Goal: Task Accomplishment & Management: Complete application form

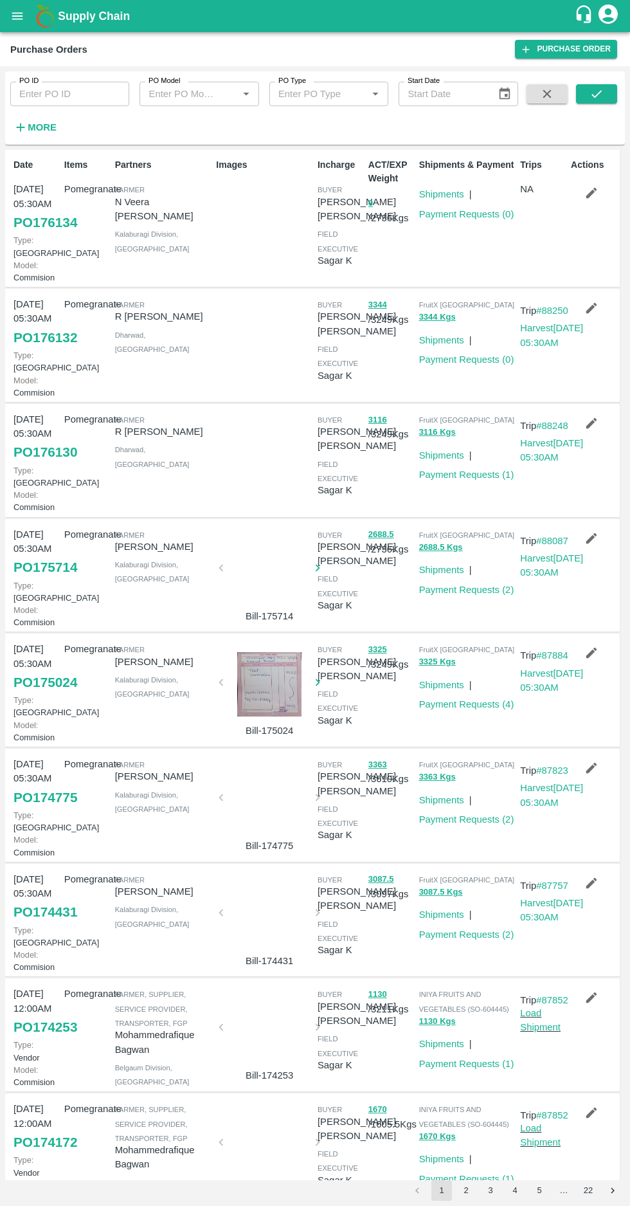
click at [29, 464] on link "PO 176130" at bounding box center [46, 452] width 64 height 23
click at [26, 349] on link "PO 176132" at bounding box center [46, 337] width 64 height 23
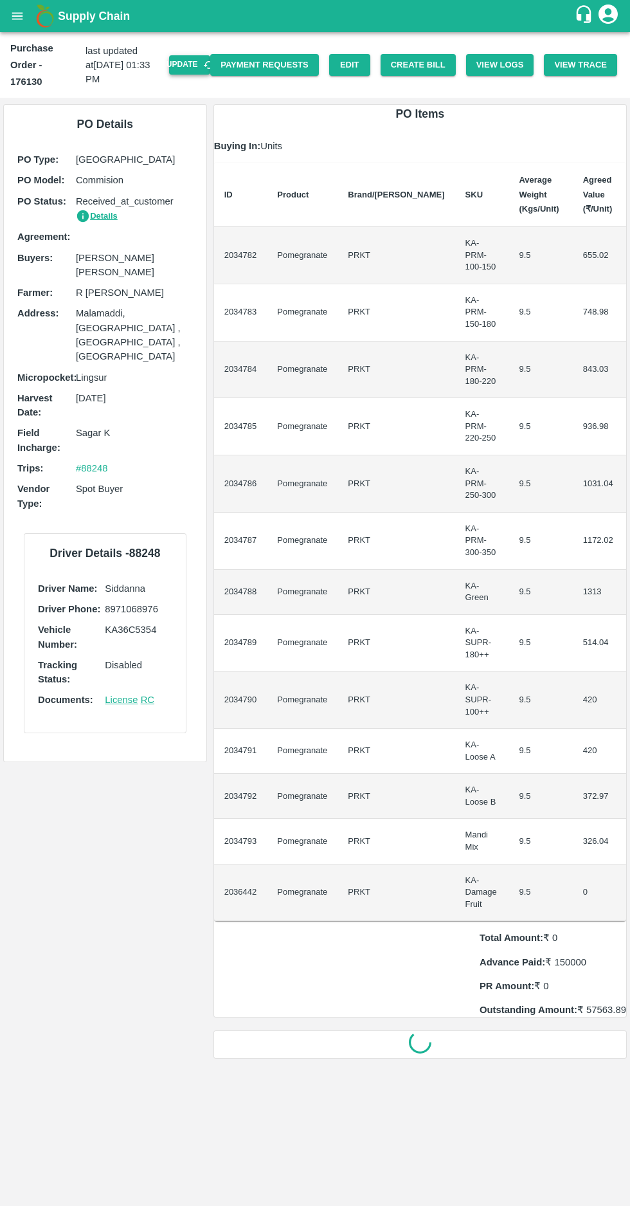
click at [200, 55] on button "Update" at bounding box center [189, 64] width 41 height 19
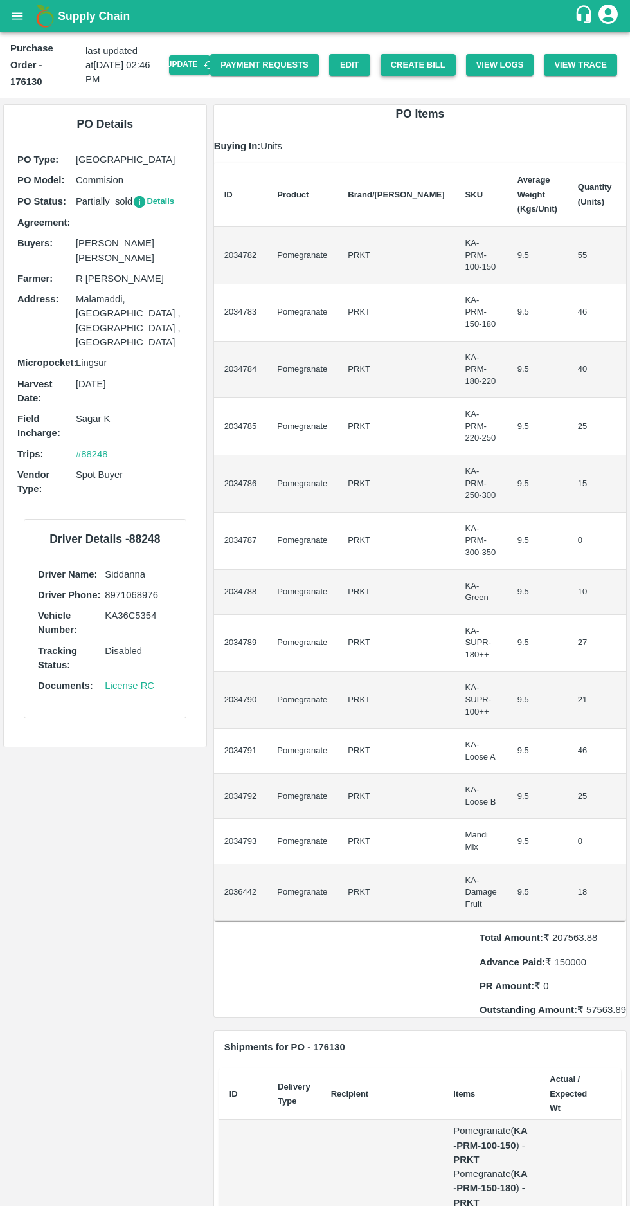
click at [439, 56] on button "Create Bill" at bounding box center [418, 65] width 75 height 23
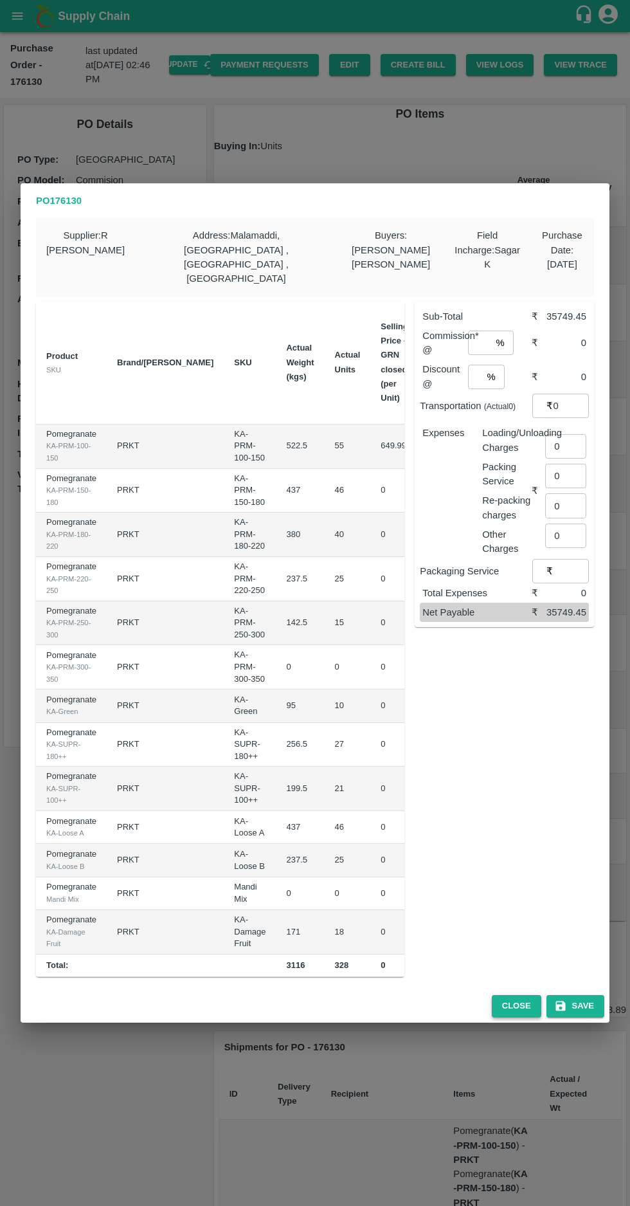
click at [527, 995] on button "Close" at bounding box center [517, 1006] width 50 height 23
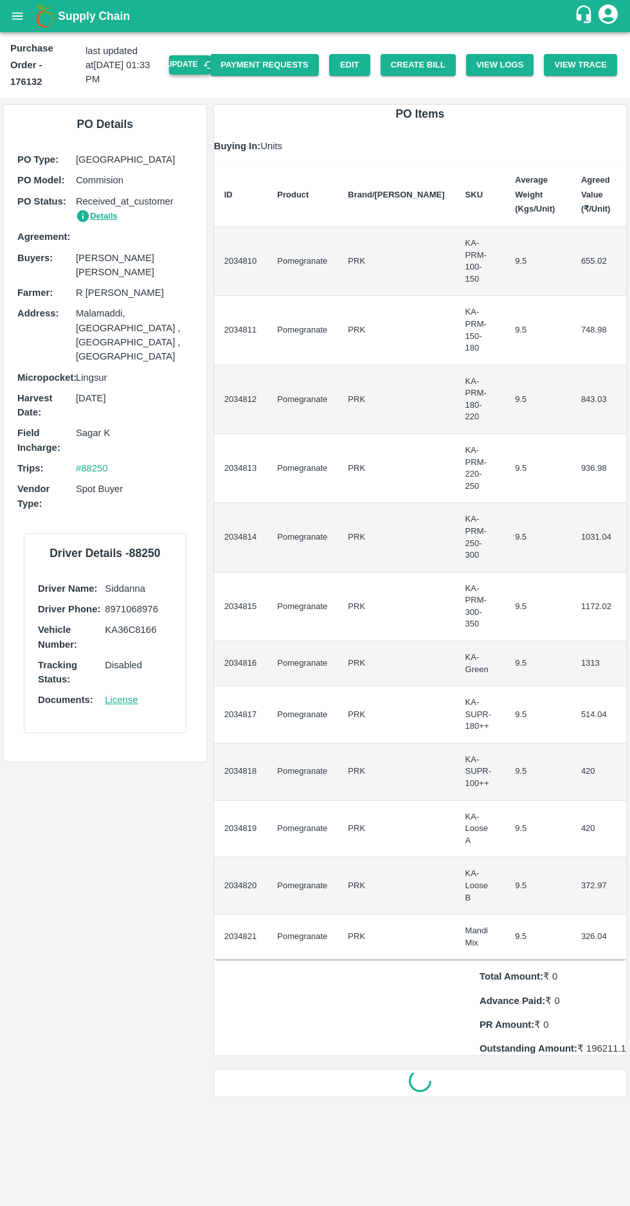
click at [204, 56] on button "Update" at bounding box center [189, 64] width 41 height 19
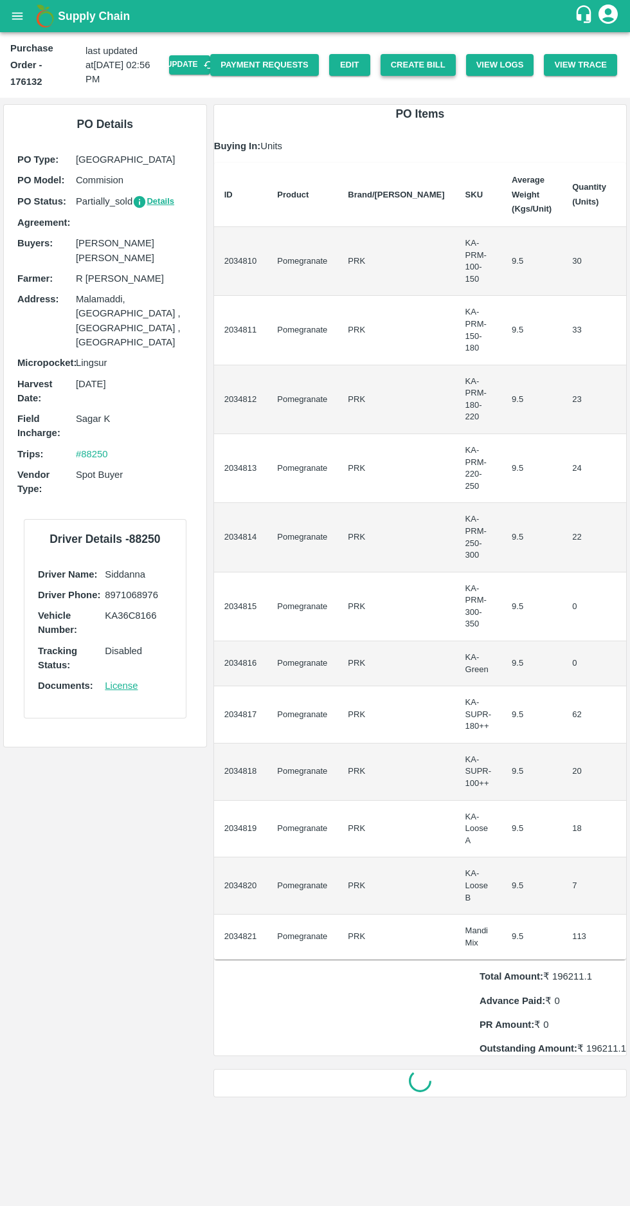
click at [434, 57] on button "Create Bill" at bounding box center [418, 65] width 75 height 23
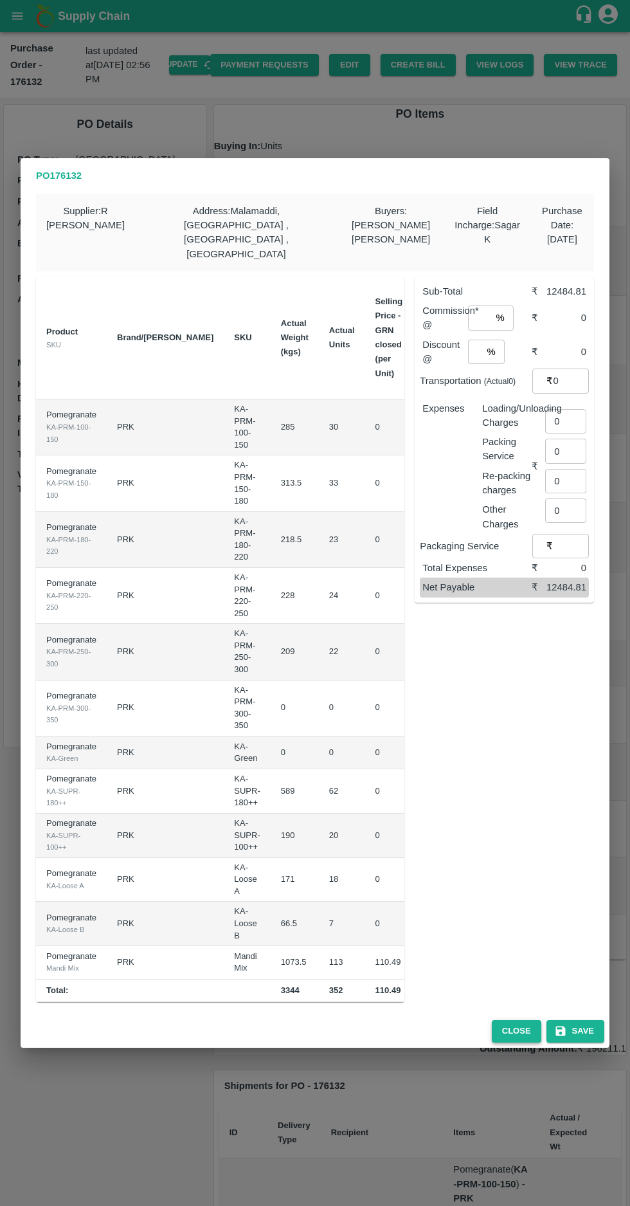
click at [519, 1020] on button "Close" at bounding box center [517, 1031] width 50 height 23
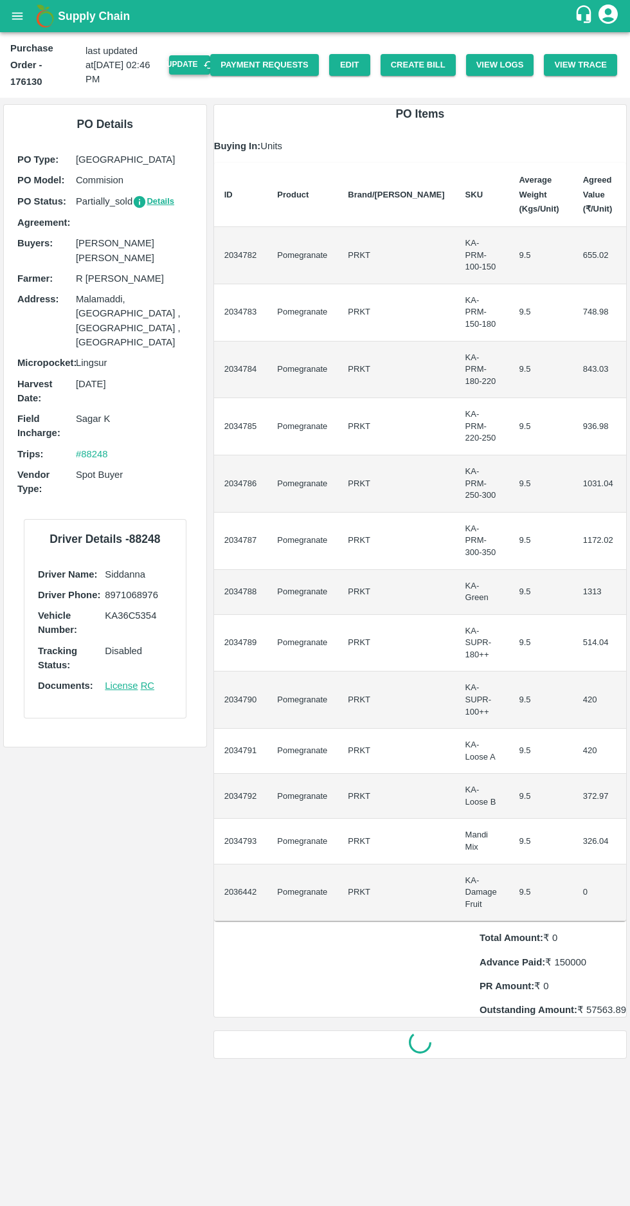
click at [210, 58] on button "Update" at bounding box center [189, 64] width 41 height 19
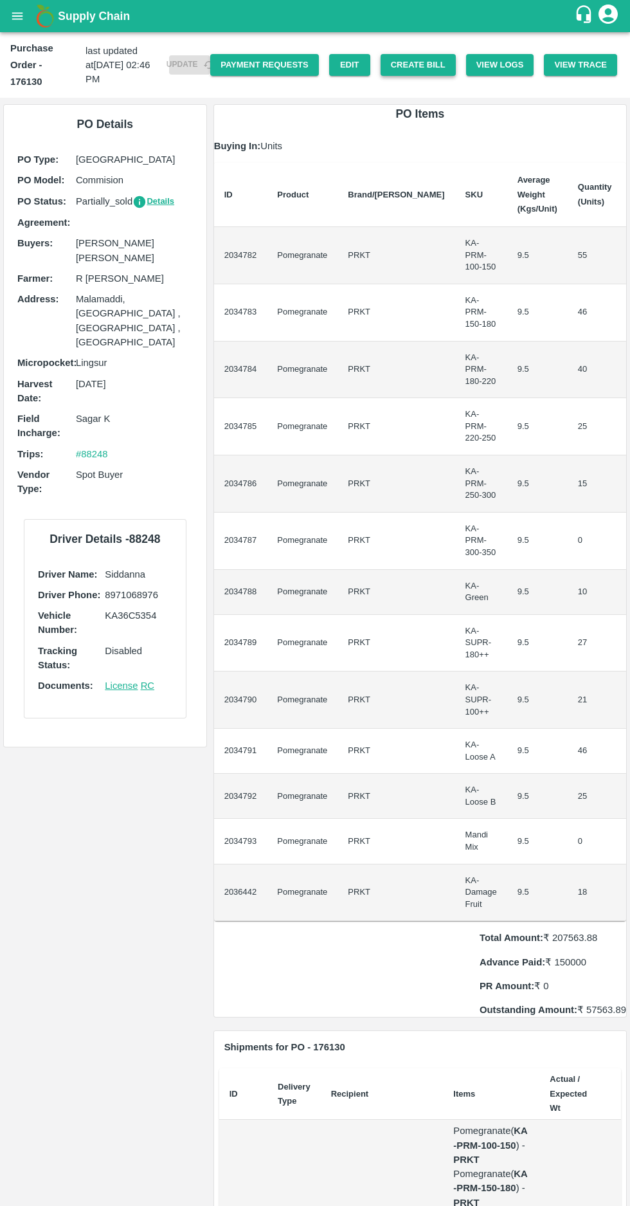
click at [429, 58] on button "Create Bill" at bounding box center [418, 65] width 75 height 23
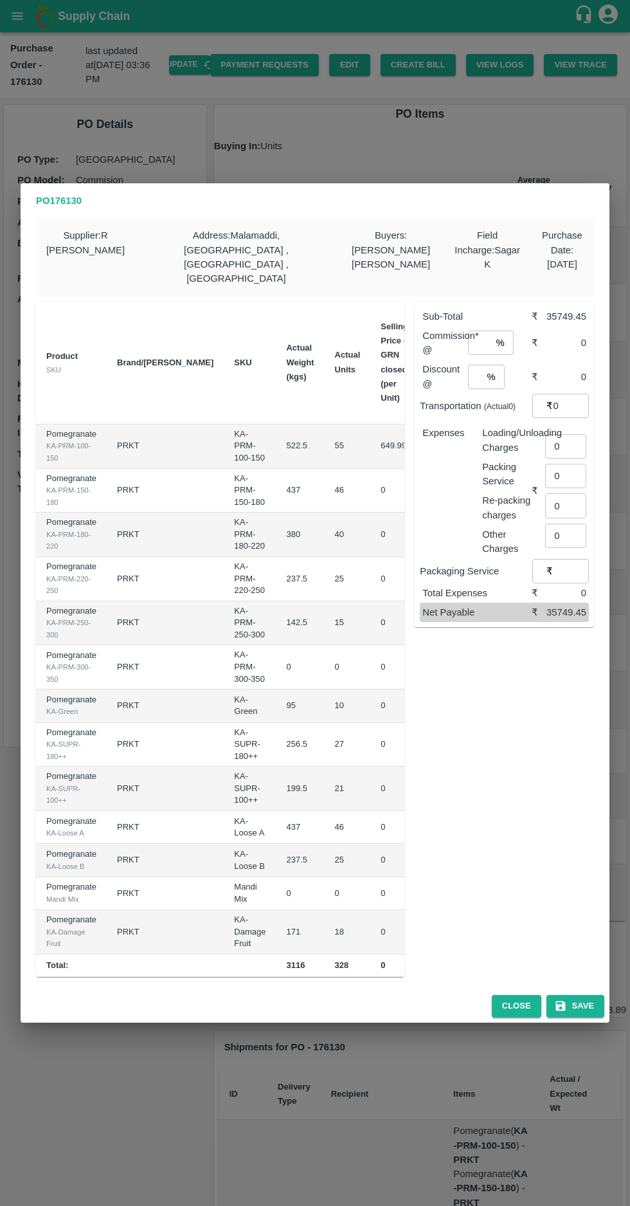
scroll to position [0, 134]
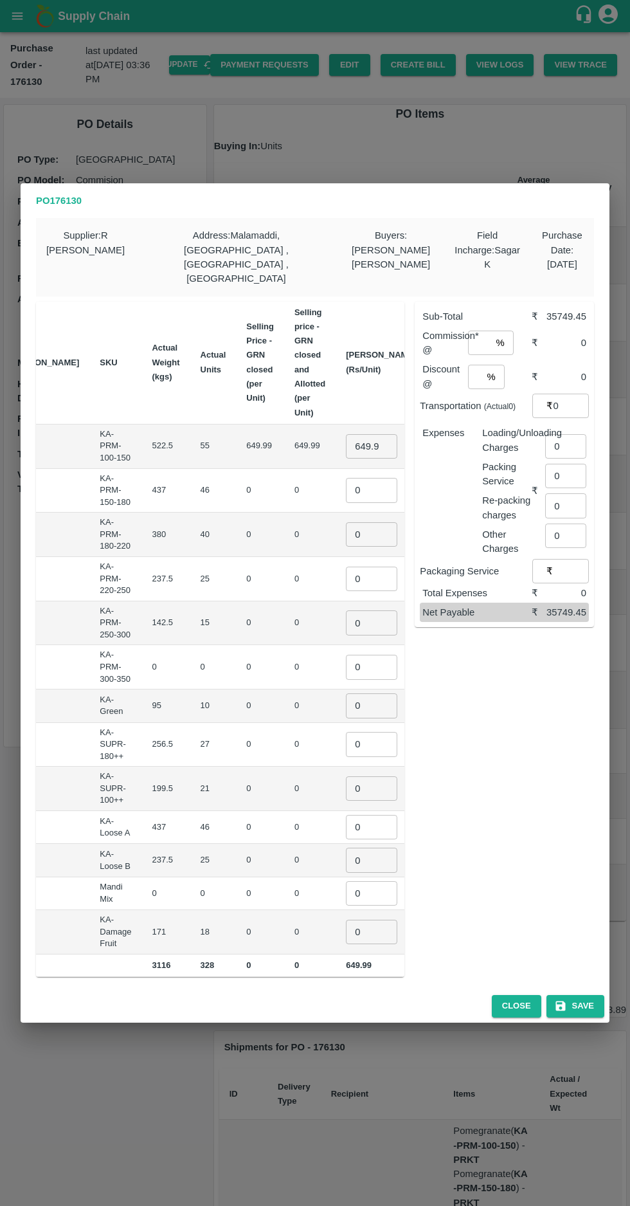
click at [346, 434] on input "649.99" at bounding box center [371, 446] width 51 height 24
type input "6"
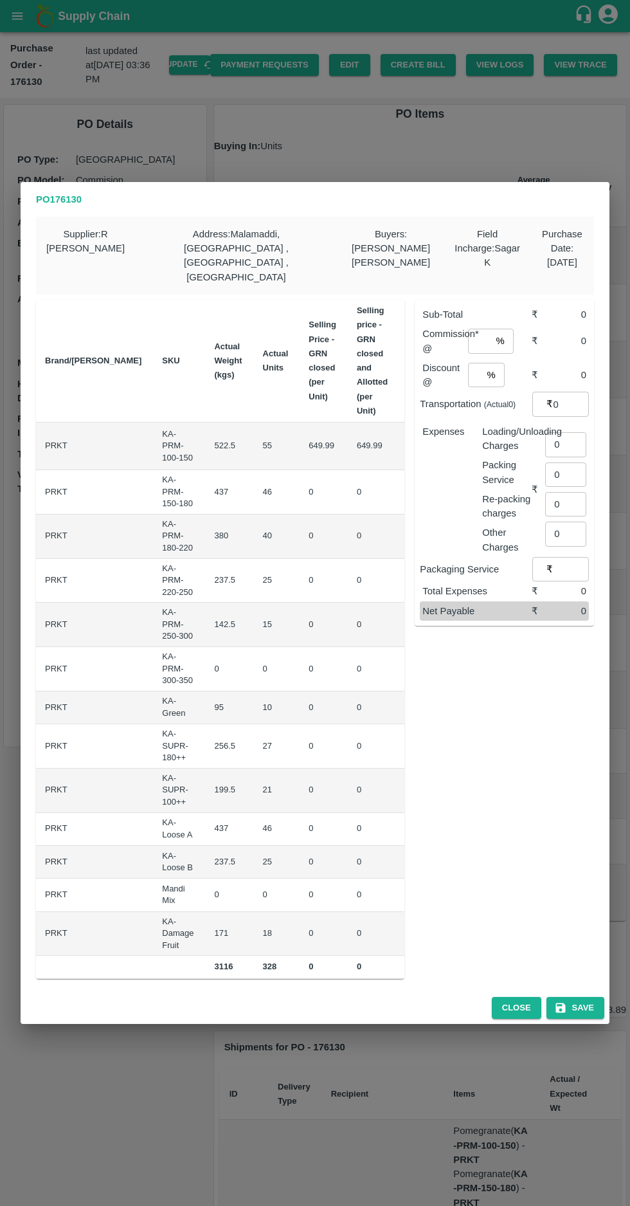
scroll to position [0, 84]
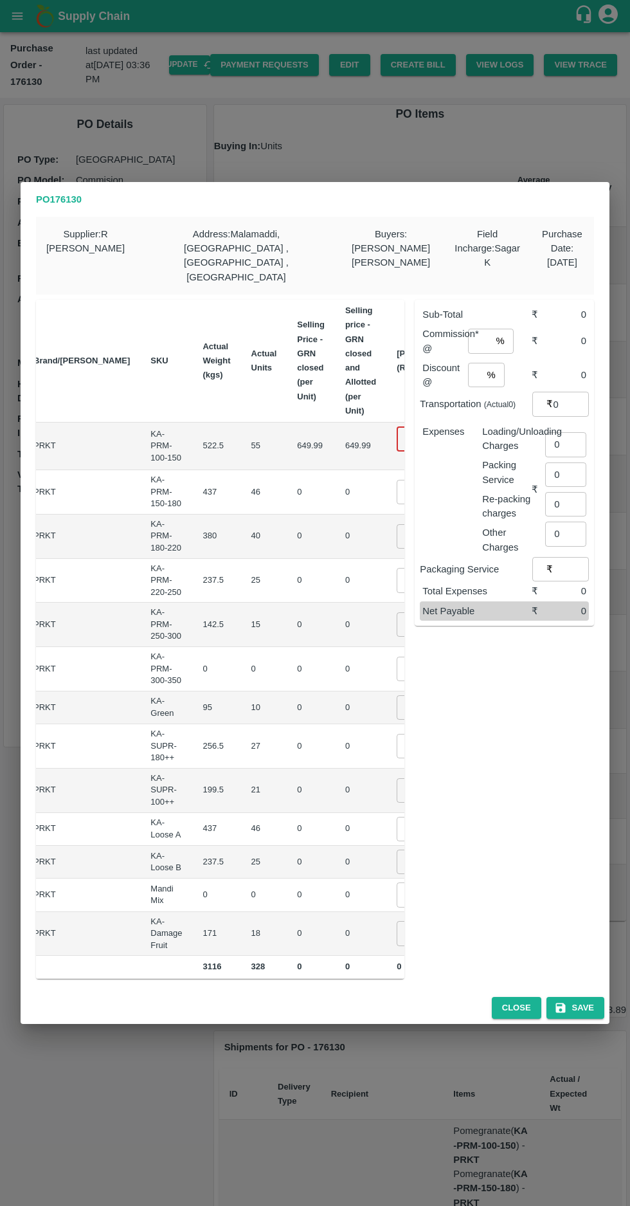
click at [397, 426] on input "number" at bounding box center [422, 438] width 51 height 24
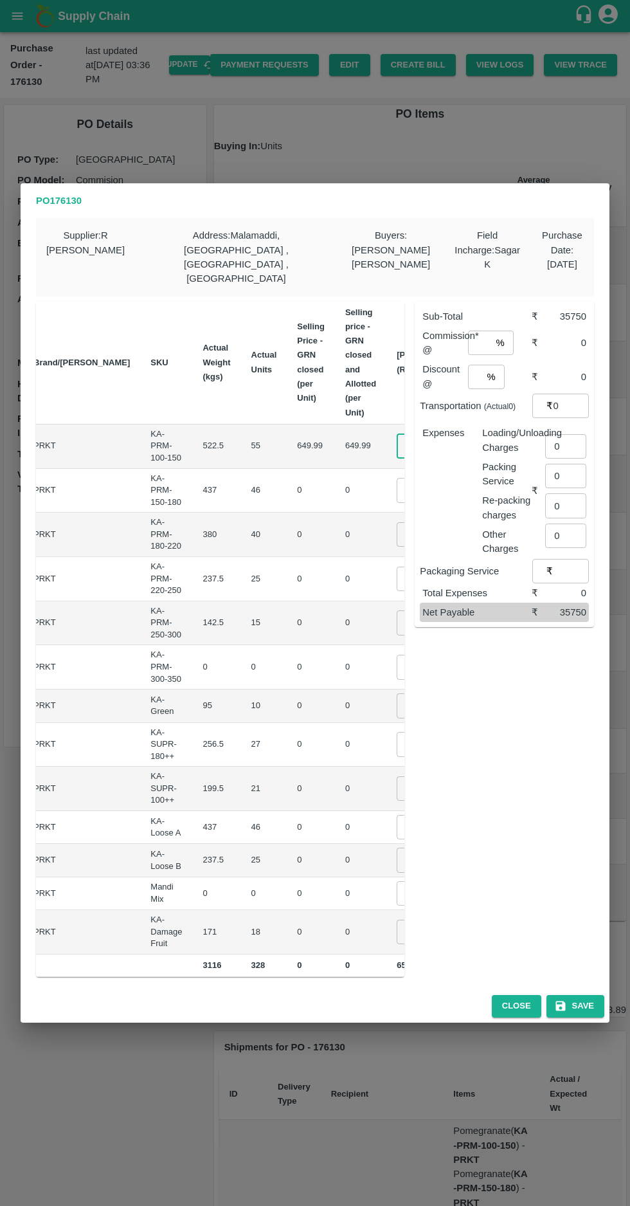
type input "650"
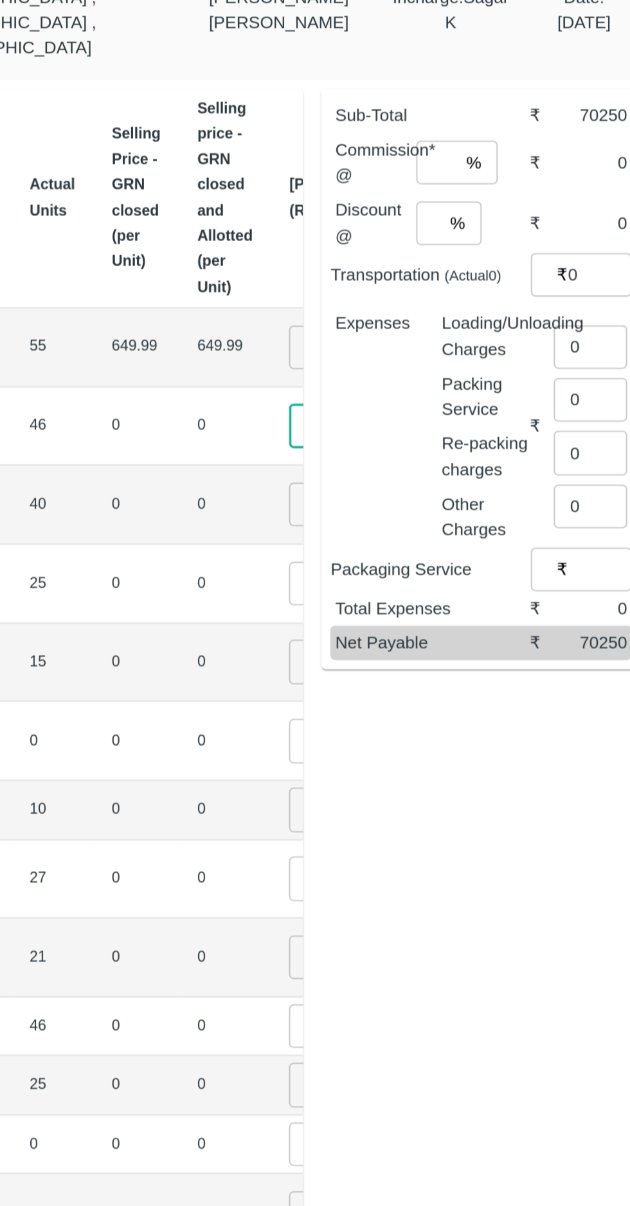
type input "750"
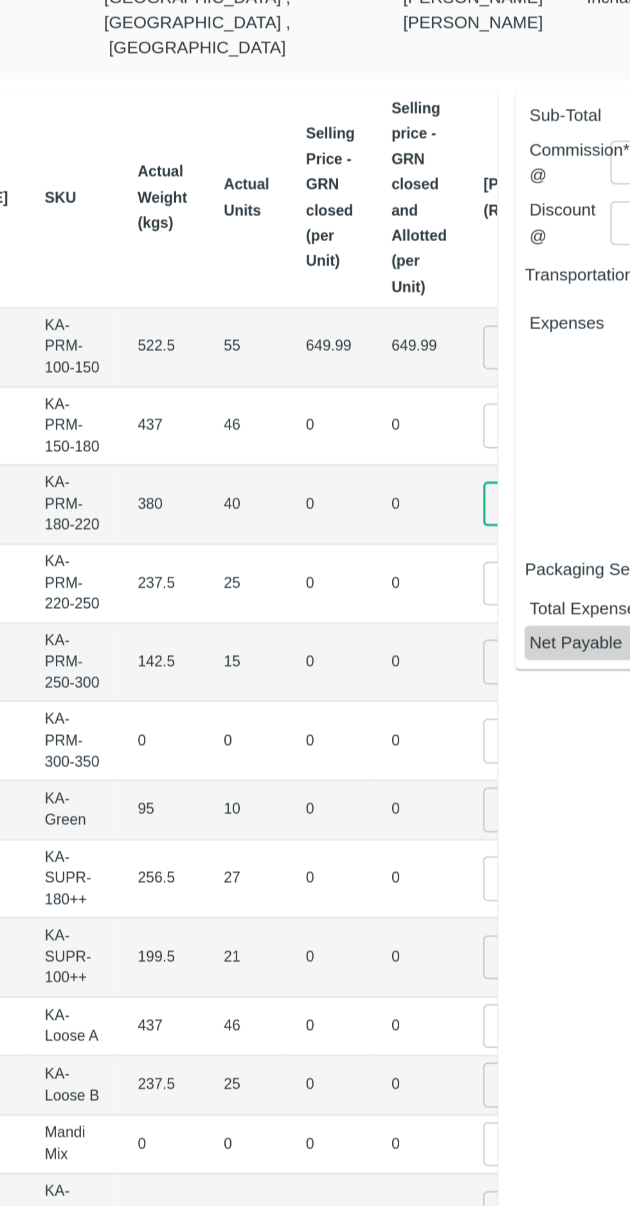
type input "900"
type input "1000"
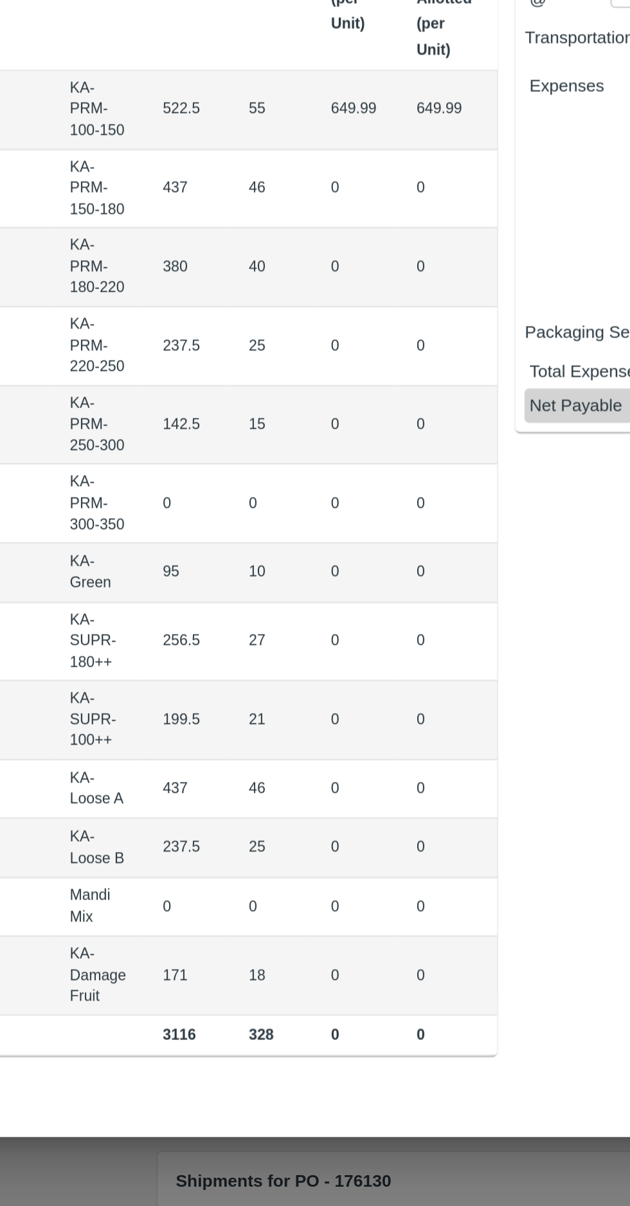
scroll to position [0, 69]
type input "1100"
click at [411, 655] on input "0" at bounding box center [436, 667] width 51 height 24
type input "1"
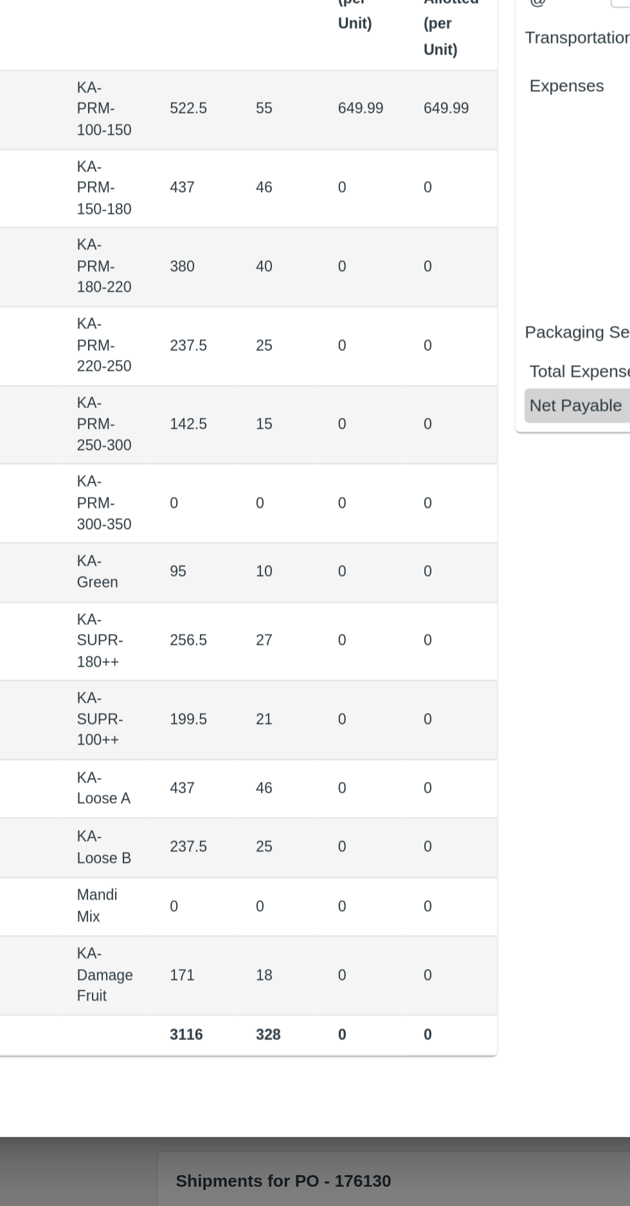
scroll to position [0, 66]
type input "300"
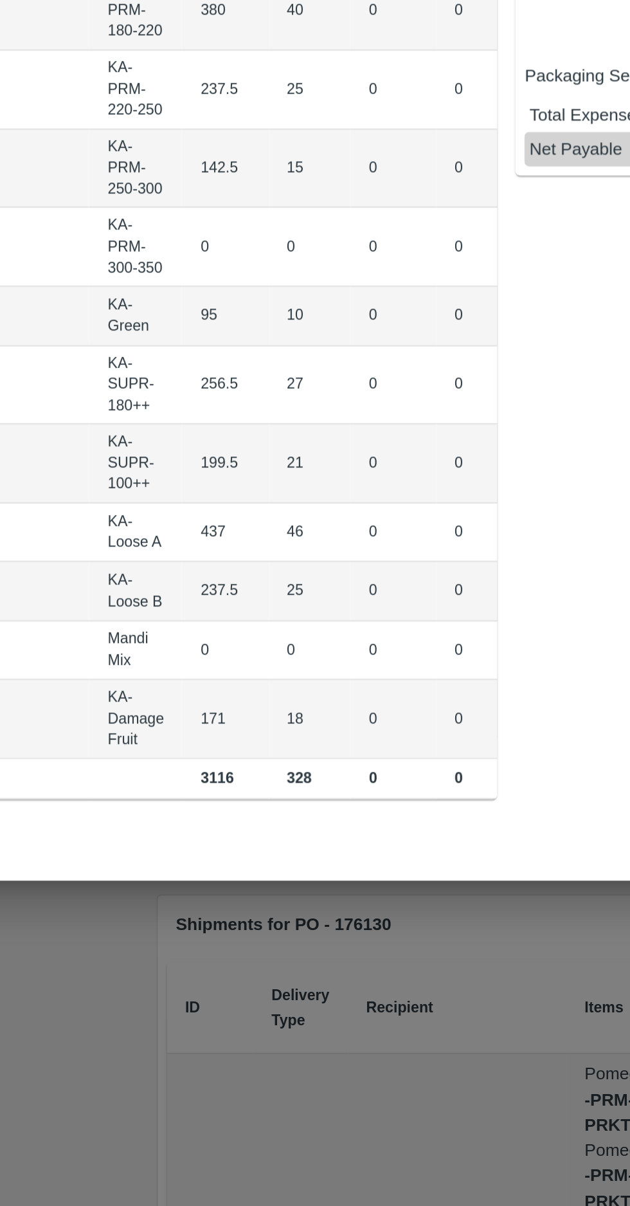
scroll to position [0, 30]
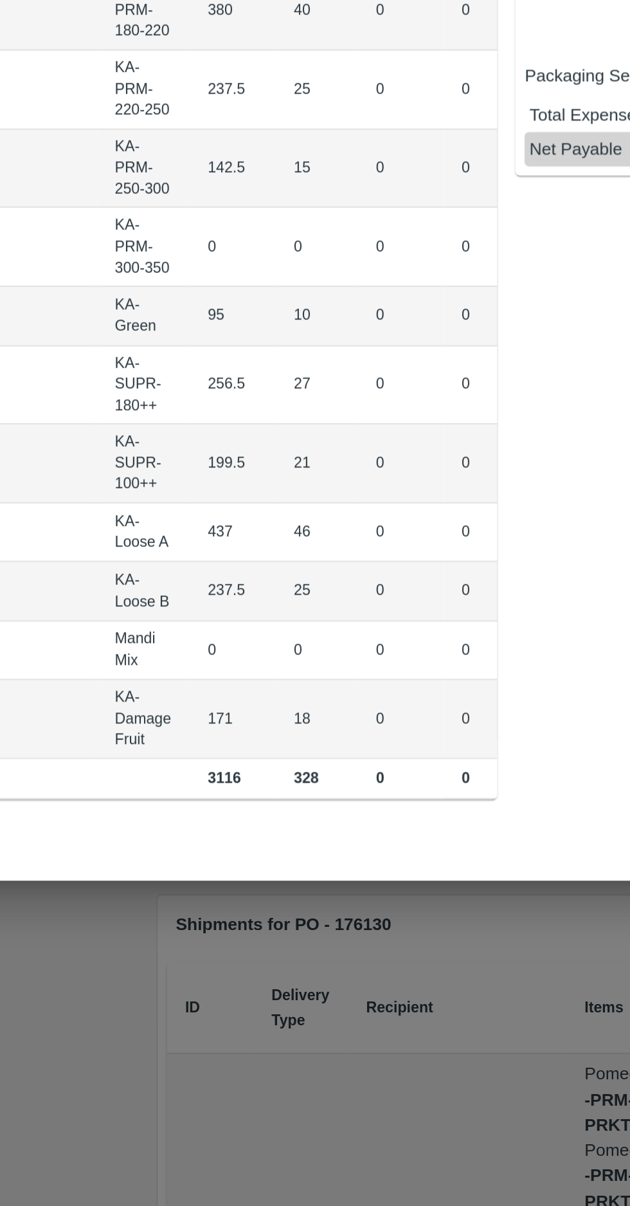
type input "500"
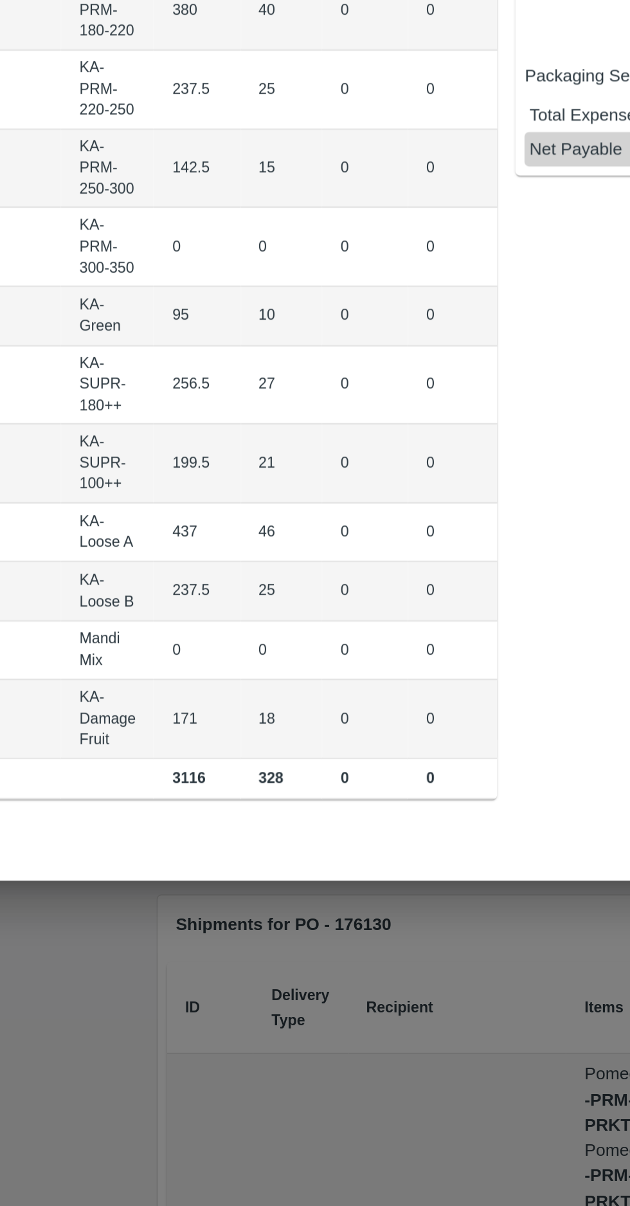
type input "400"
type input "500"
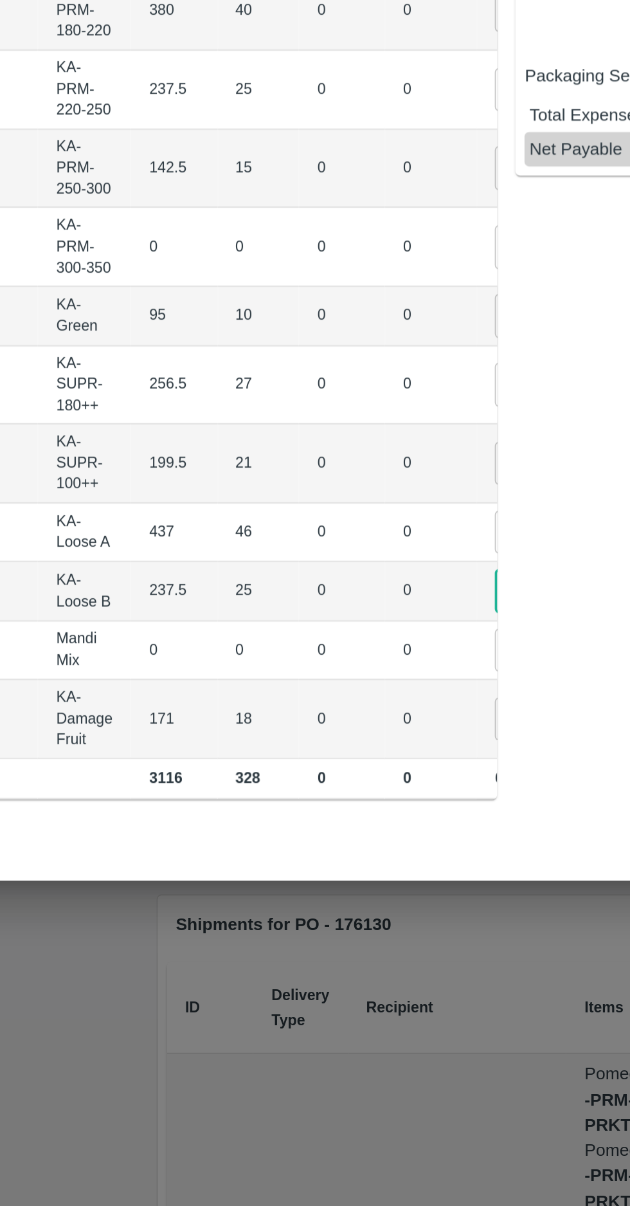
scroll to position [0, 82]
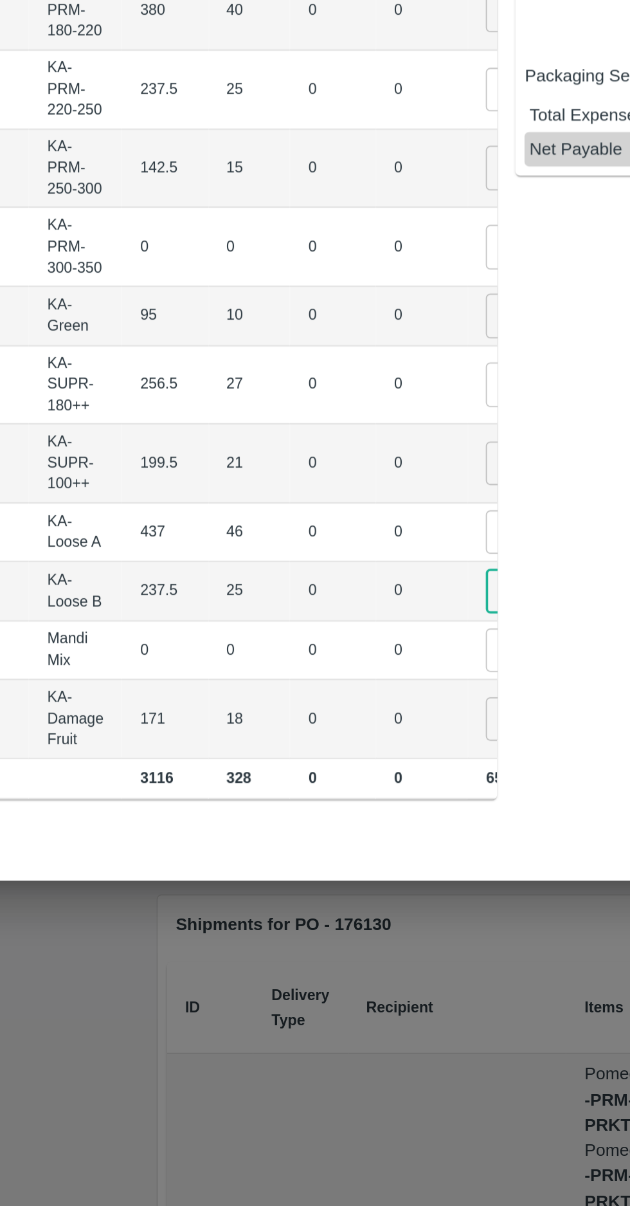
type input "400"
type input "1"
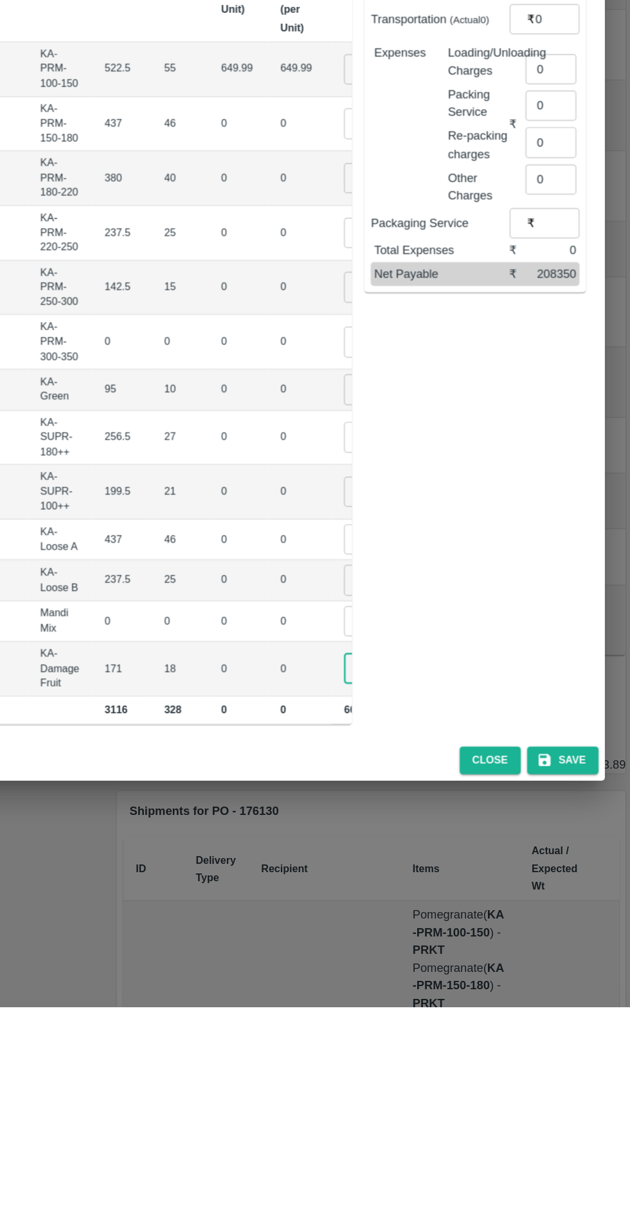
scroll to position [0, 123]
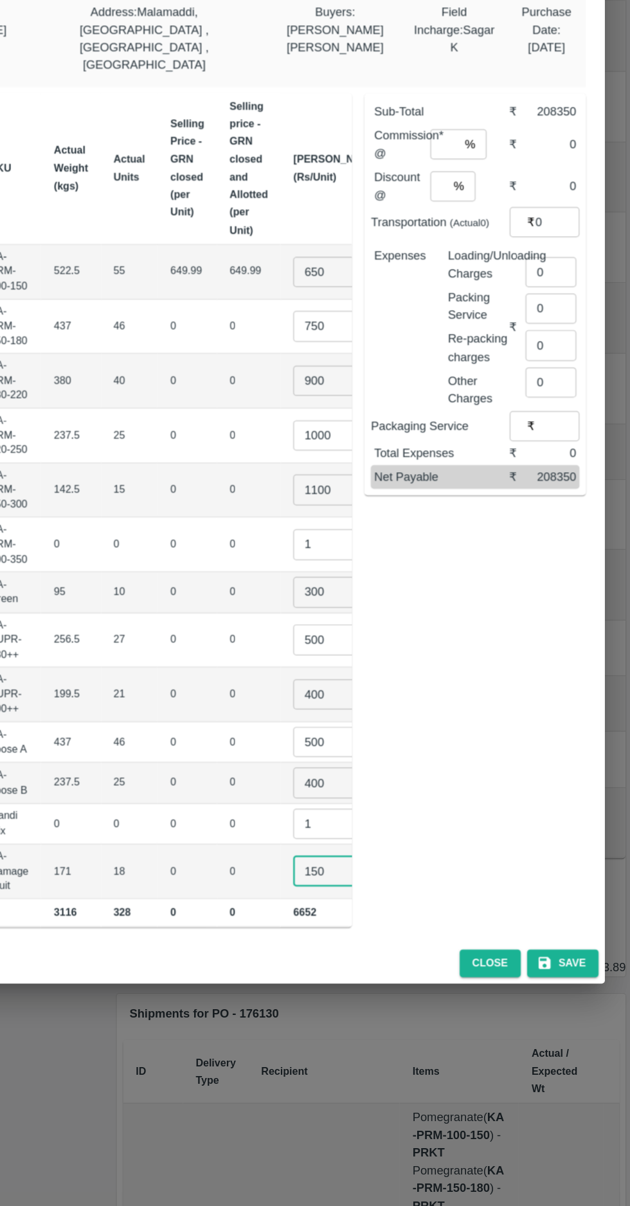
type input "150"
click at [483, 331] on input "number" at bounding box center [479, 343] width 23 height 24
type input "8"
type input "0"
click at [565, 434] on input "0" at bounding box center [565, 446] width 41 height 24
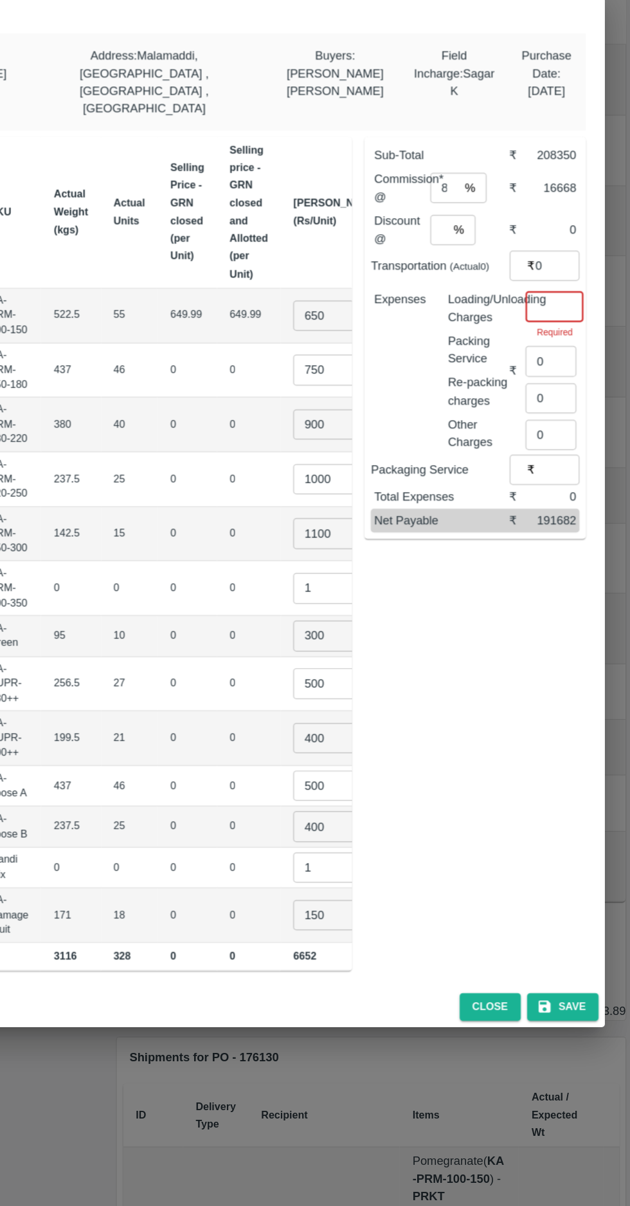
click at [562, 427] on input "number" at bounding box center [568, 439] width 47 height 24
type input "984"
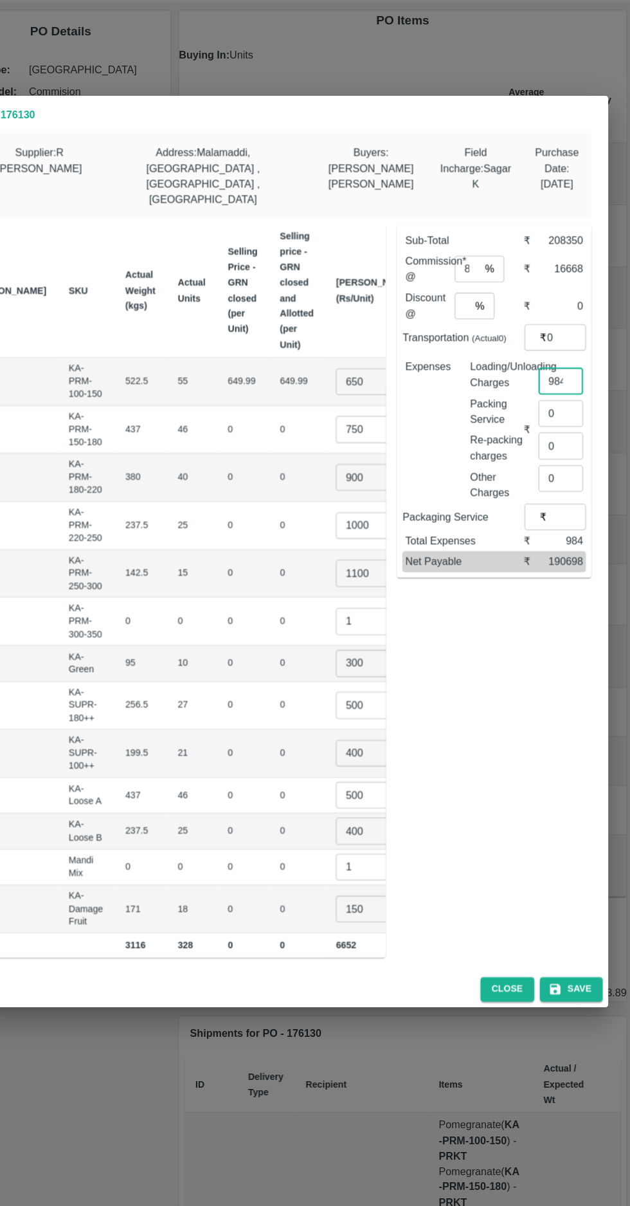
scroll to position [0, 0]
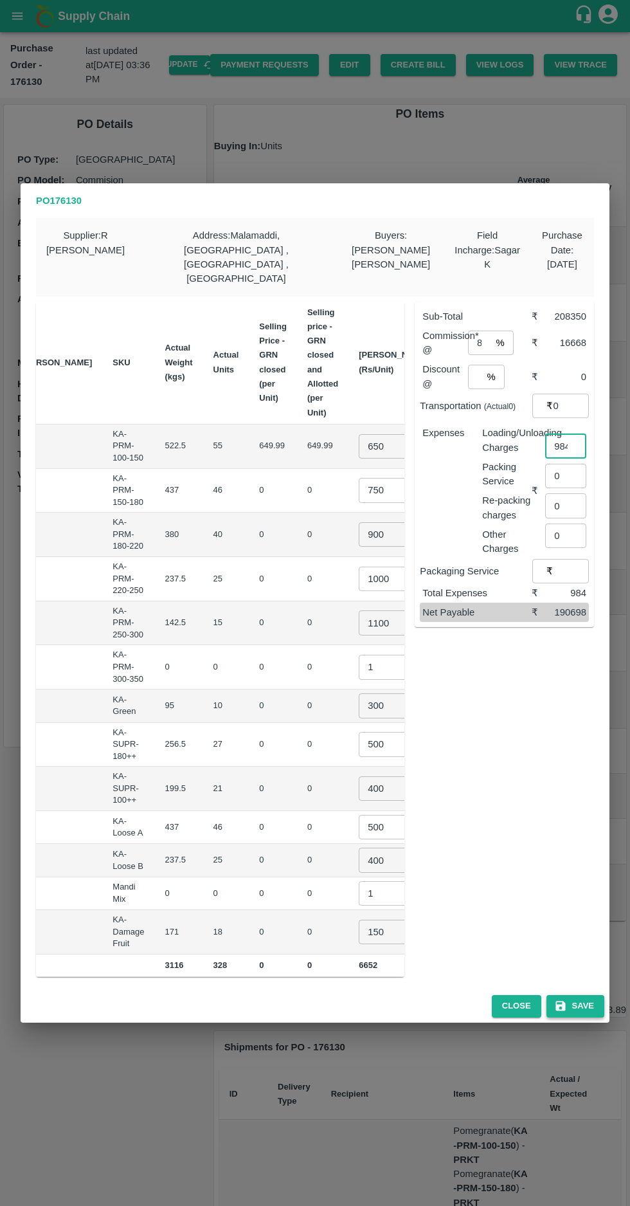
click at [586, 995] on button "Save" at bounding box center [576, 1006] width 58 height 23
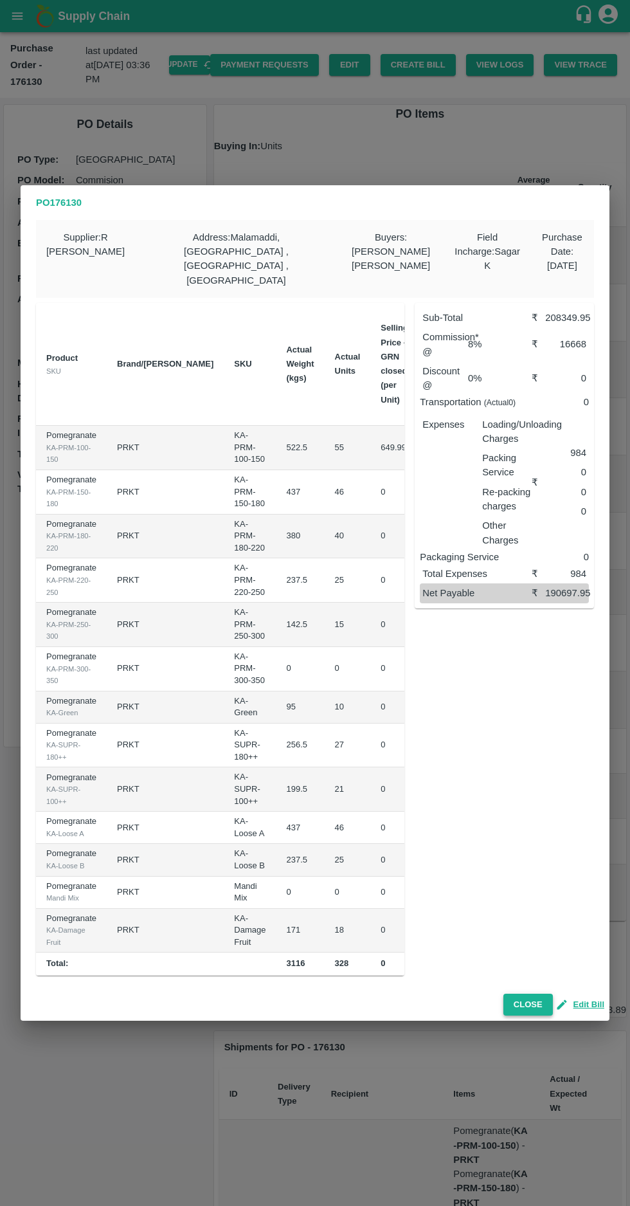
click at [533, 994] on button "Close" at bounding box center [529, 1005] width 50 height 23
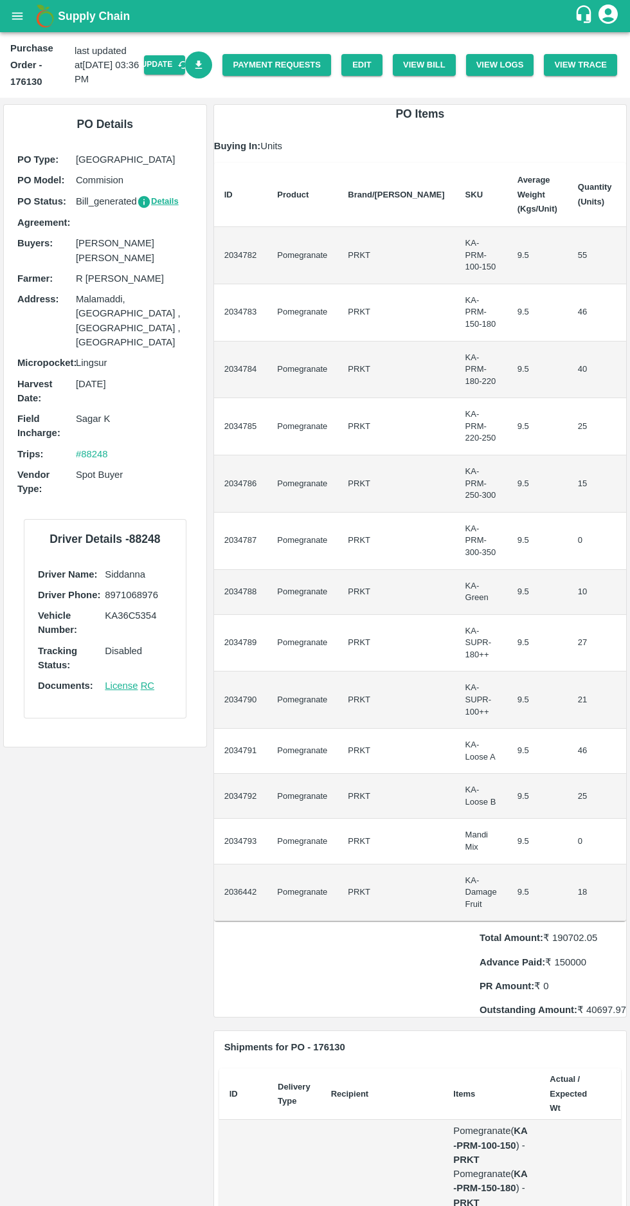
click at [213, 75] on link "Download Bill" at bounding box center [199, 65] width 28 height 28
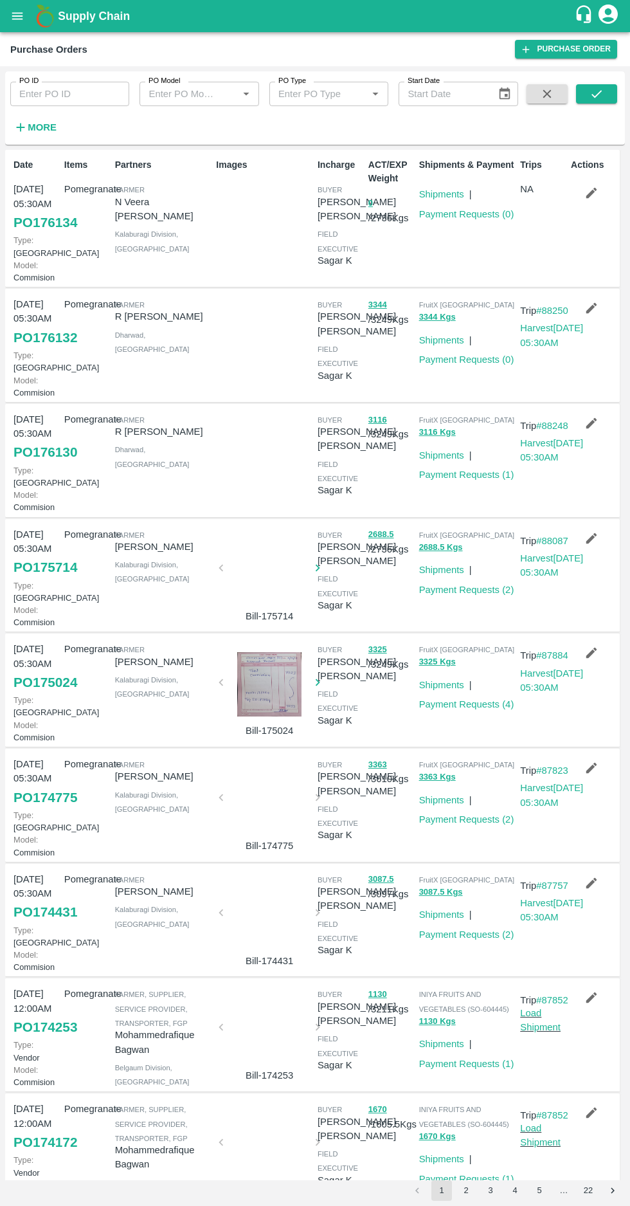
click at [471, 1185] on button "2" at bounding box center [466, 1190] width 21 height 21
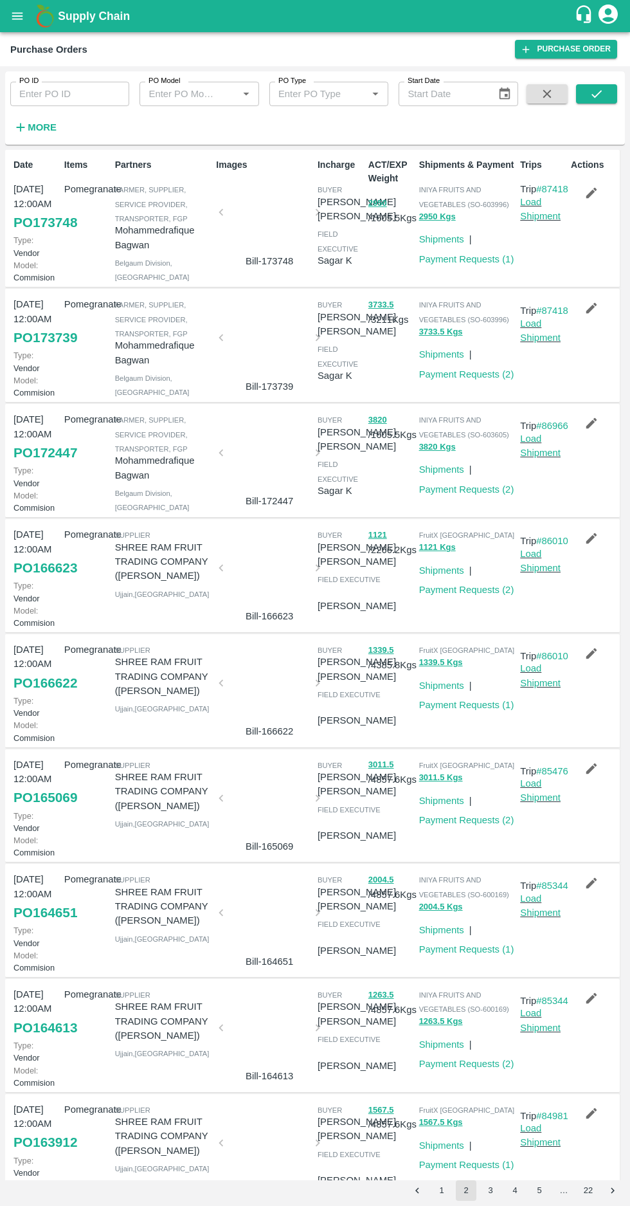
click at [440, 1190] on button "1" at bounding box center [442, 1190] width 21 height 21
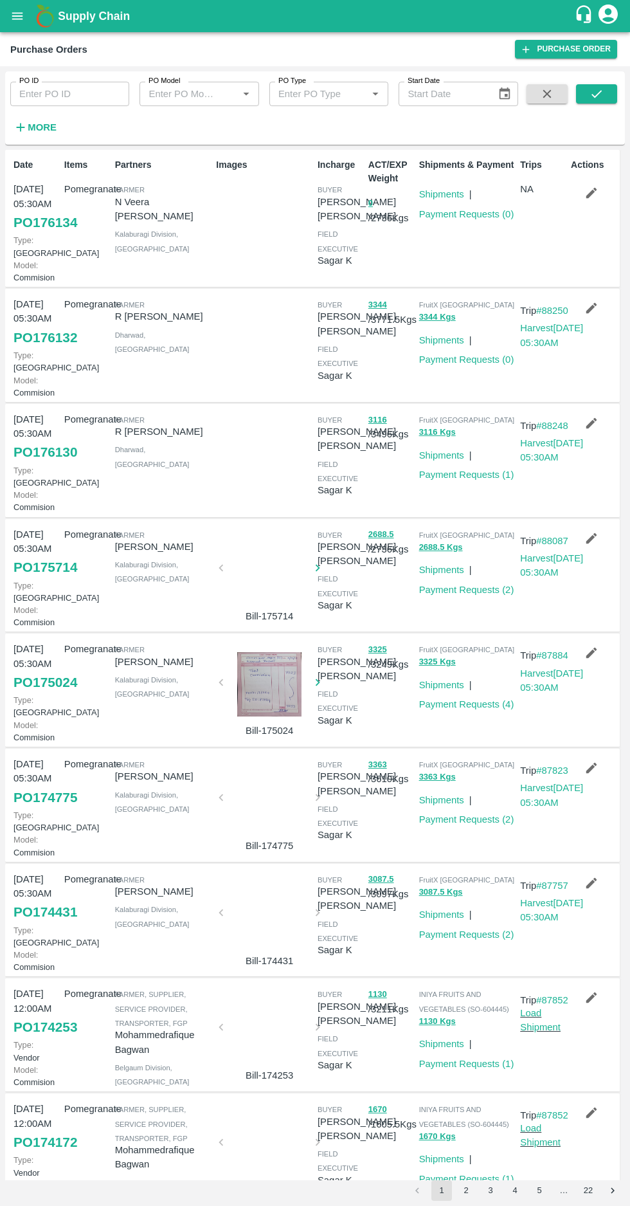
click at [39, 349] on link "PO 176132" at bounding box center [46, 337] width 64 height 23
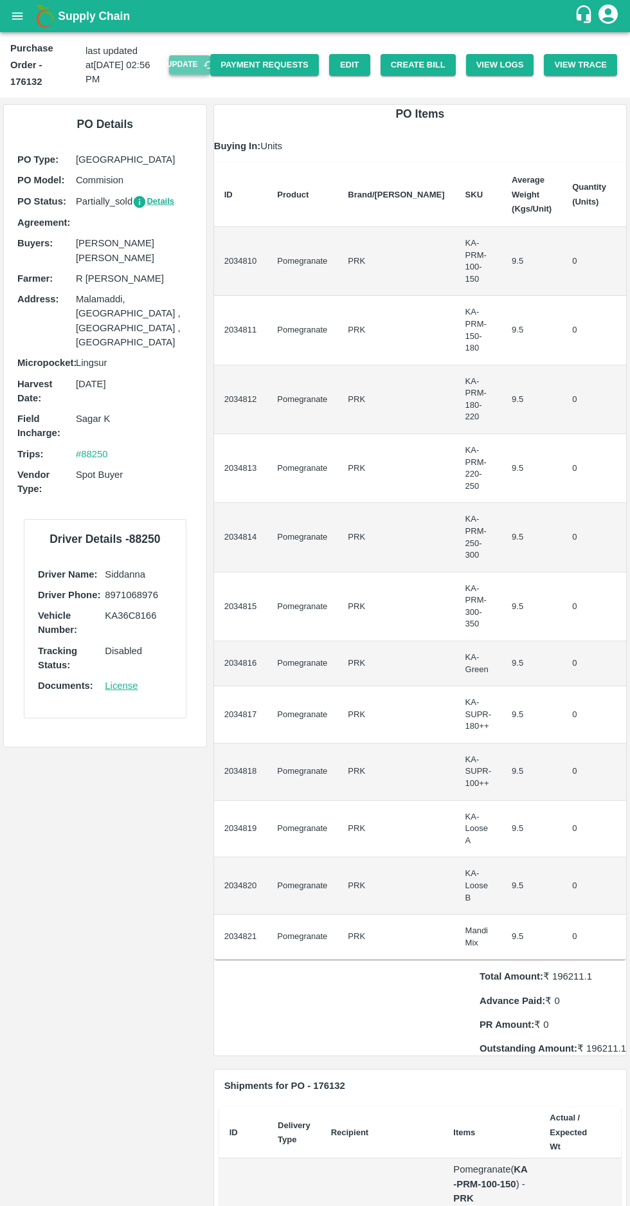
click at [203, 60] on button "Update" at bounding box center [189, 64] width 41 height 19
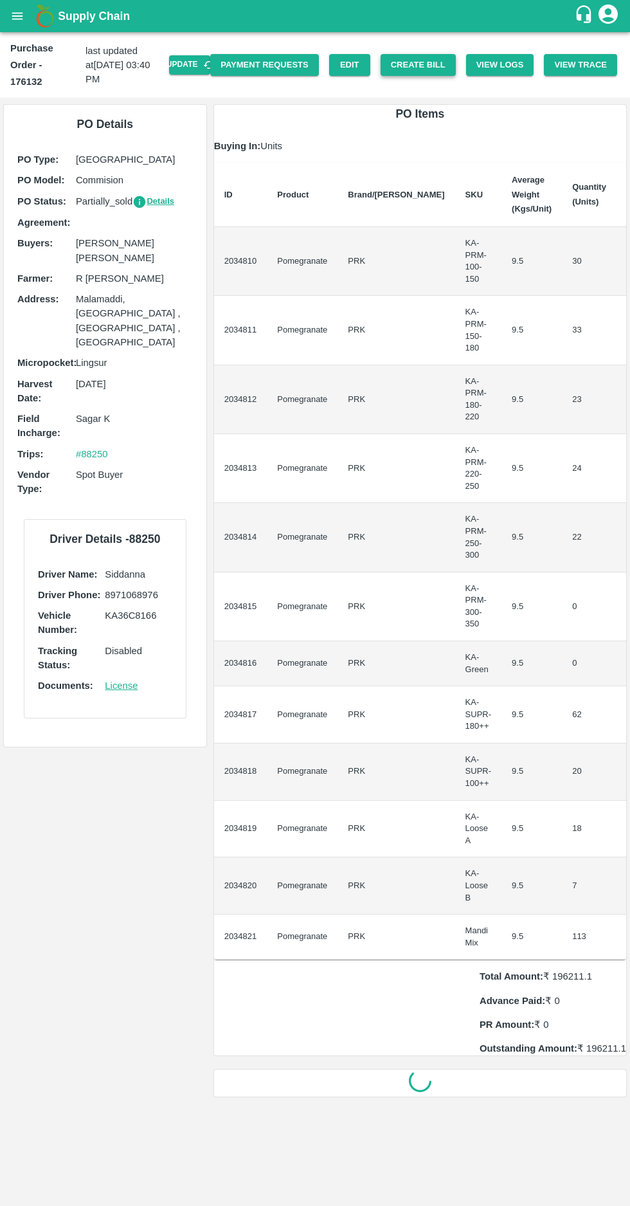
click at [435, 56] on button "Create Bill" at bounding box center [418, 65] width 75 height 23
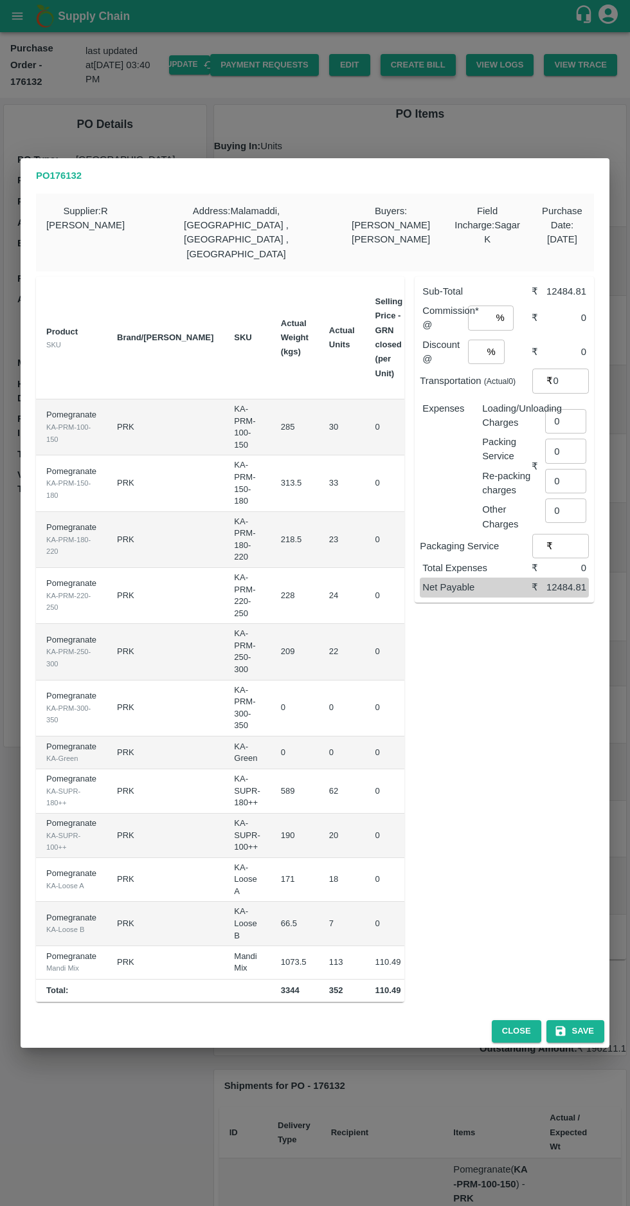
scroll to position [0, 127]
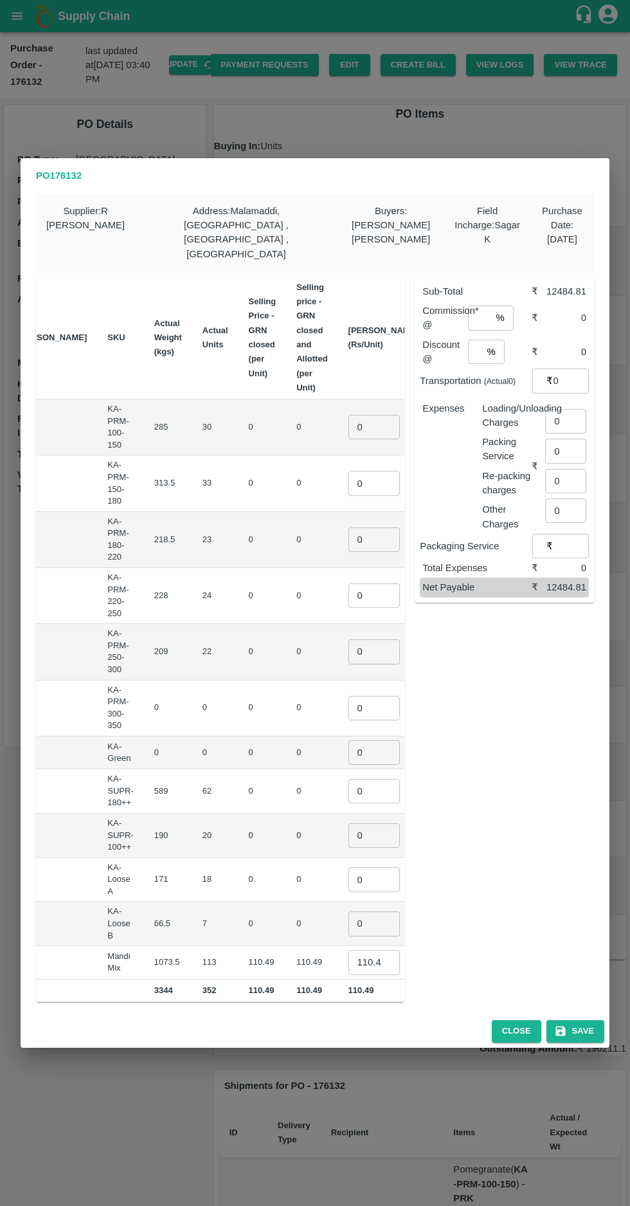
click at [349, 415] on input "0" at bounding box center [374, 427] width 51 height 24
type input "600"
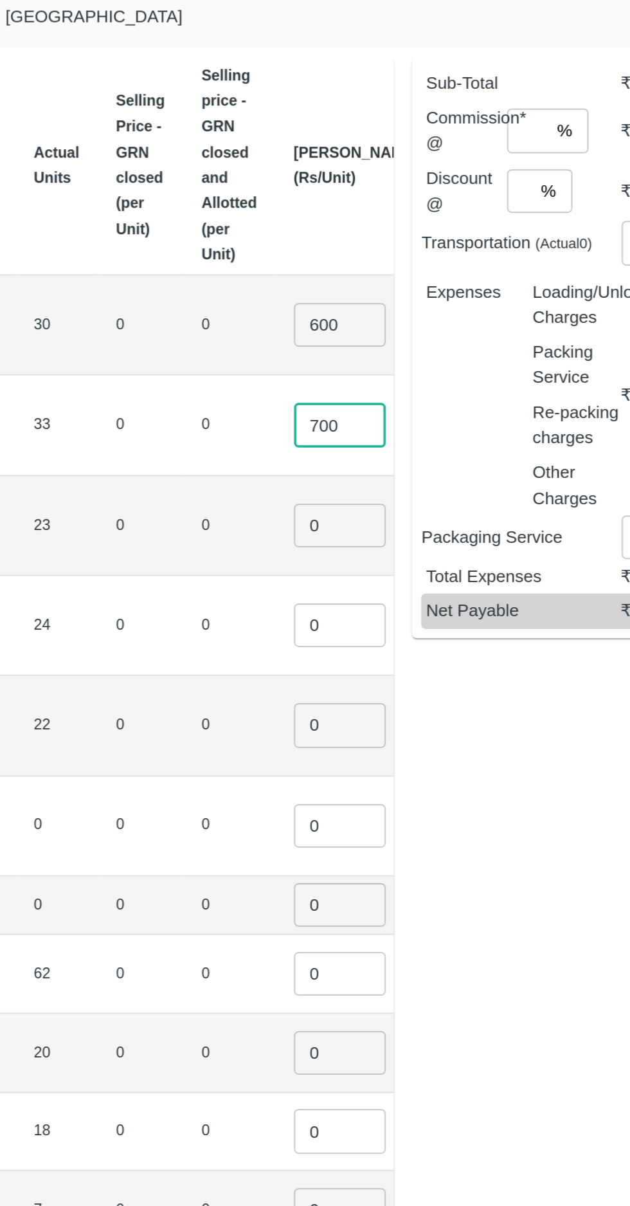
type input "700"
type input "800"
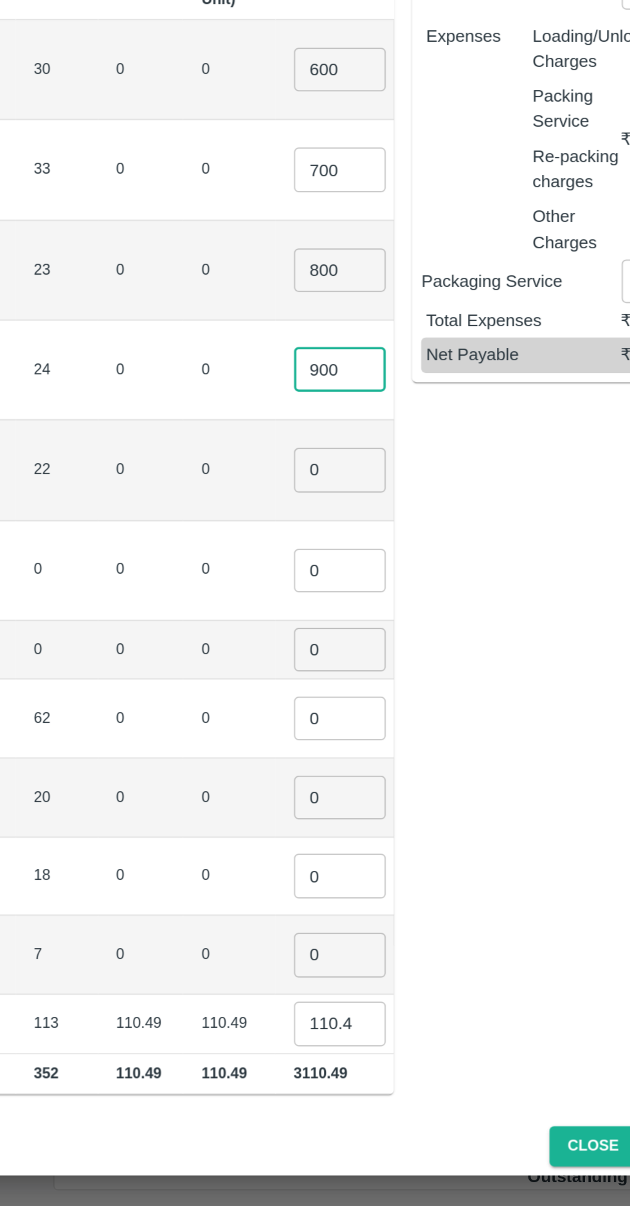
scroll to position [0, 125]
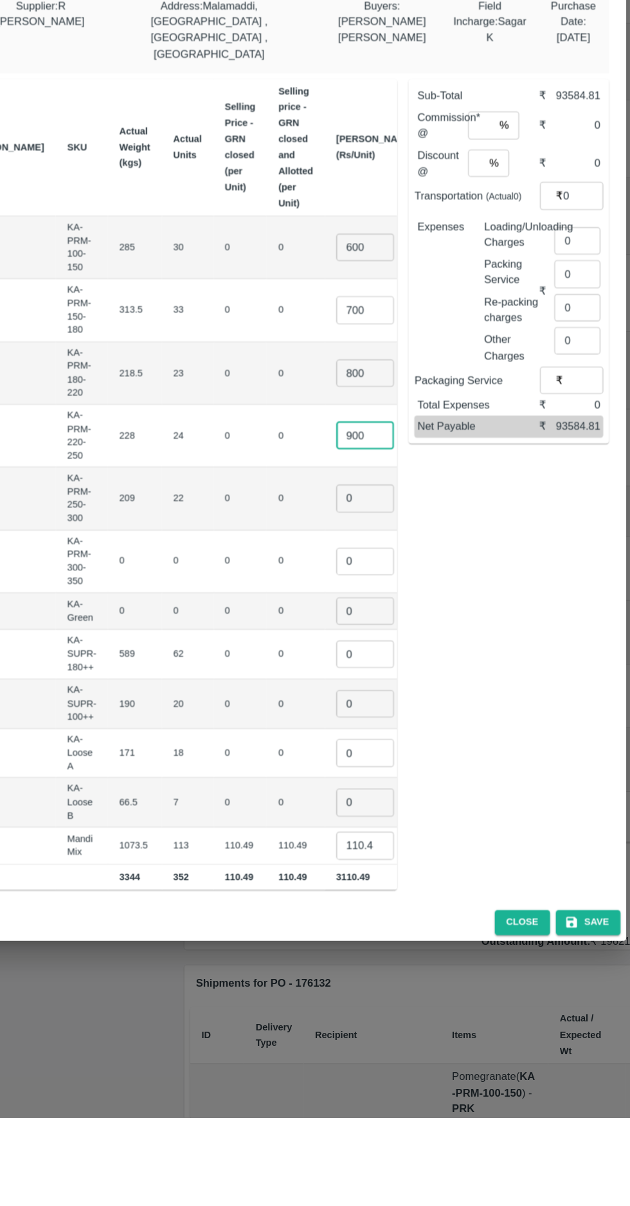
type input "900"
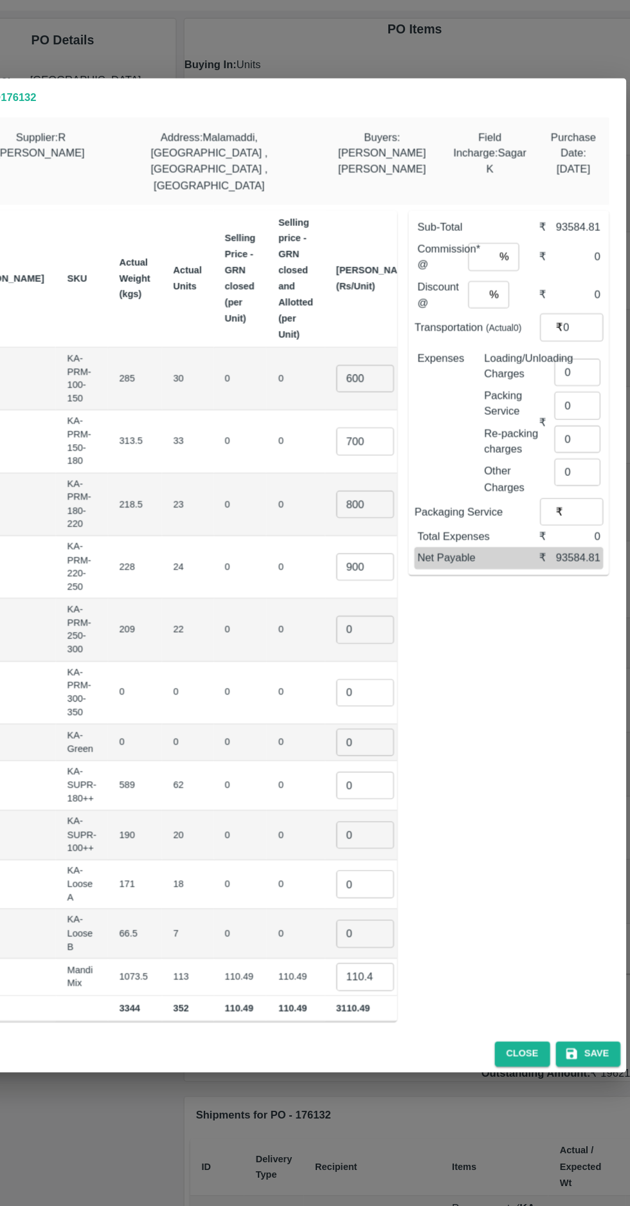
scroll to position [0, 127]
click at [349, 527] on input "800" at bounding box center [374, 539] width 51 height 24
type input "900"
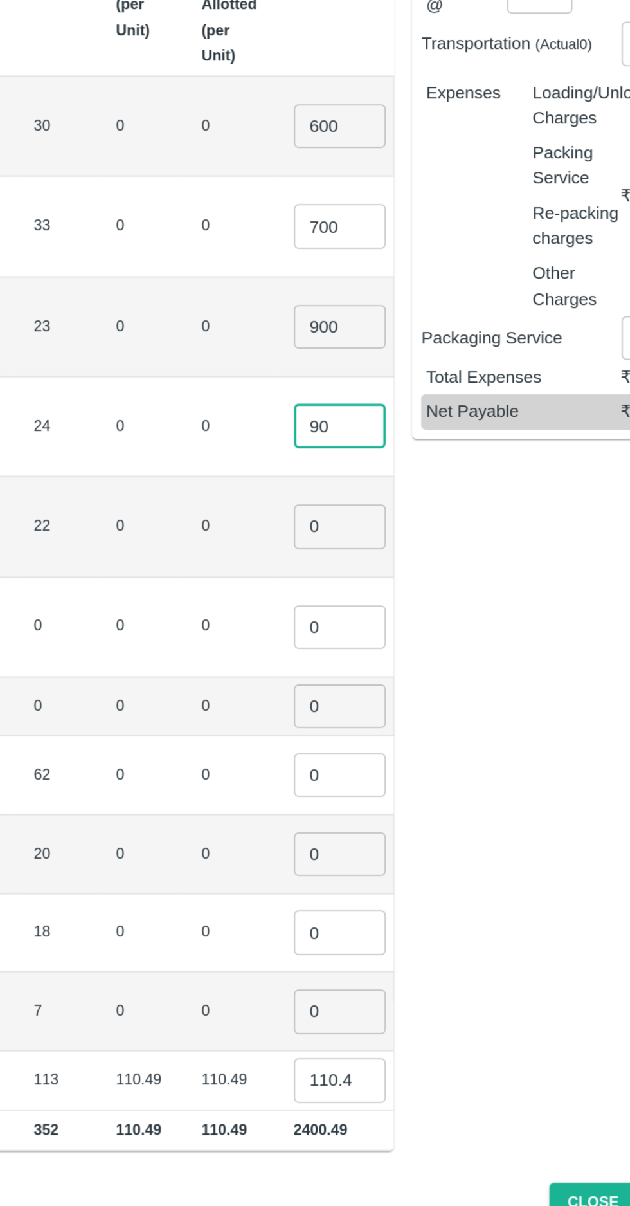
type input "9"
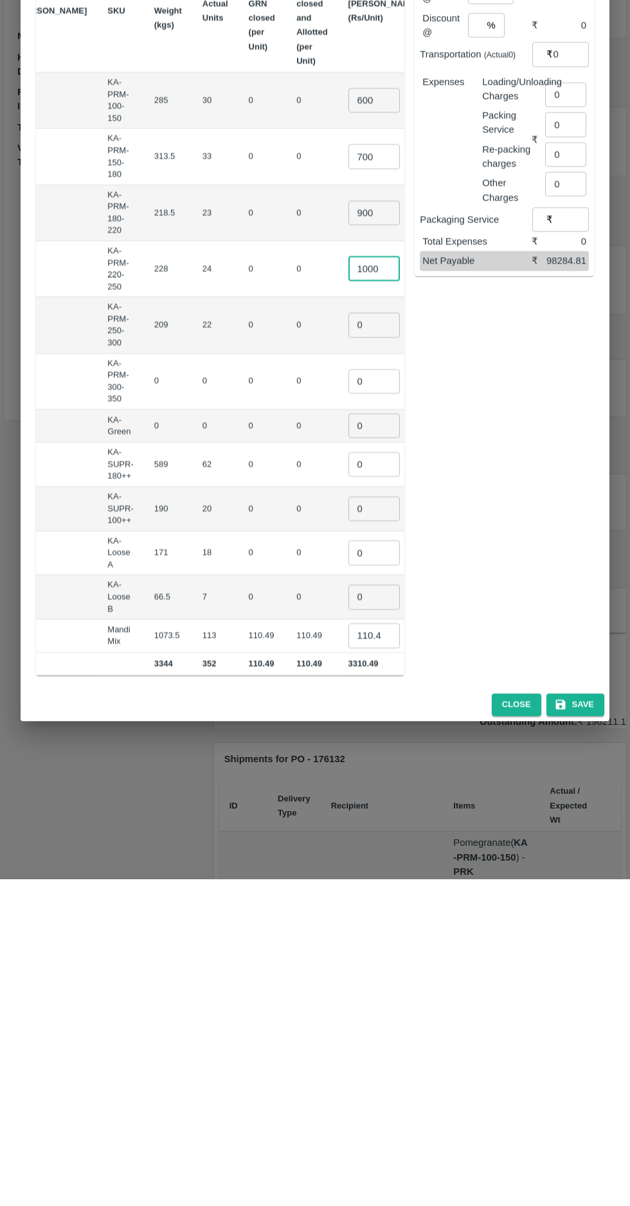
type input "1000"
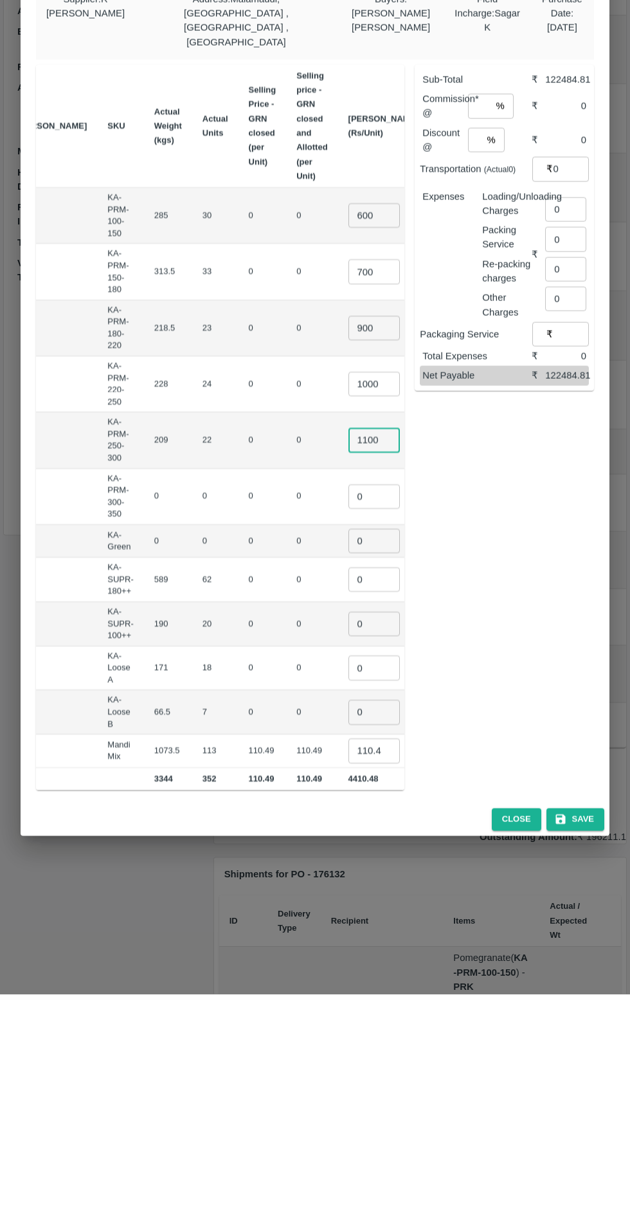
scroll to position [0, 127]
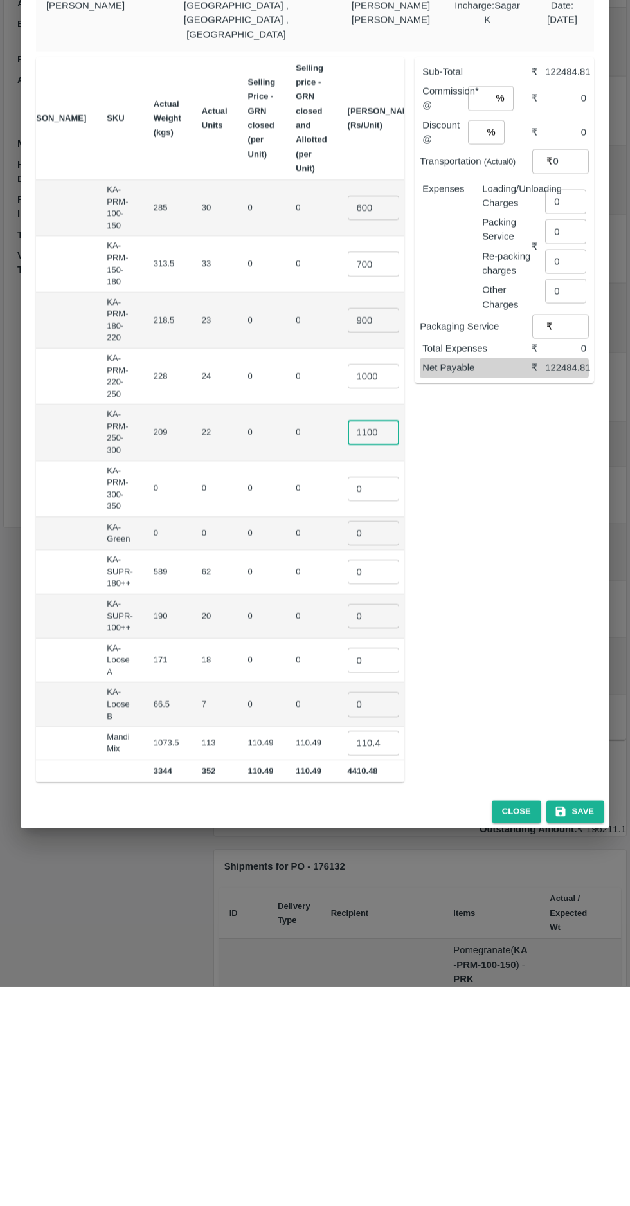
type input "1100"
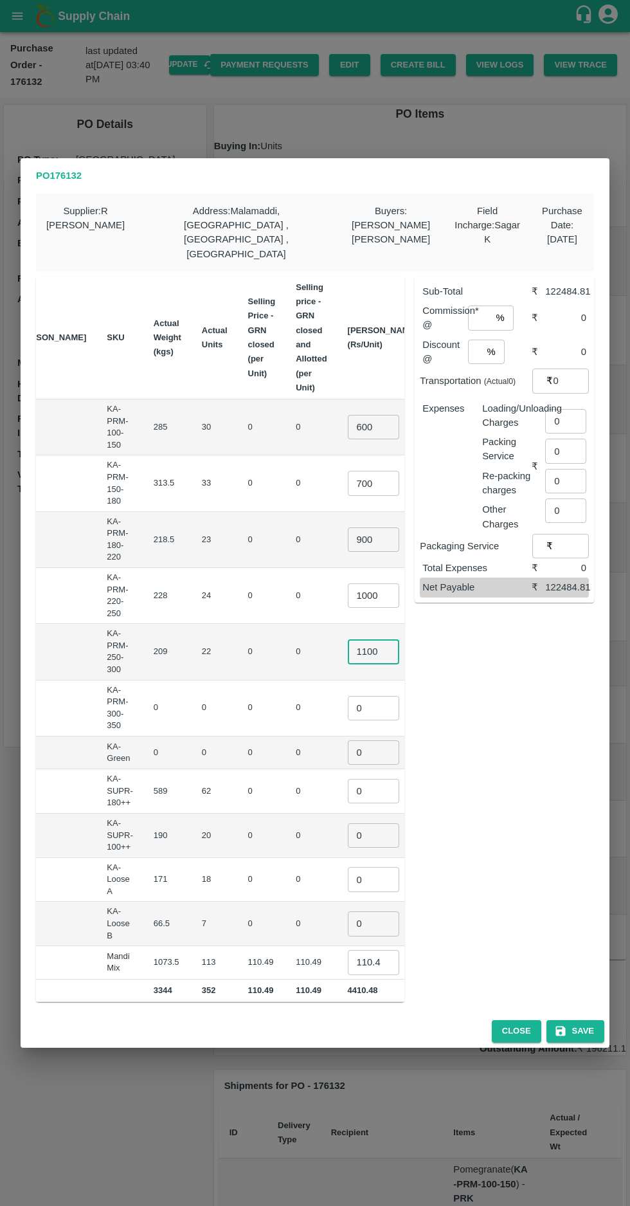
click at [348, 779] on input "0" at bounding box center [373, 791] width 51 height 24
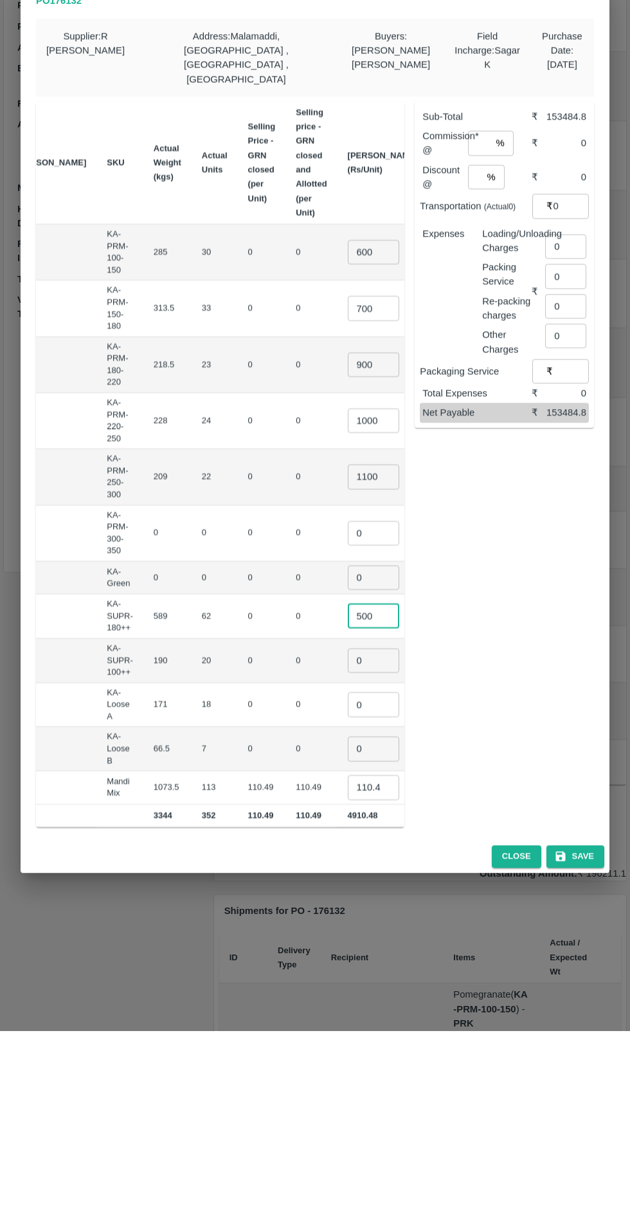
scroll to position [0, 127]
type input "500"
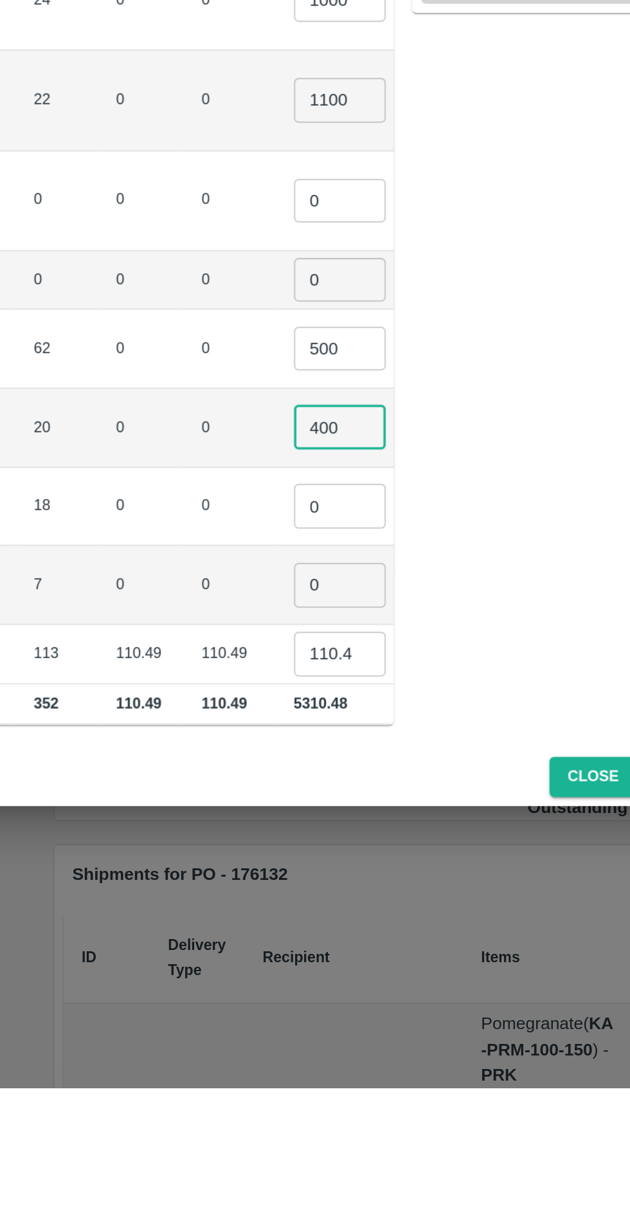
scroll to position [0, 126]
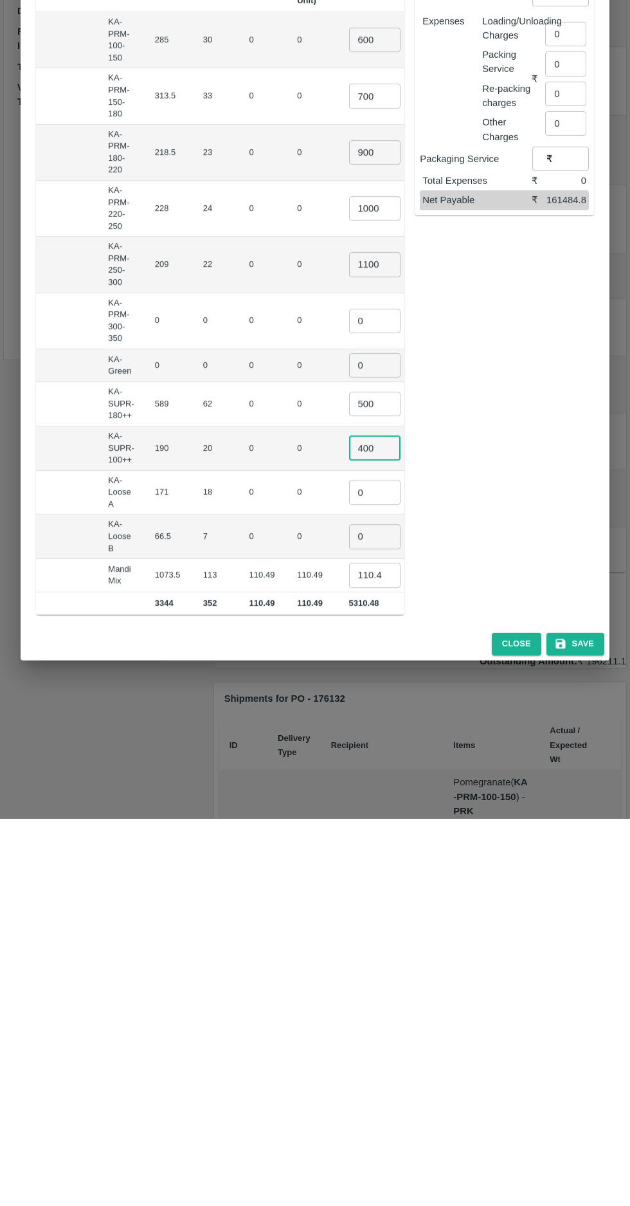
type input "400"
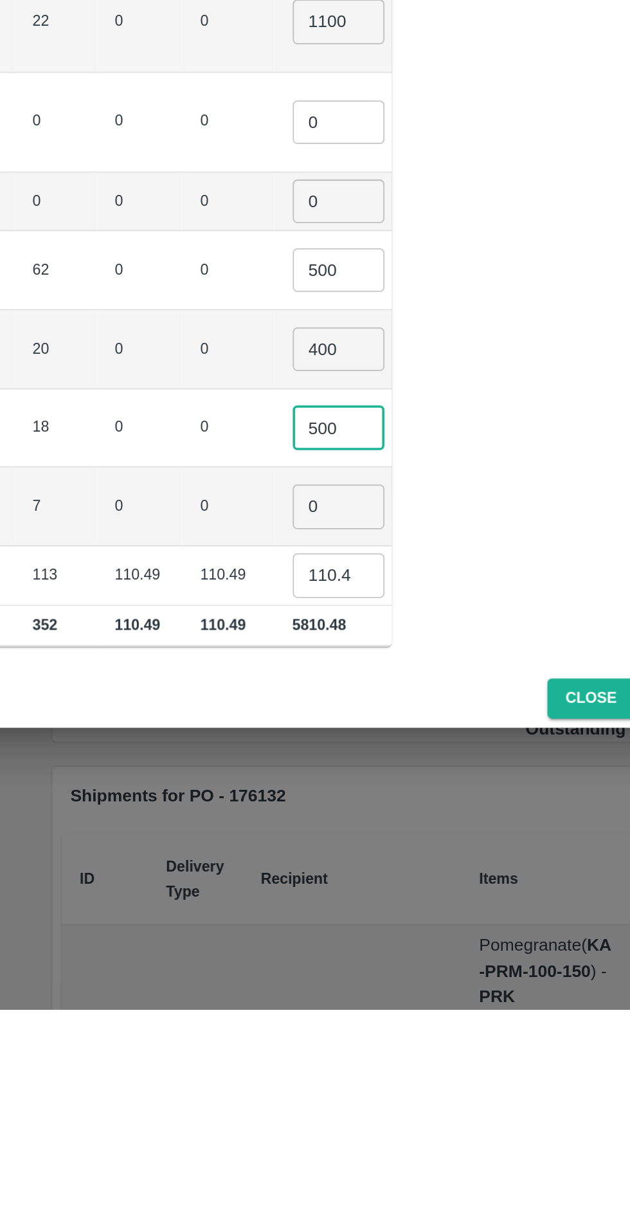
type input "500"
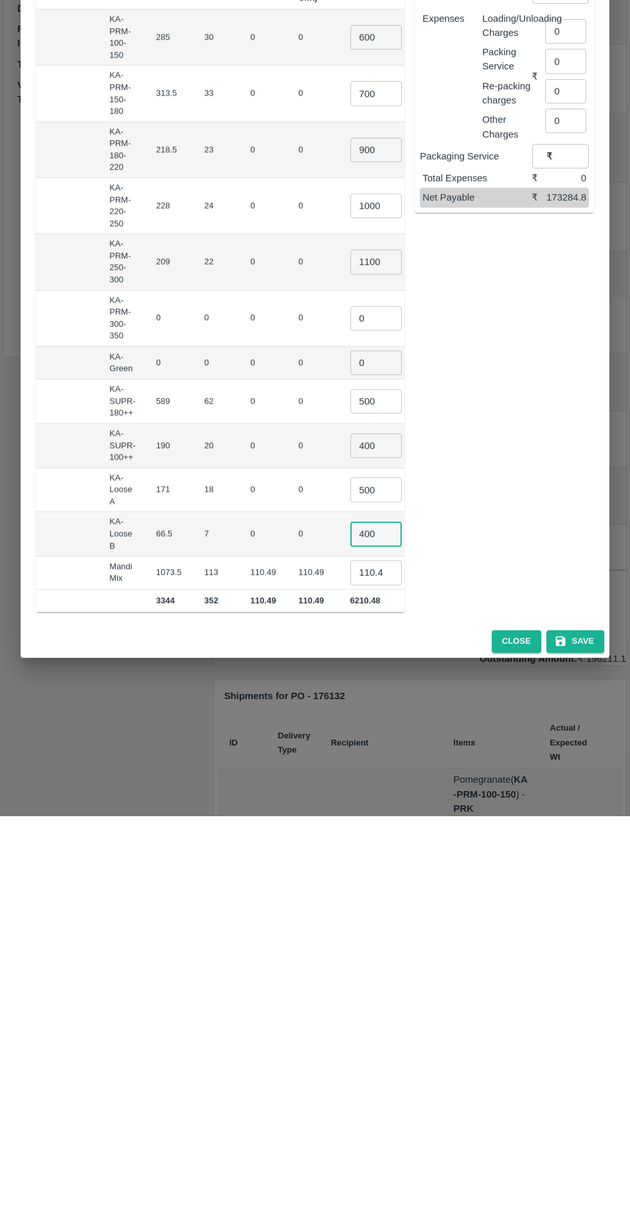
scroll to position [0, 127]
type input "400"
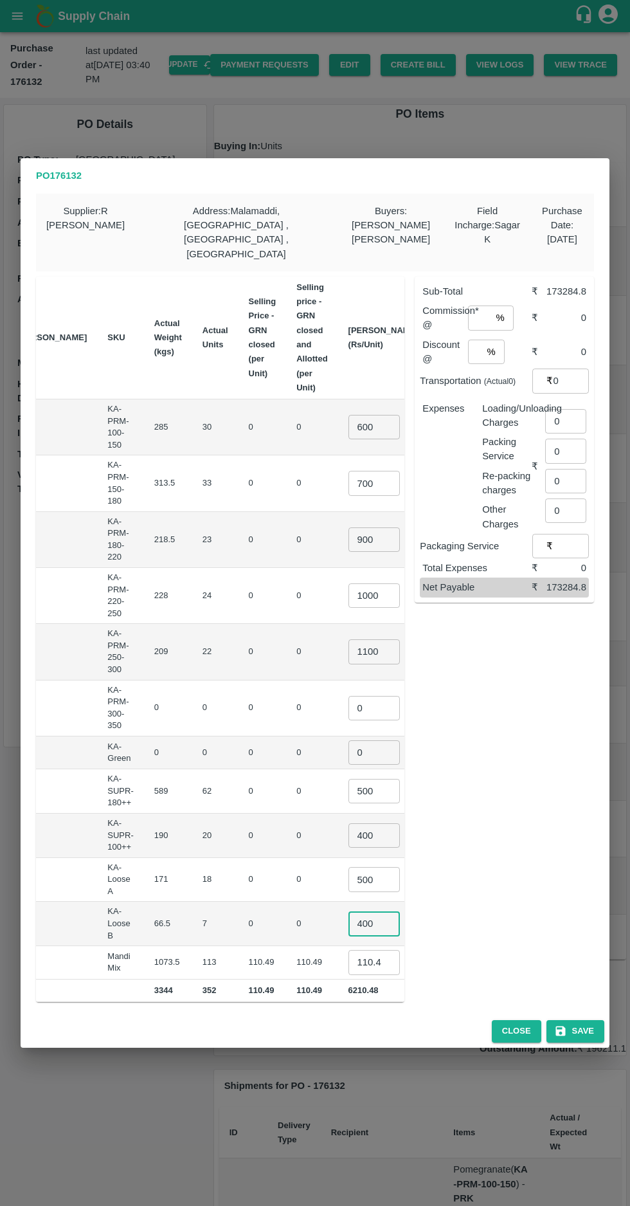
click at [349, 950] on input "110.48500000000001" at bounding box center [374, 962] width 51 height 24
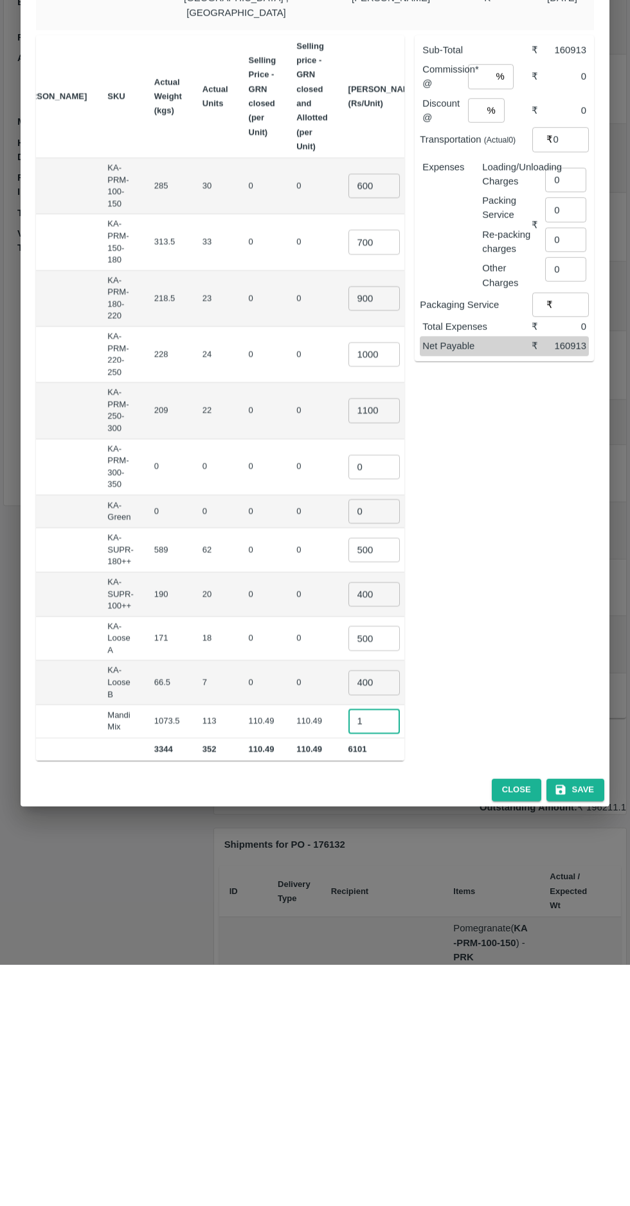
scroll to position [0, 116]
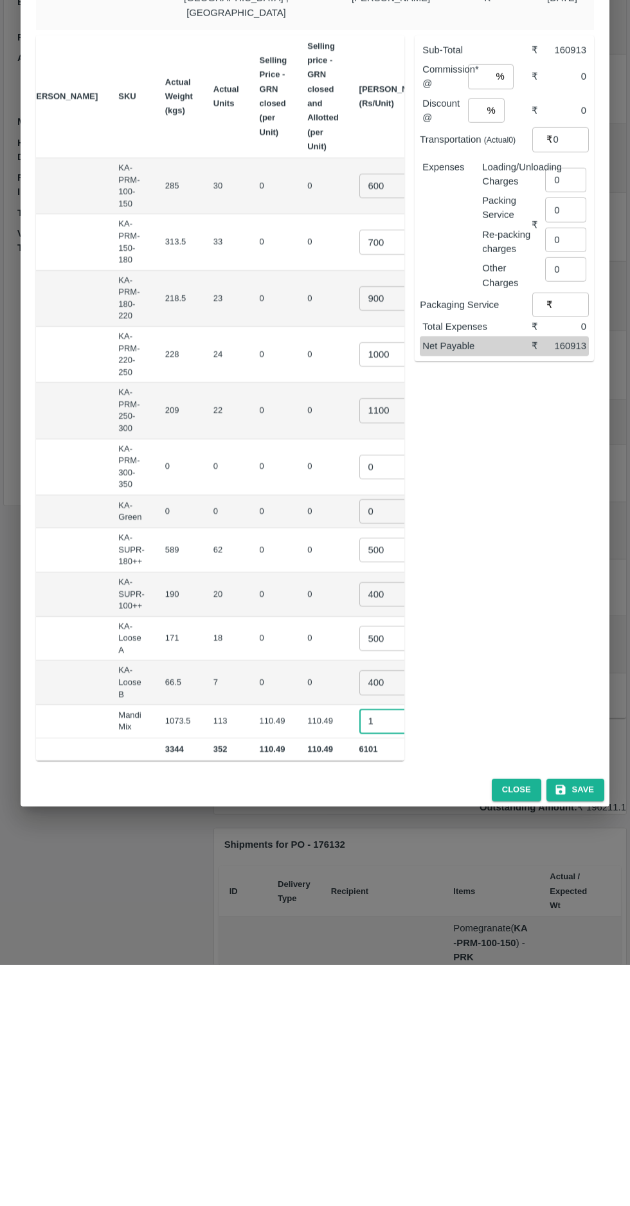
click at [360, 950] on input "1" at bounding box center [385, 962] width 51 height 24
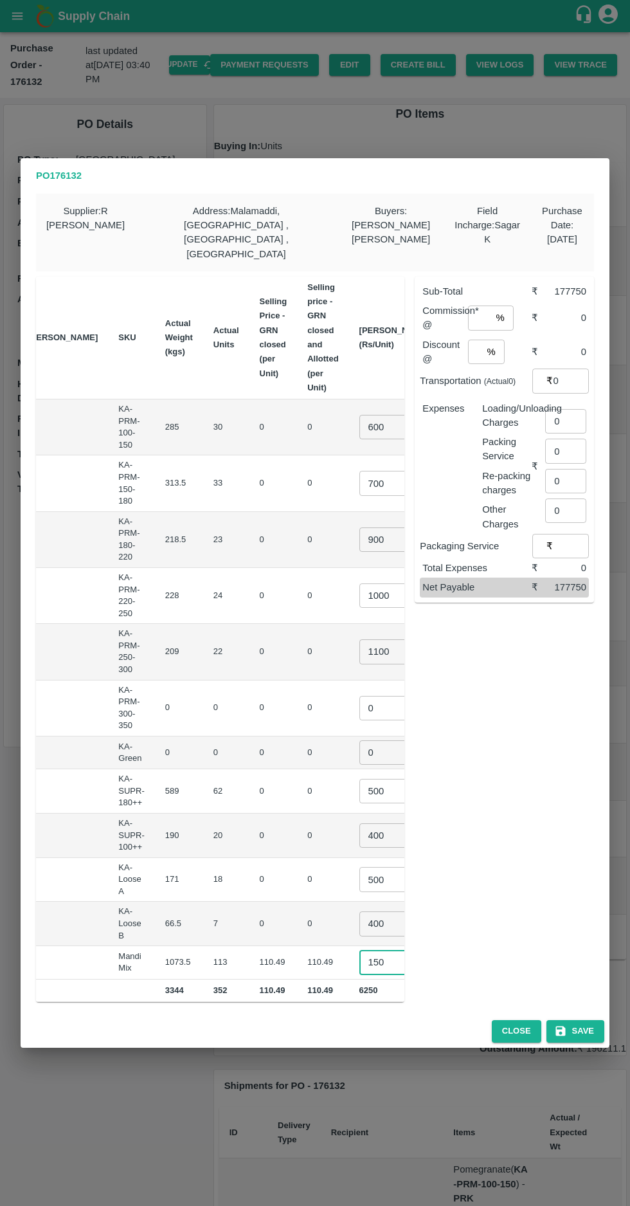
type input "150"
click at [360, 696] on input "0" at bounding box center [385, 708] width 51 height 24
type input "1"
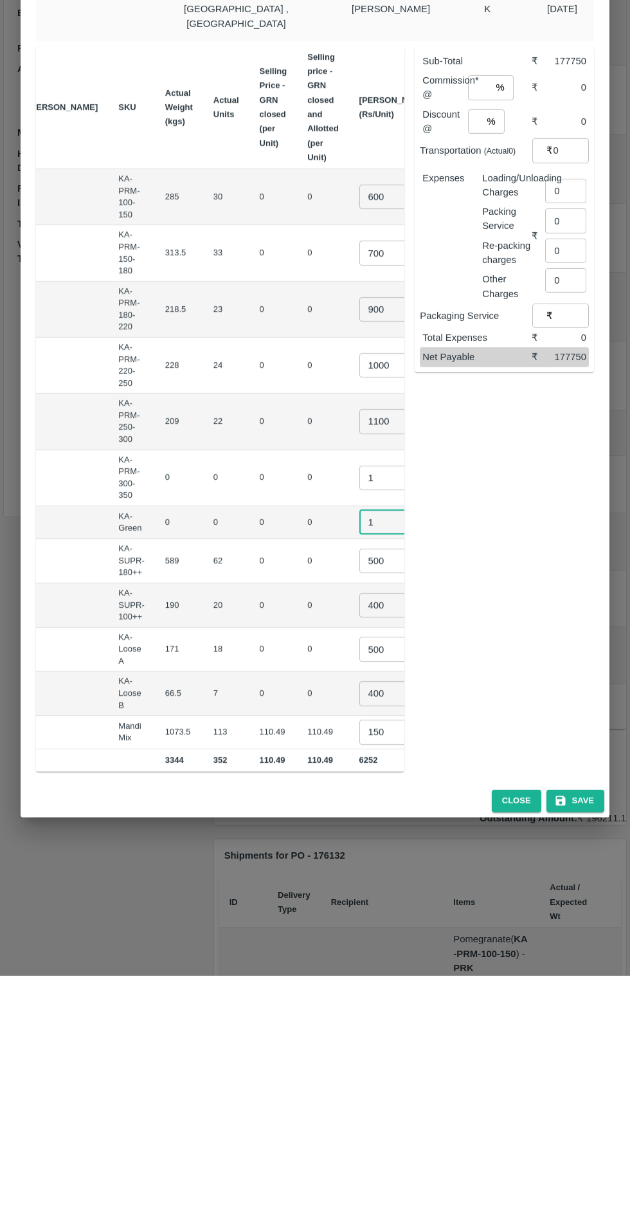
type input "1"
click at [488, 307] on input "number" at bounding box center [479, 318] width 23 height 24
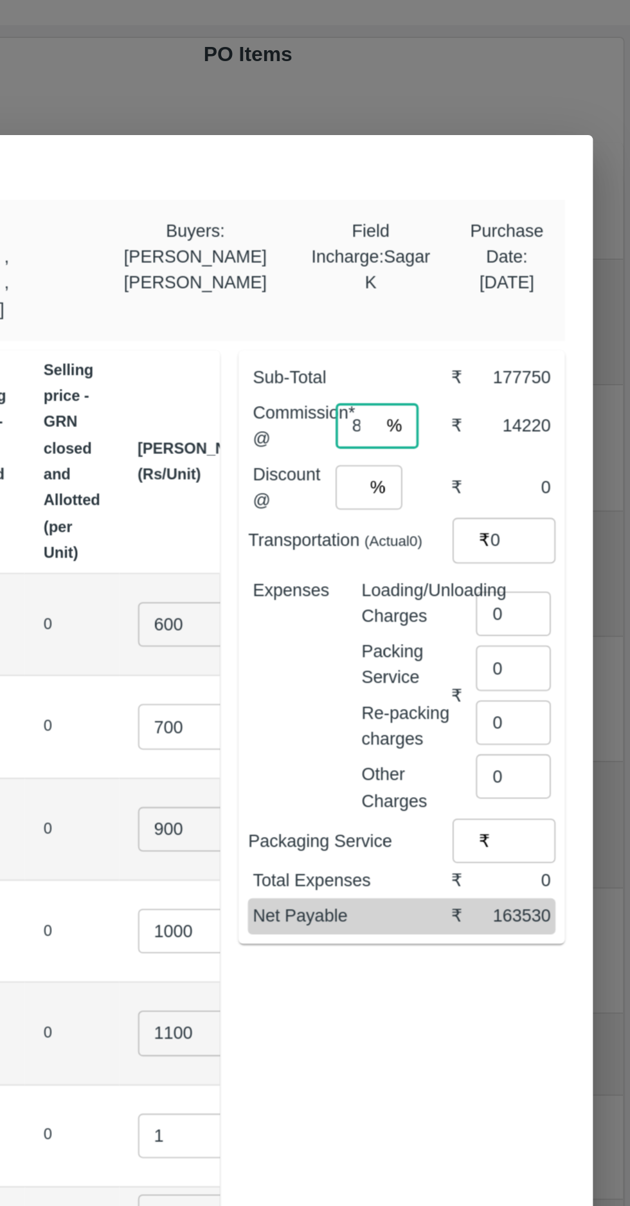
type input "8"
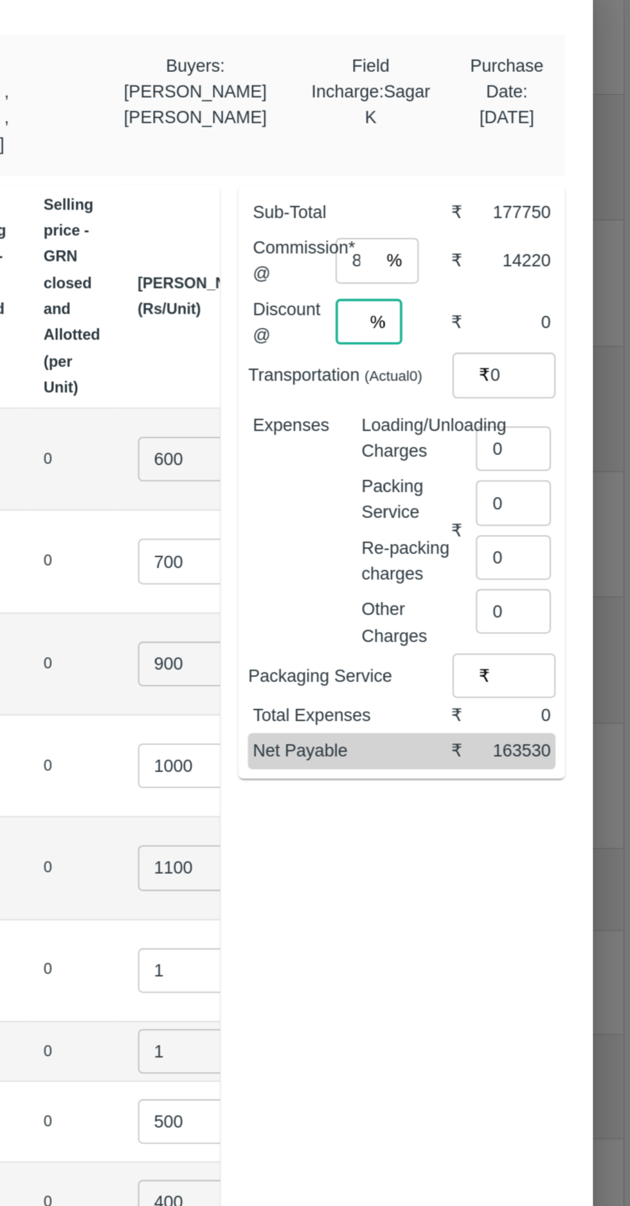
type input "0"
click at [565, 409] on input "0" at bounding box center [565, 421] width 41 height 24
click at [561, 402] on input "number" at bounding box center [568, 414] width 47 height 24
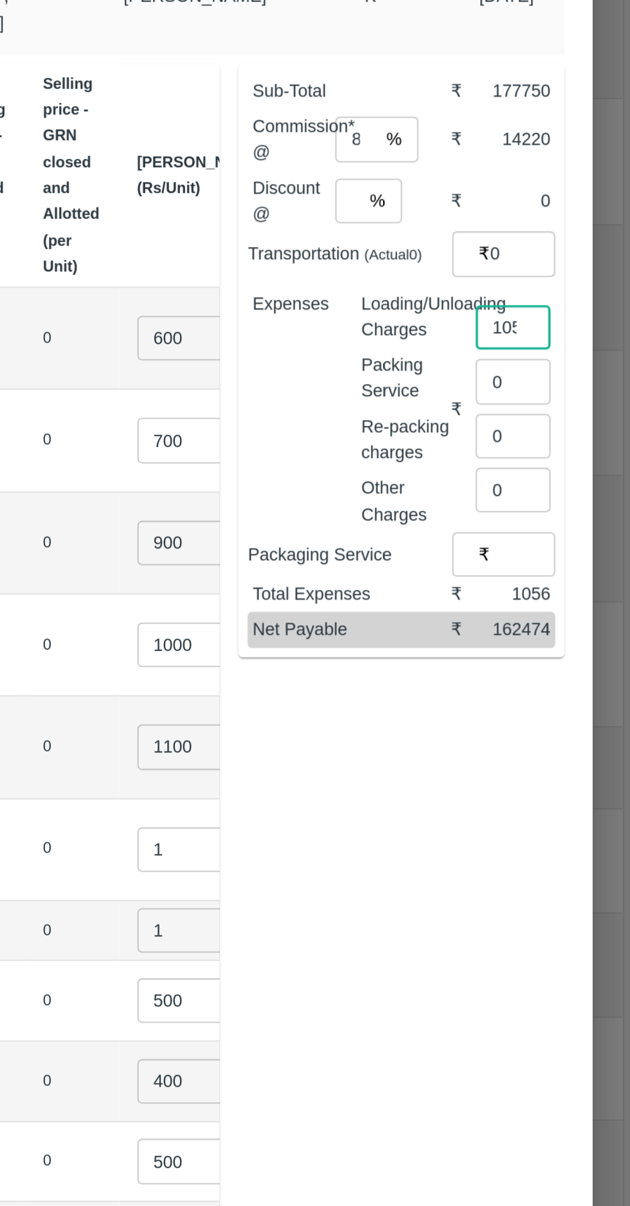
type input "1056"
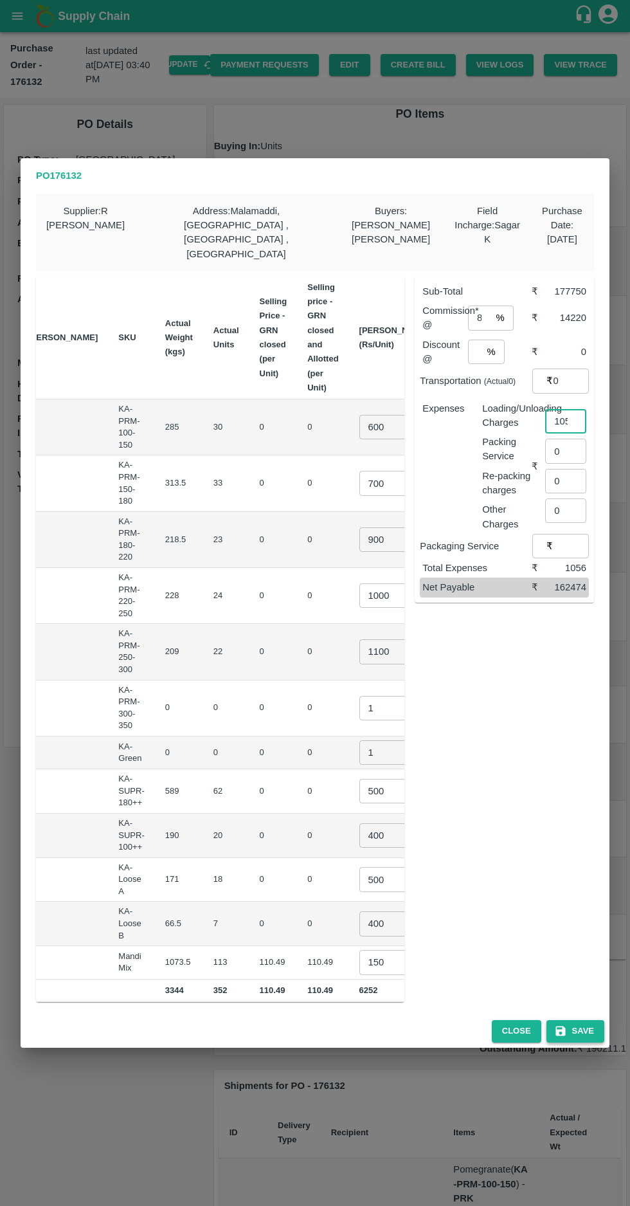
click at [590, 1020] on button "Save" at bounding box center [576, 1031] width 58 height 23
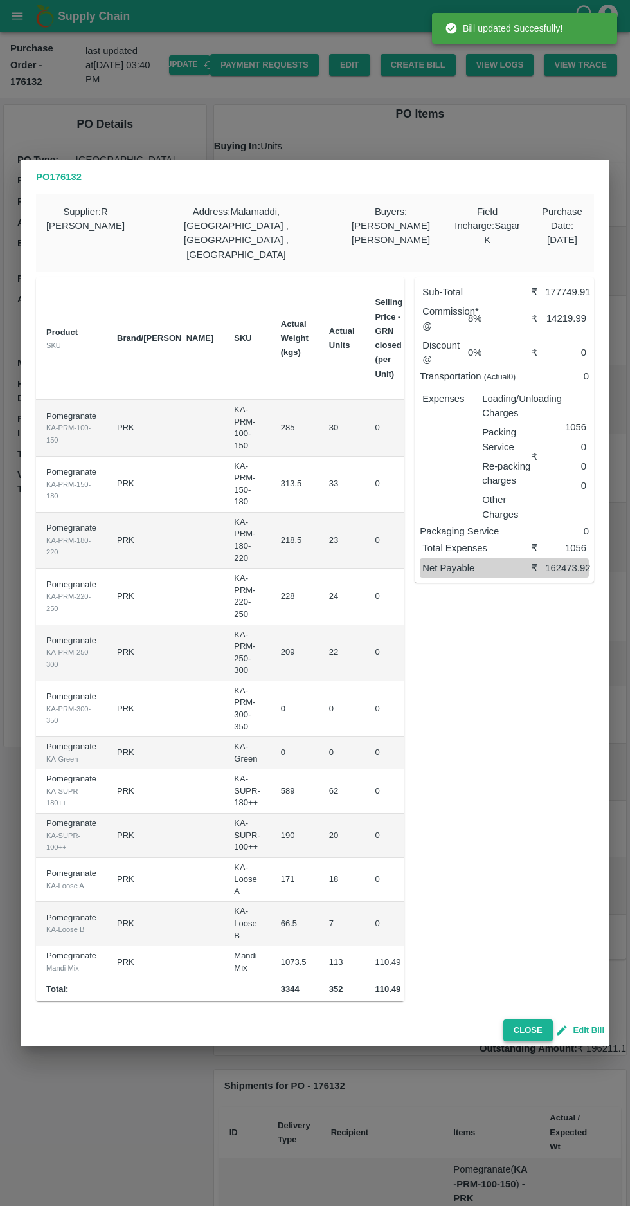
click at [524, 1019] on button "Close" at bounding box center [529, 1030] width 50 height 23
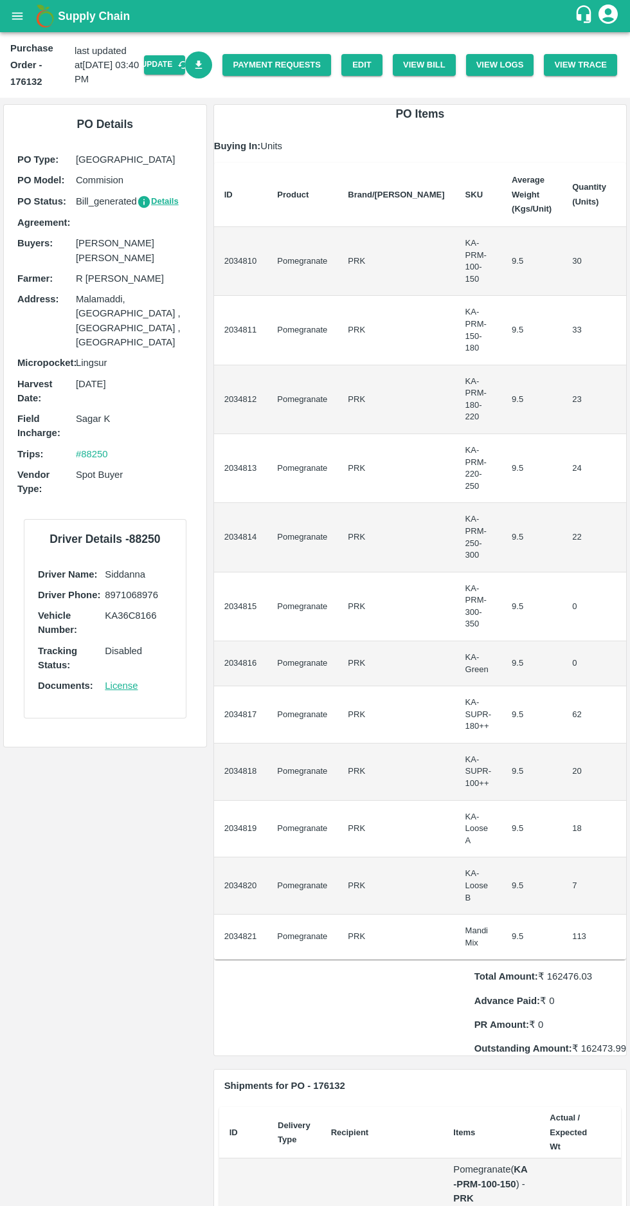
click at [205, 65] on icon "Download Bill" at bounding box center [199, 65] width 12 height 12
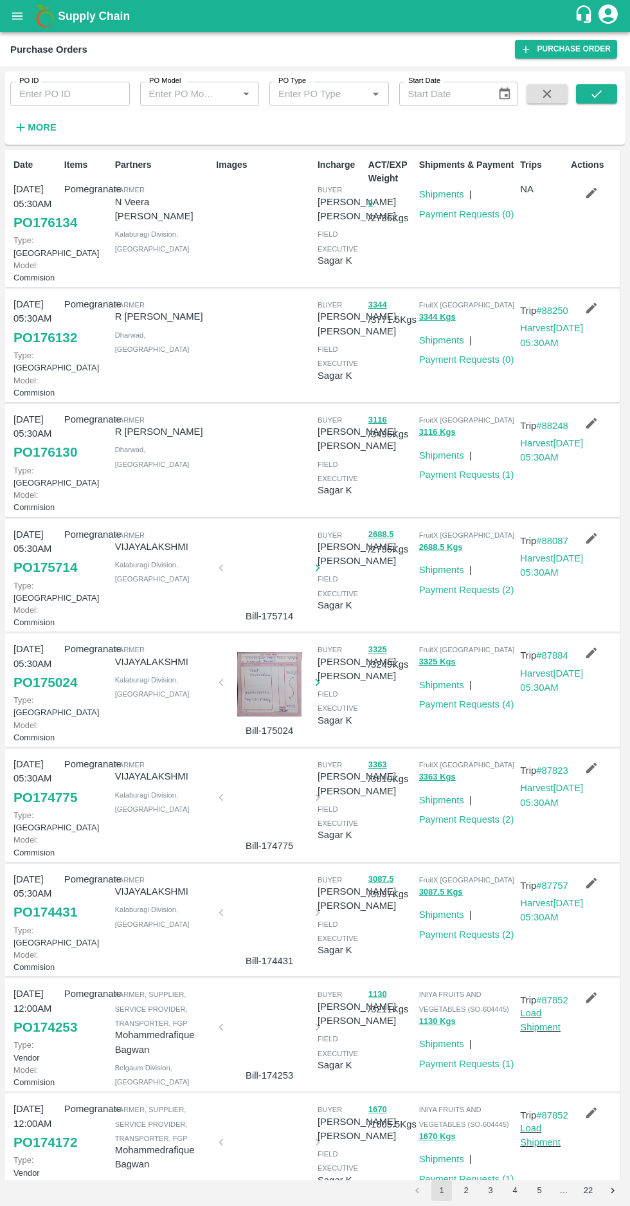
click at [46, 127] on strong "More" at bounding box center [42, 127] width 29 height 10
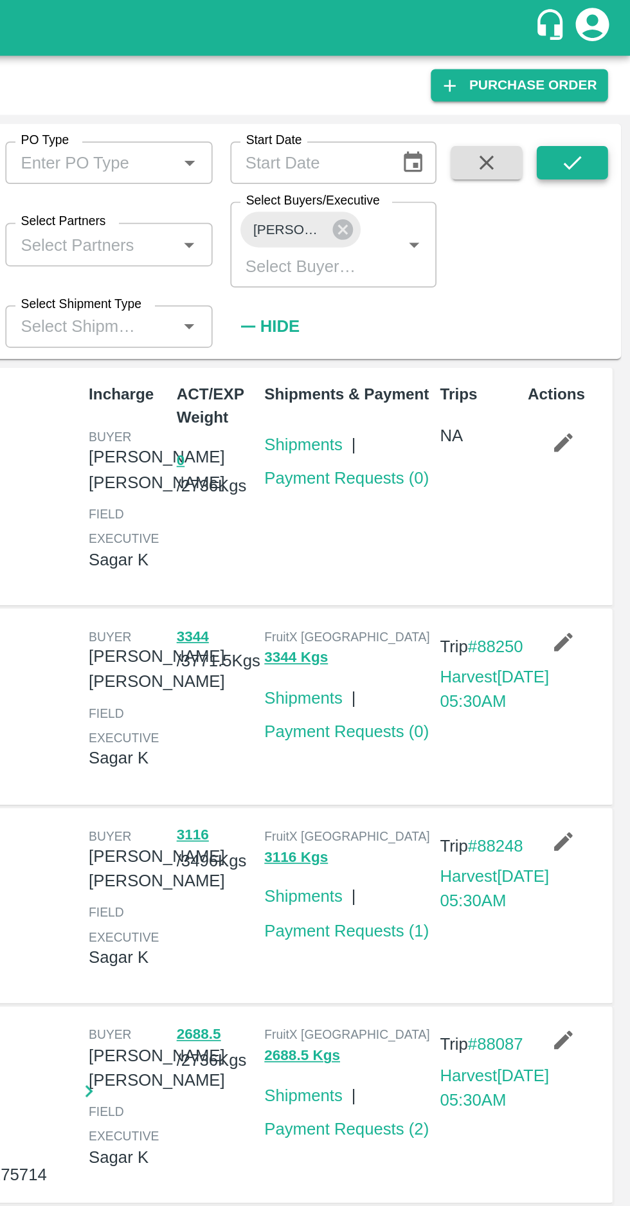
click at [597, 94] on icon "submit" at bounding box center [597, 94] width 14 height 14
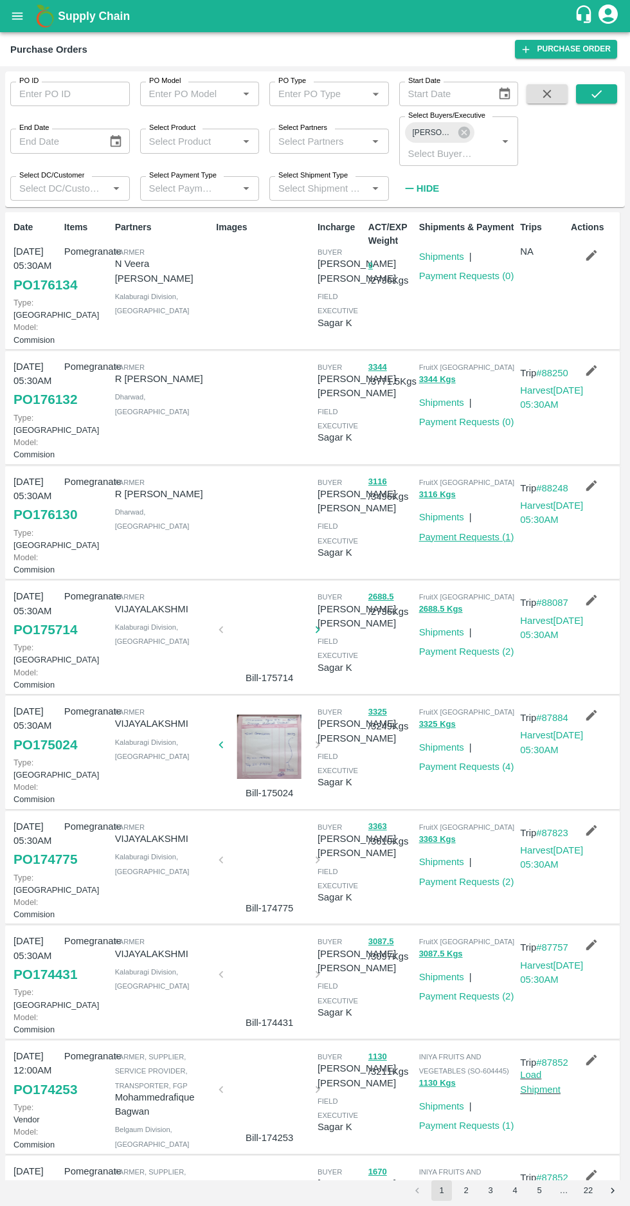
click at [488, 542] on link "Payment Requests ( 1 )" at bounding box center [466, 537] width 95 height 10
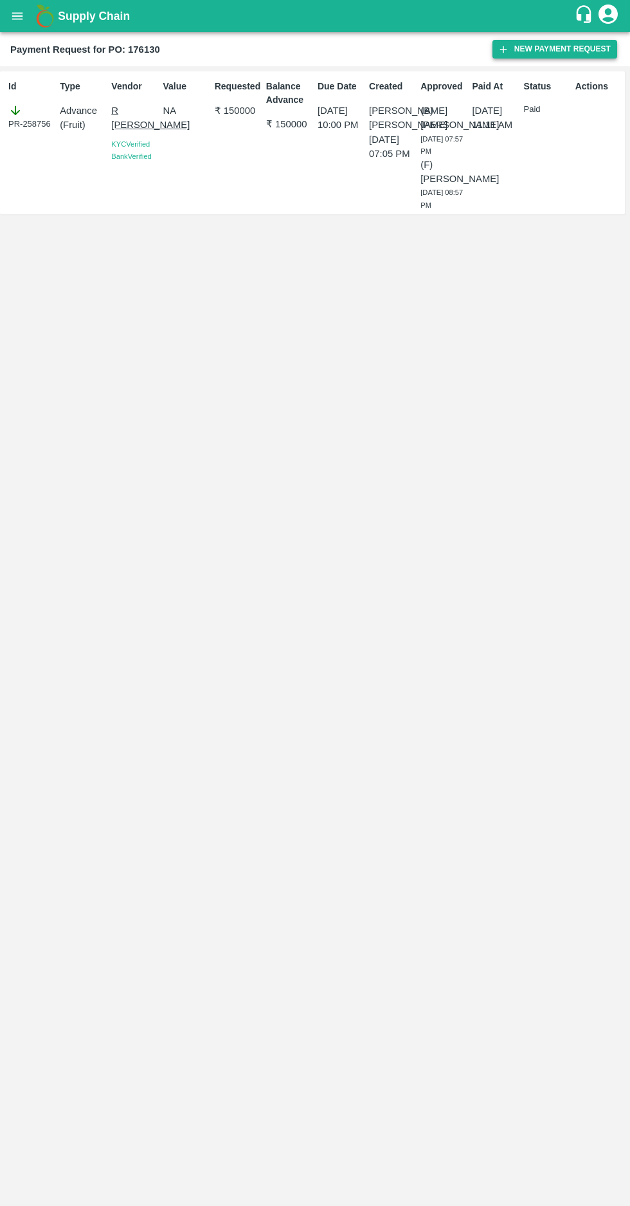
click at [521, 46] on button "New Payment Request" at bounding box center [555, 49] width 125 height 19
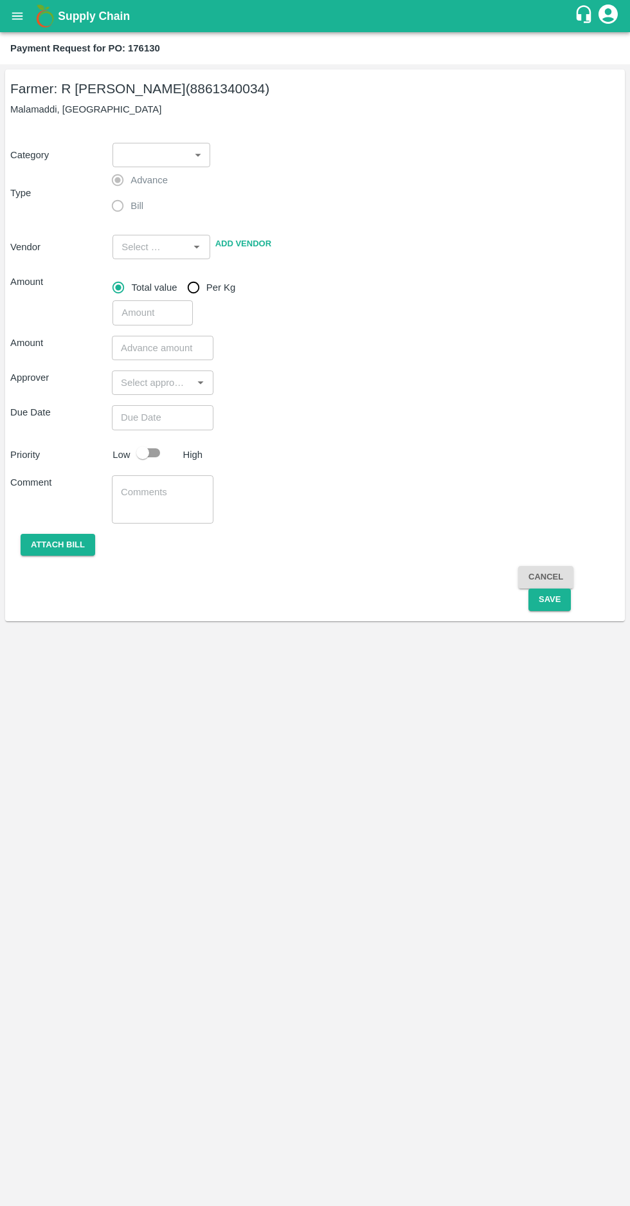
click at [178, 156] on body "Supply Chain Payment Request for PO: 176130 Farmer: [PERSON_NAME] (8861340034) …" at bounding box center [315, 603] width 630 height 1206
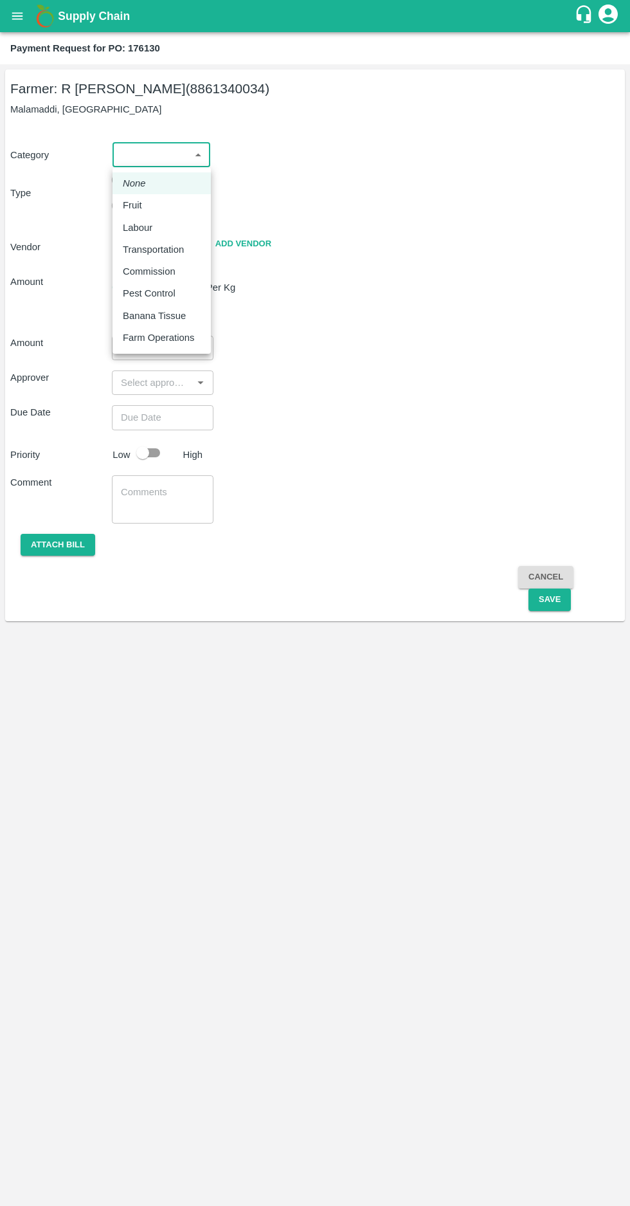
click at [145, 205] on div "Fruit" at bounding box center [136, 205] width 26 height 14
type input "1"
type input "[PERSON_NAME] - 8861340034(Farmer)"
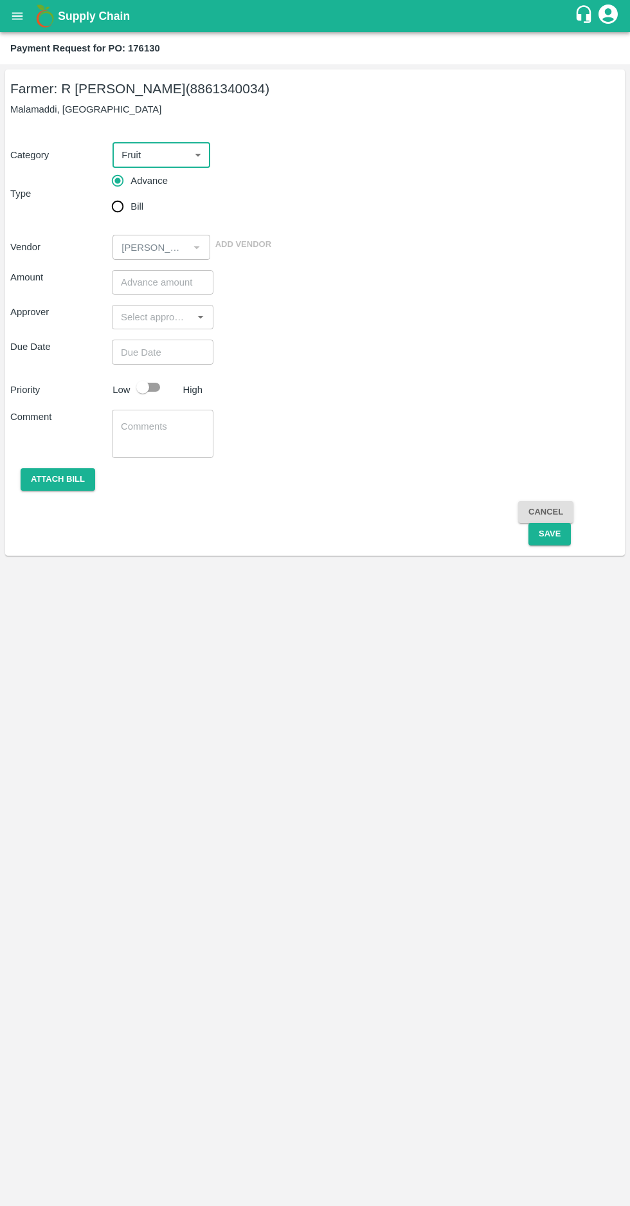
click at [129, 206] on input "Bill" at bounding box center [118, 207] width 26 height 26
radio input "true"
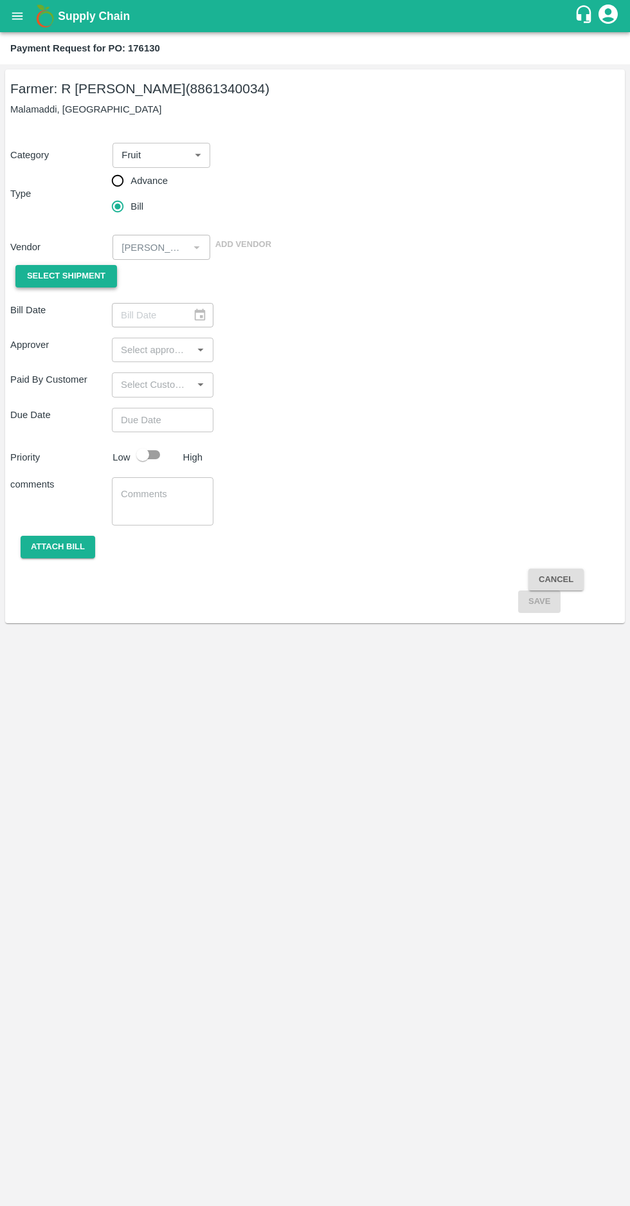
click at [53, 278] on span "Select Shipment" at bounding box center [66, 276] width 78 height 15
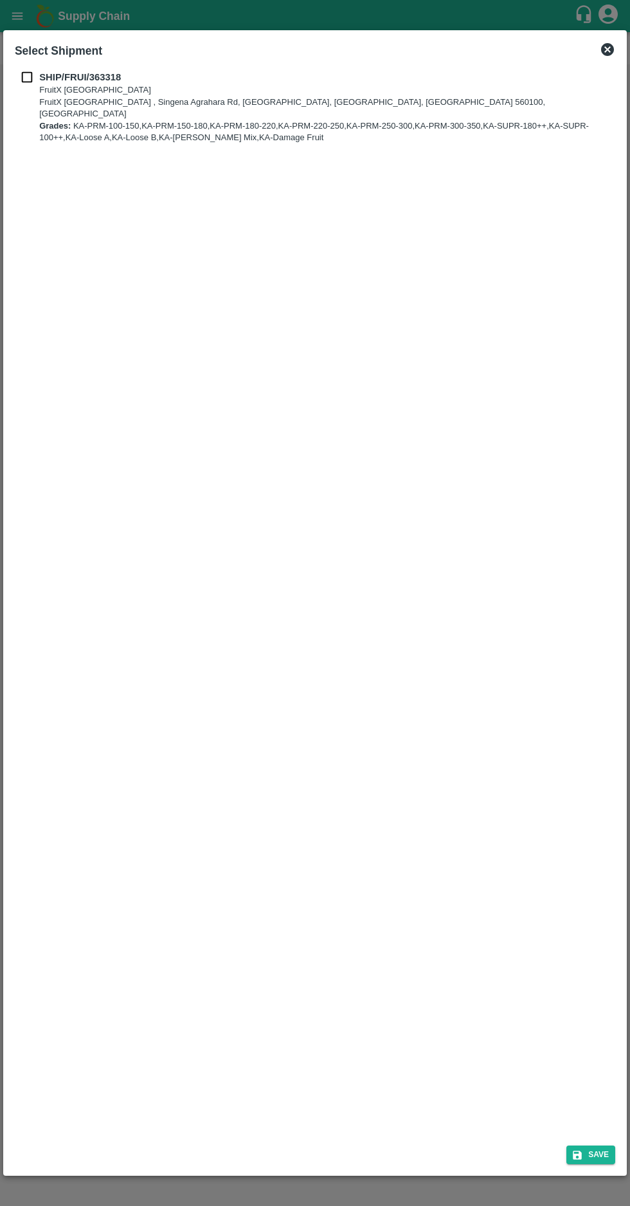
click at [30, 77] on input "checkbox" at bounding box center [27, 77] width 24 height 14
checkbox input "true"
click at [580, 1155] on icon "submit" at bounding box center [577, 1155] width 9 height 9
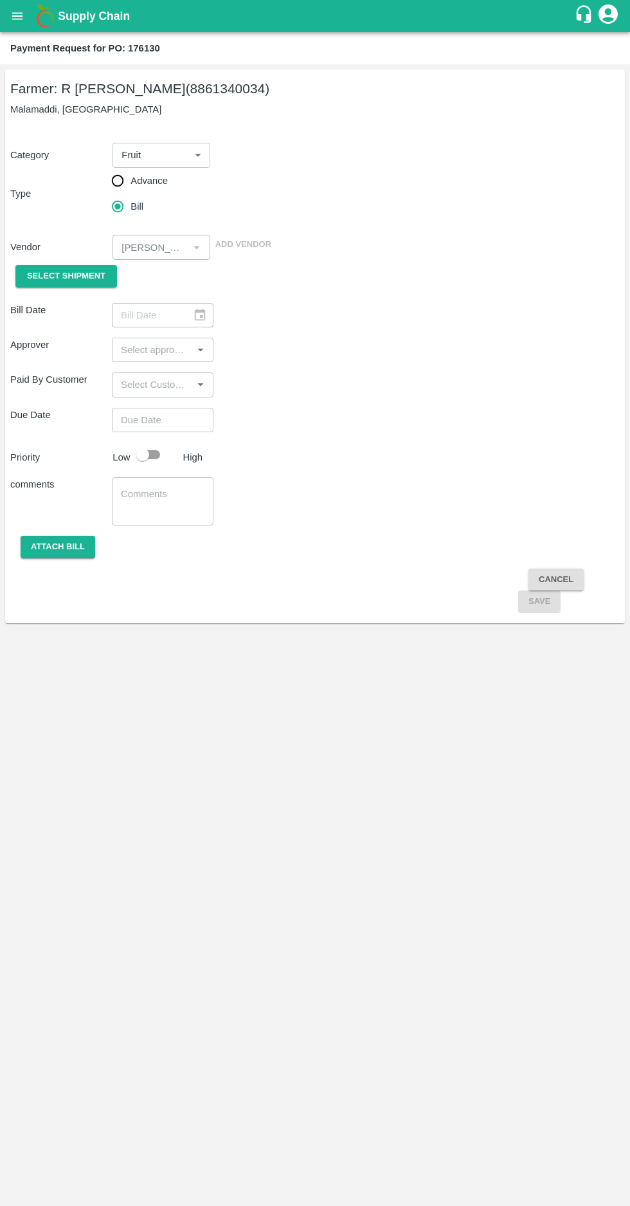
type input "[DATE]"
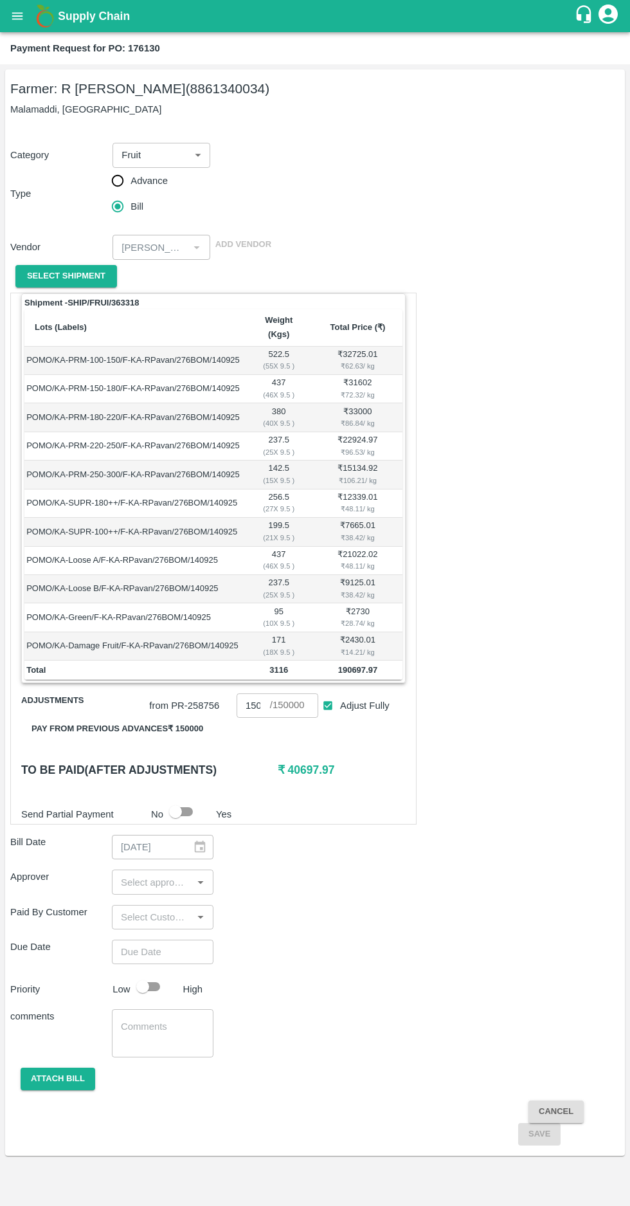
click at [161, 873] on input "input" at bounding box center [152, 881] width 73 height 17
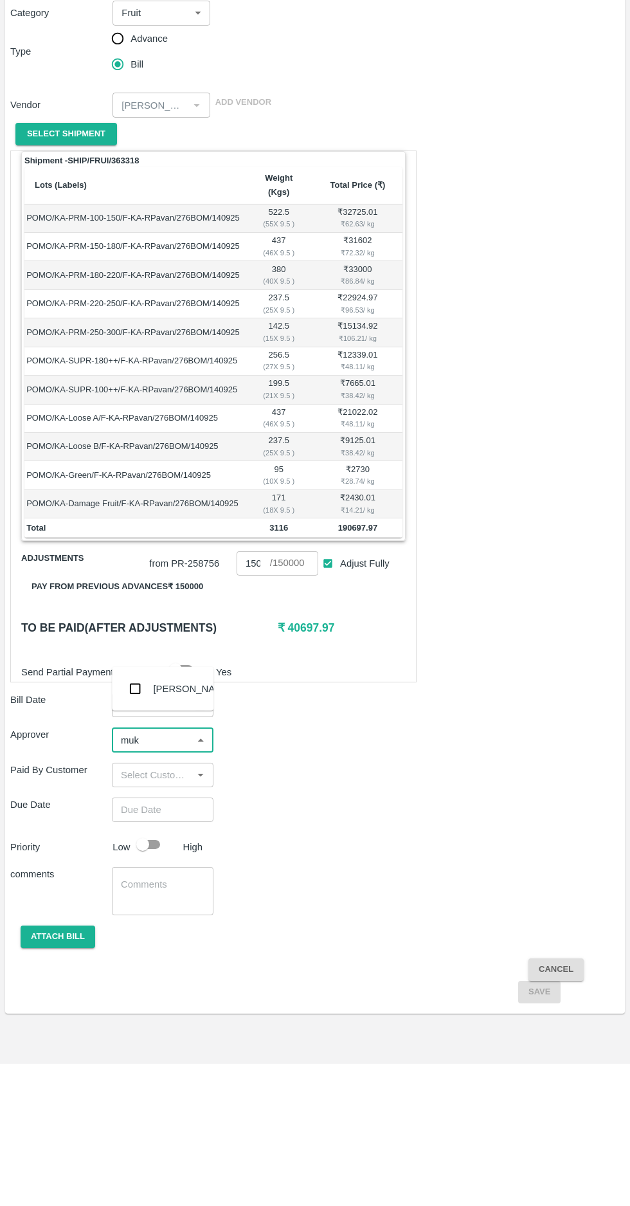
type input "muku"
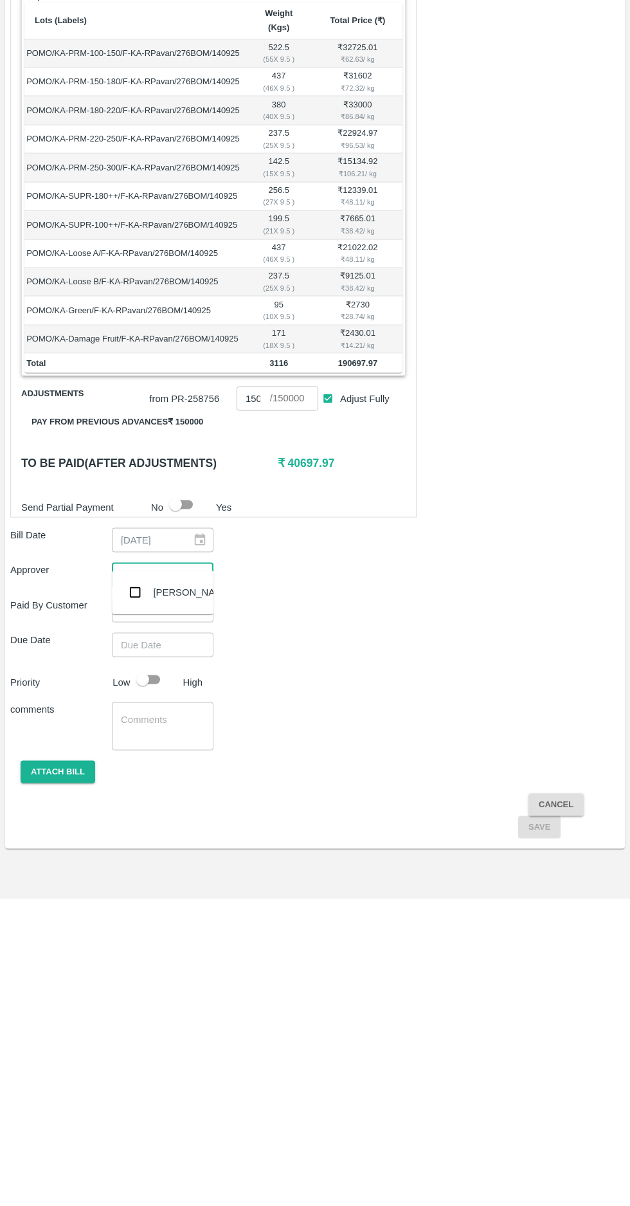
click at [140, 899] on input "checkbox" at bounding box center [135, 899] width 26 height 26
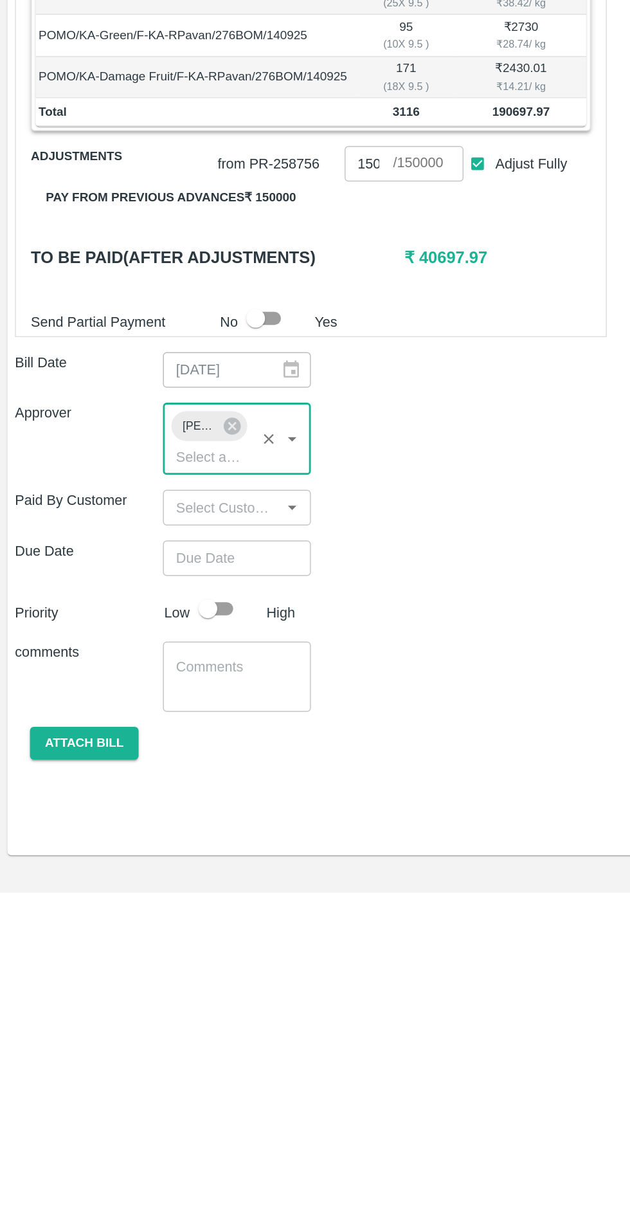
click at [147, 964] on input "Choose date" at bounding box center [158, 976] width 93 height 24
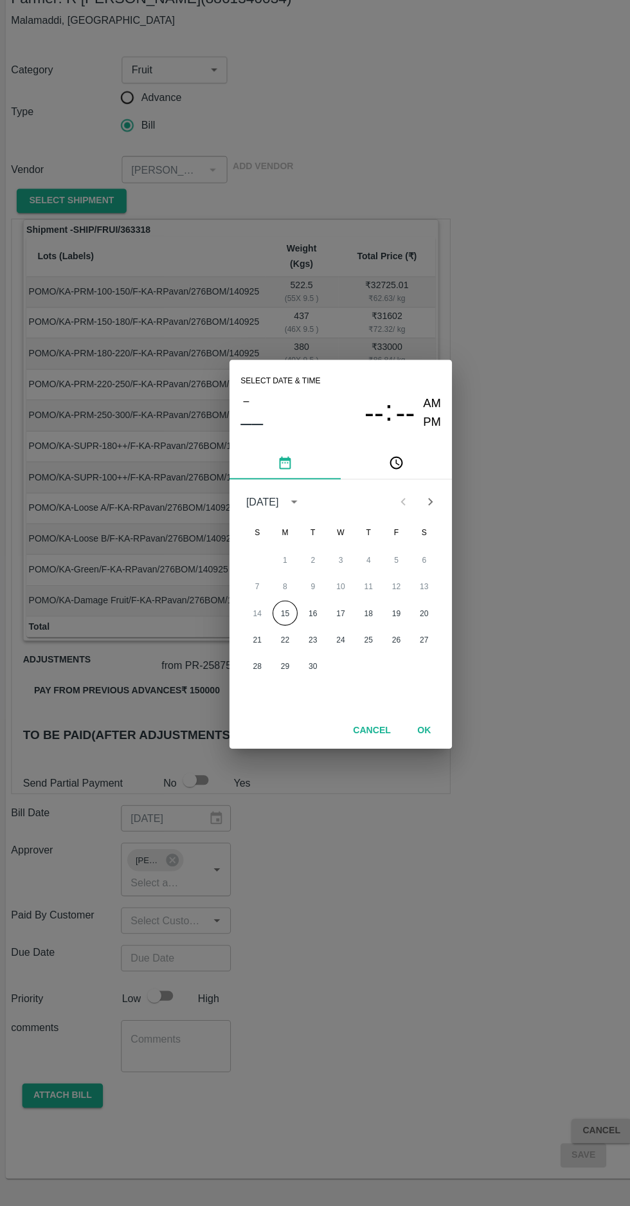
click at [263, 657] on button "15" at bounding box center [263, 657] width 23 height 23
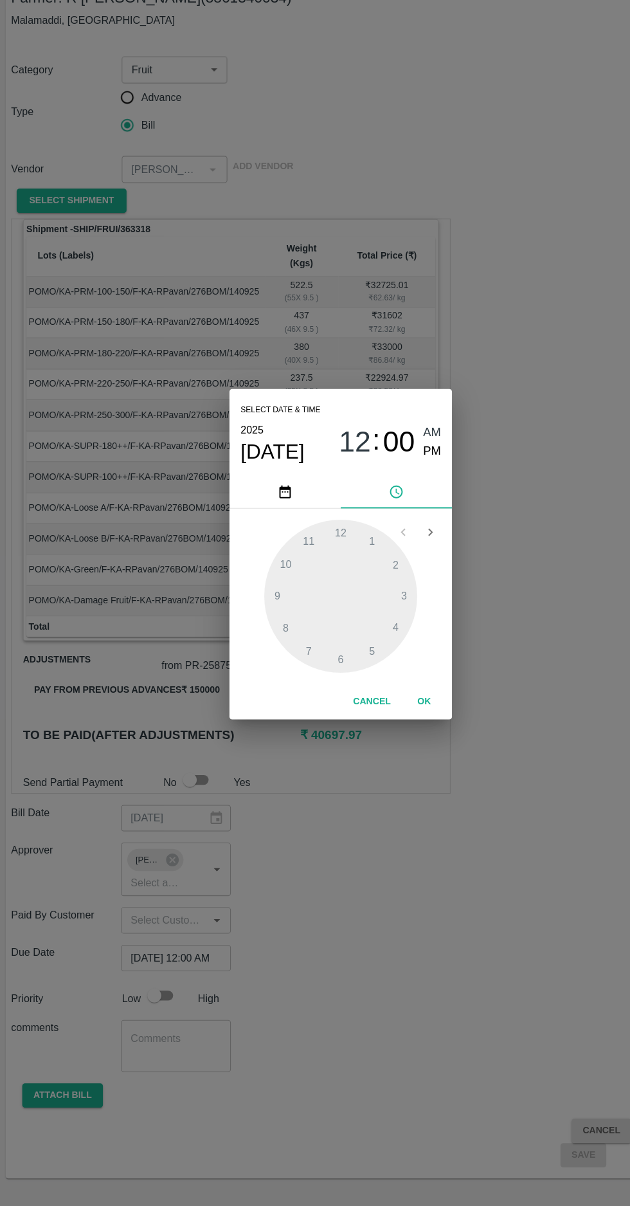
click at [403, 507] on span "PM" at bounding box center [400, 508] width 17 height 17
click at [399, 508] on span "PM" at bounding box center [400, 508] width 17 height 17
click at [257, 641] on div at bounding box center [314, 641] width 141 height 141
type input "15/09/2025 09:00 PM"
click at [399, 508] on span "PM" at bounding box center [400, 508] width 17 height 17
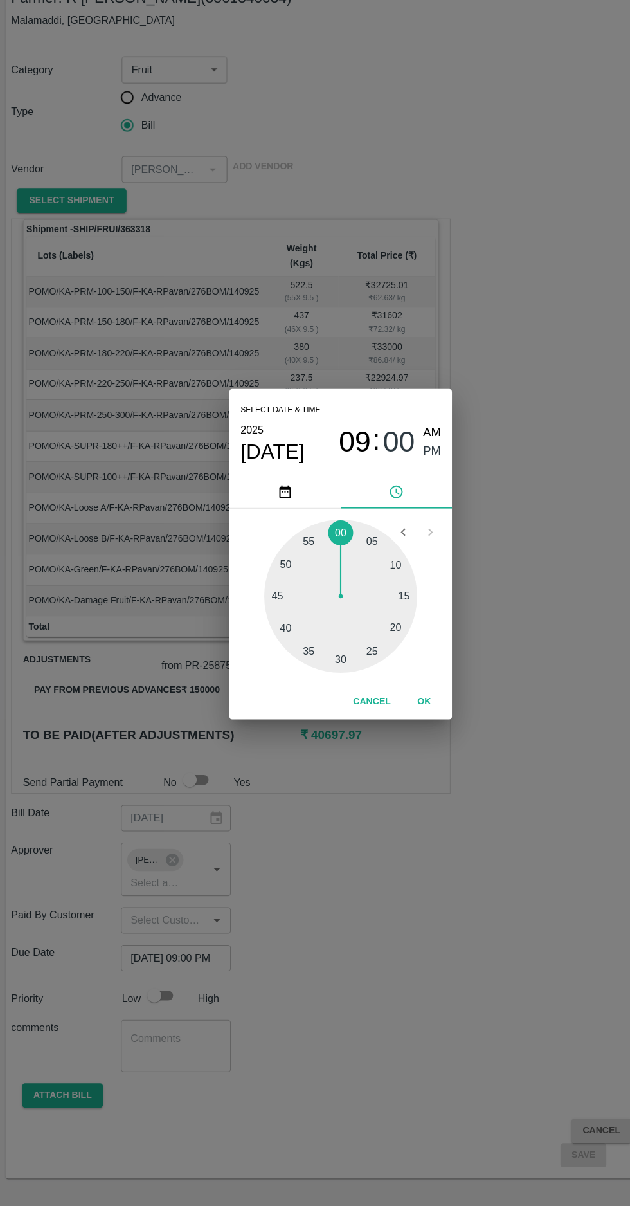
click at [392, 738] on button "OK" at bounding box center [392, 739] width 41 height 23
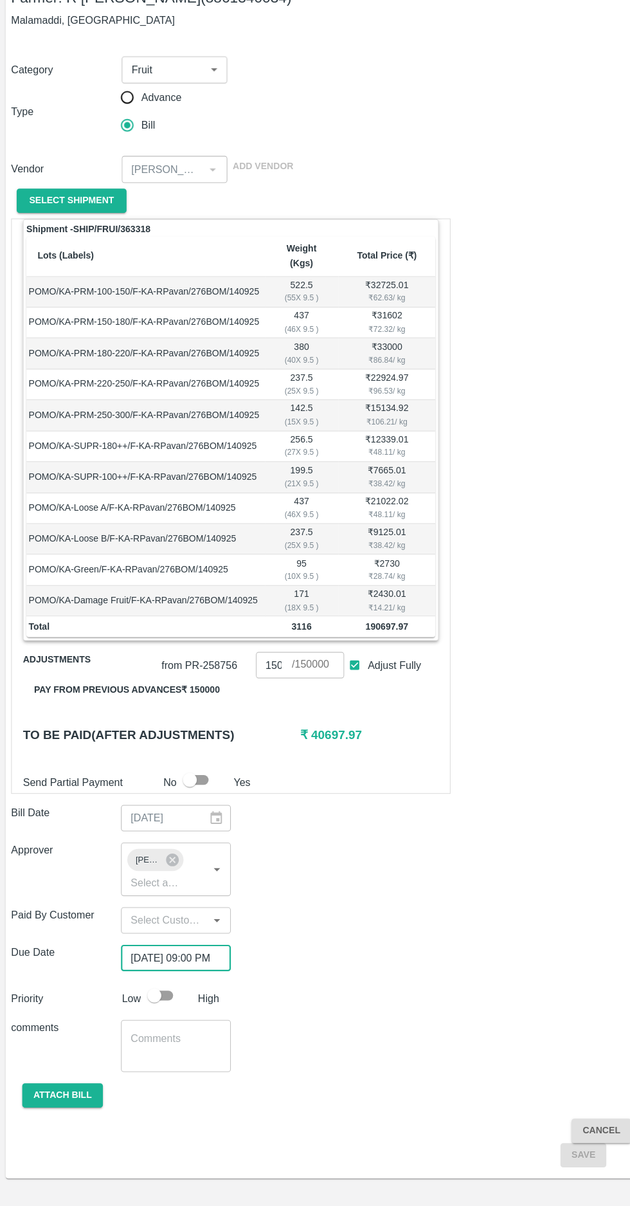
click at [152, 999] on input "checkbox" at bounding box center [142, 1011] width 73 height 24
checkbox input "true"
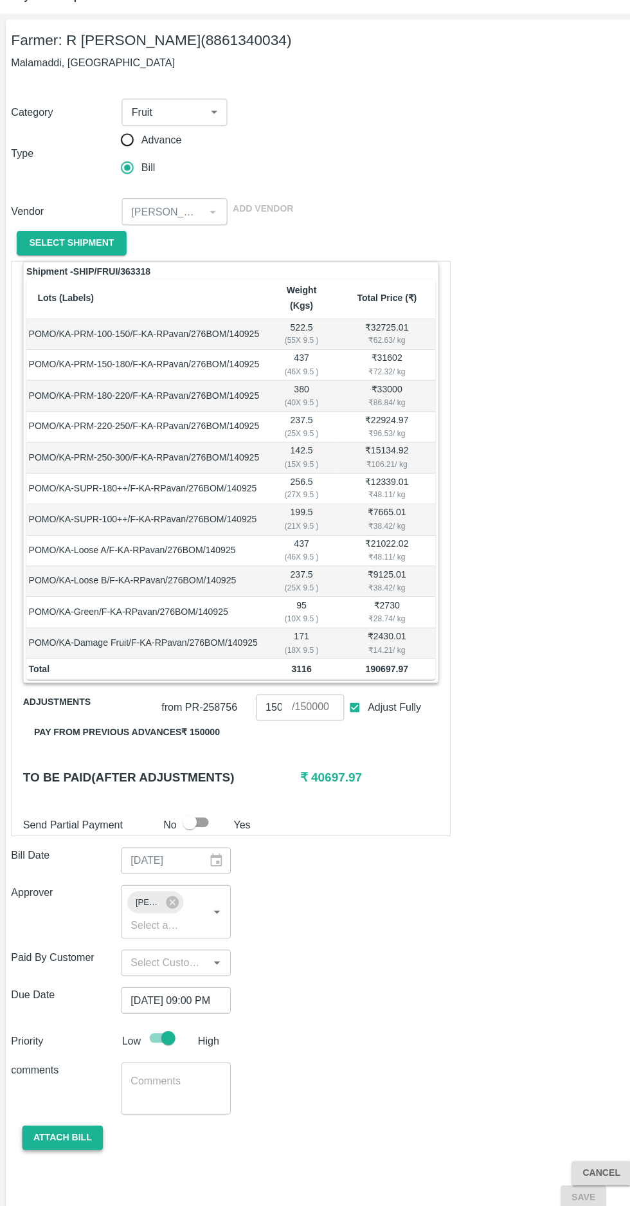
click at [46, 1092] on button "Attach bill" at bounding box center [58, 1103] width 75 height 23
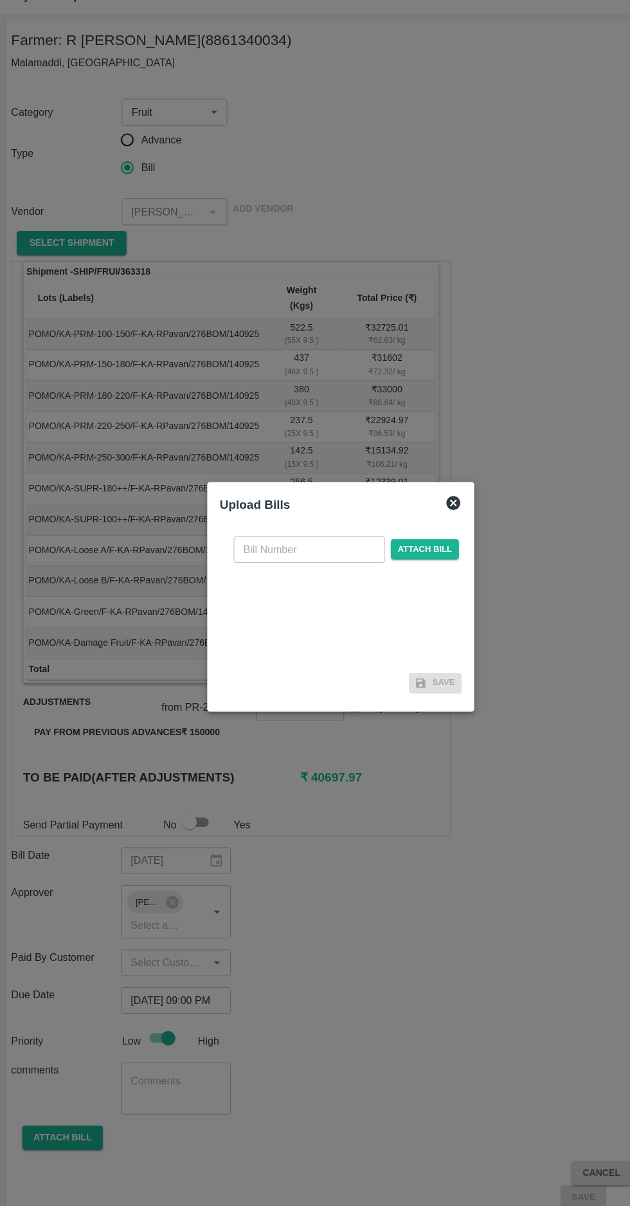
click at [236, 572] on input "text" at bounding box center [286, 559] width 140 height 24
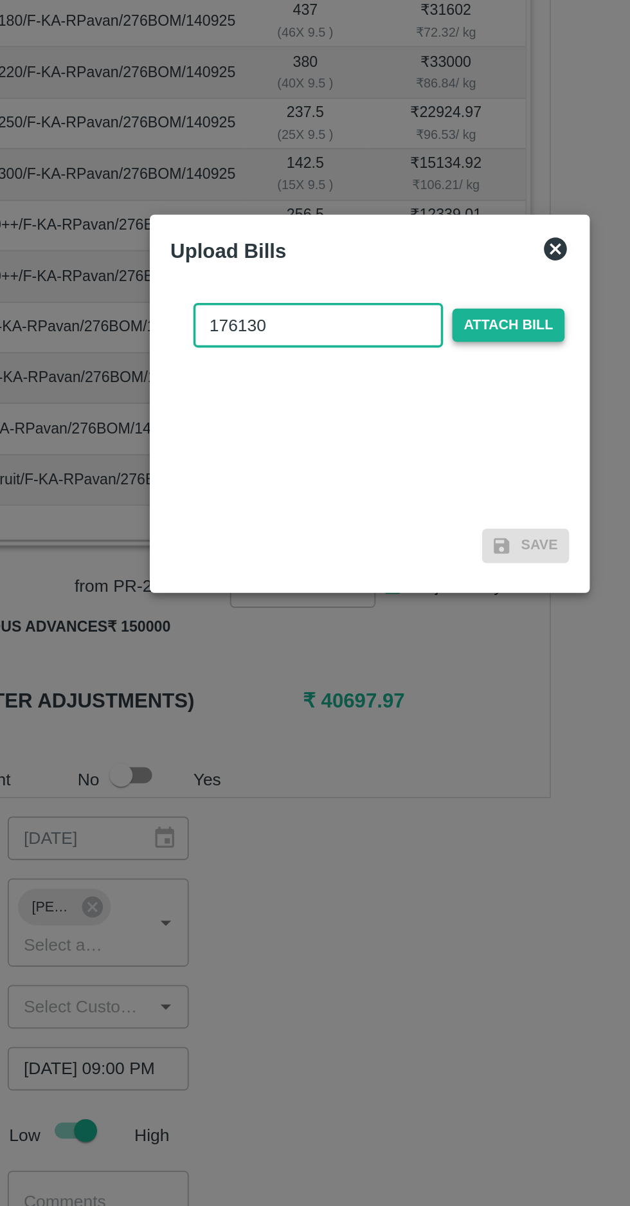
type input "176130"
click at [403, 558] on span "Attach bill" at bounding box center [392, 559] width 63 height 19
click at [0, 0] on input "Attach bill" at bounding box center [0, 0] width 0 height 0
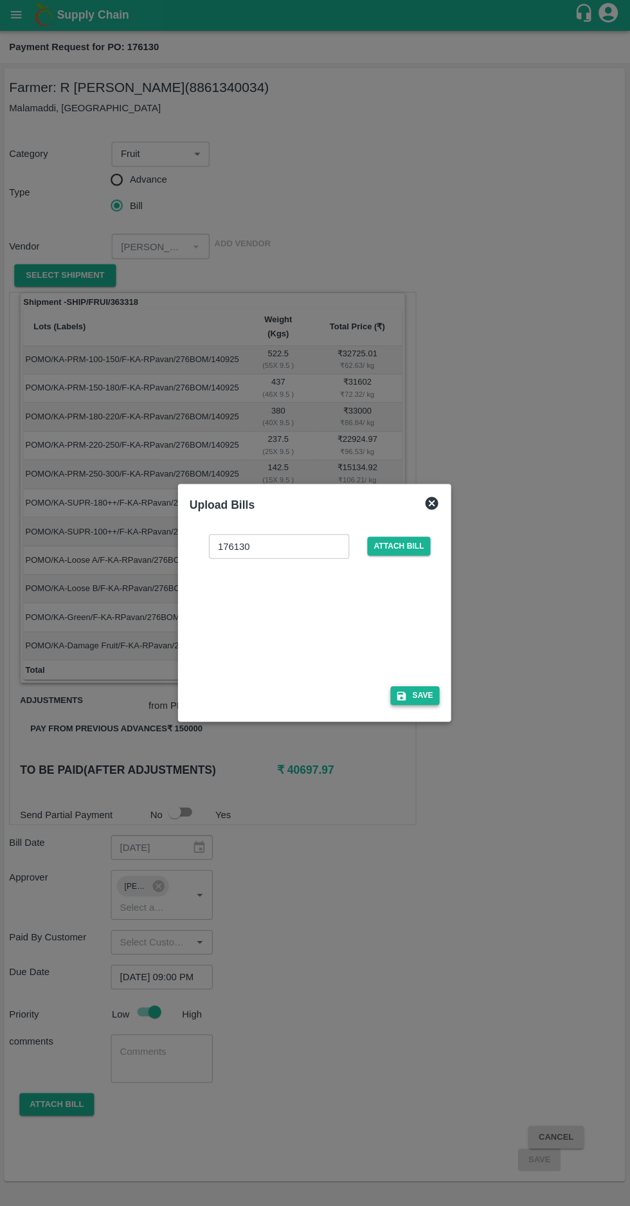
click at [424, 695] on button "Save" at bounding box center [415, 695] width 49 height 19
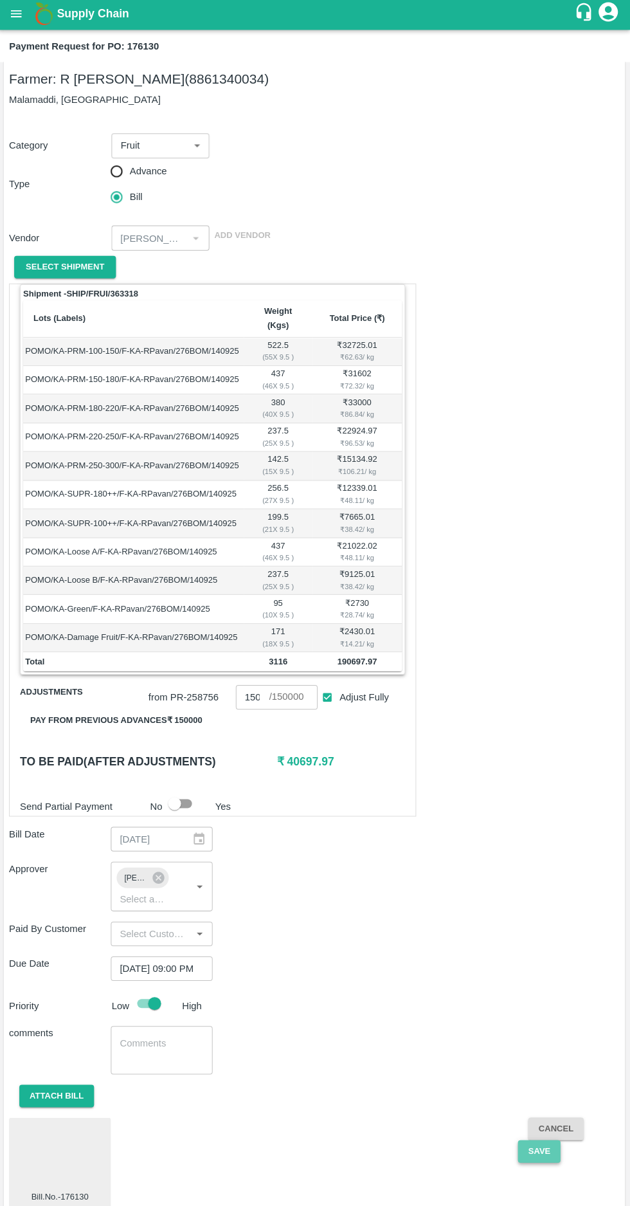
click at [543, 1140] on button "Save" at bounding box center [539, 1151] width 42 height 23
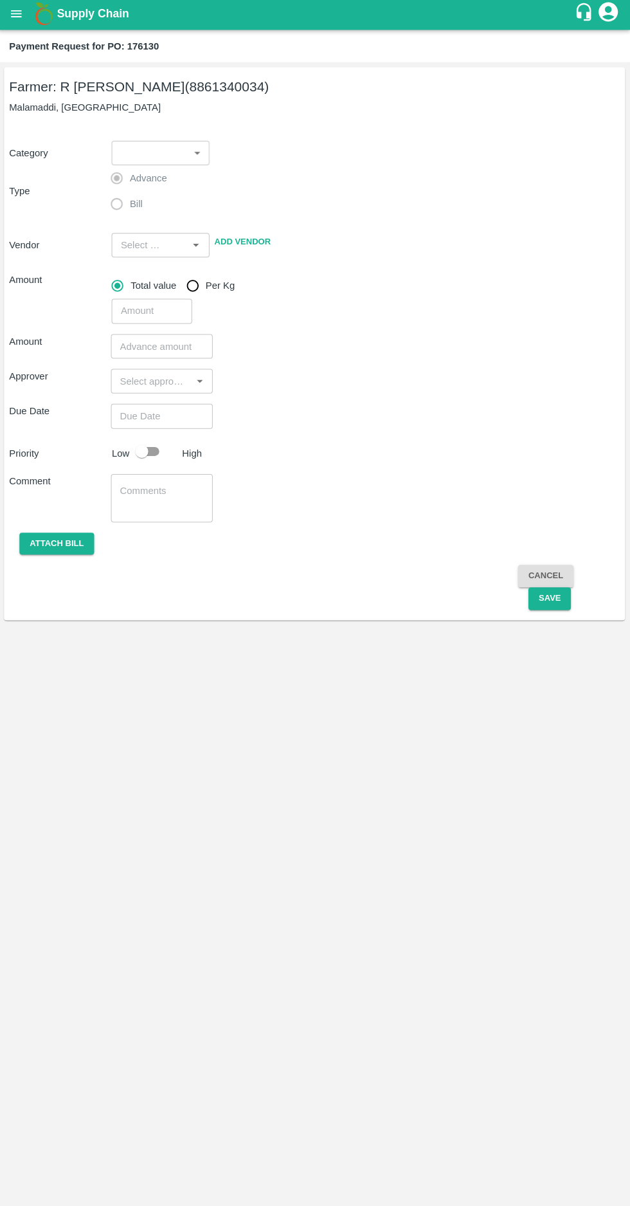
click at [17, 16] on icon "open drawer" at bounding box center [17, 15] width 11 height 7
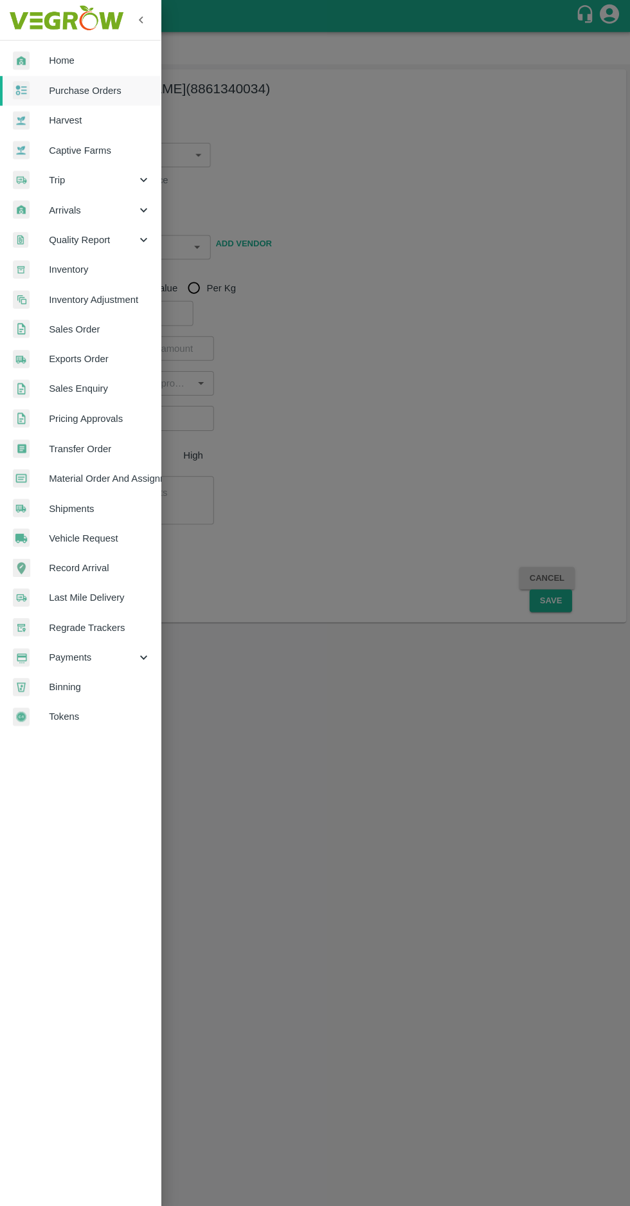
click at [87, 90] on span "Purchase Orders" at bounding box center [100, 91] width 102 height 14
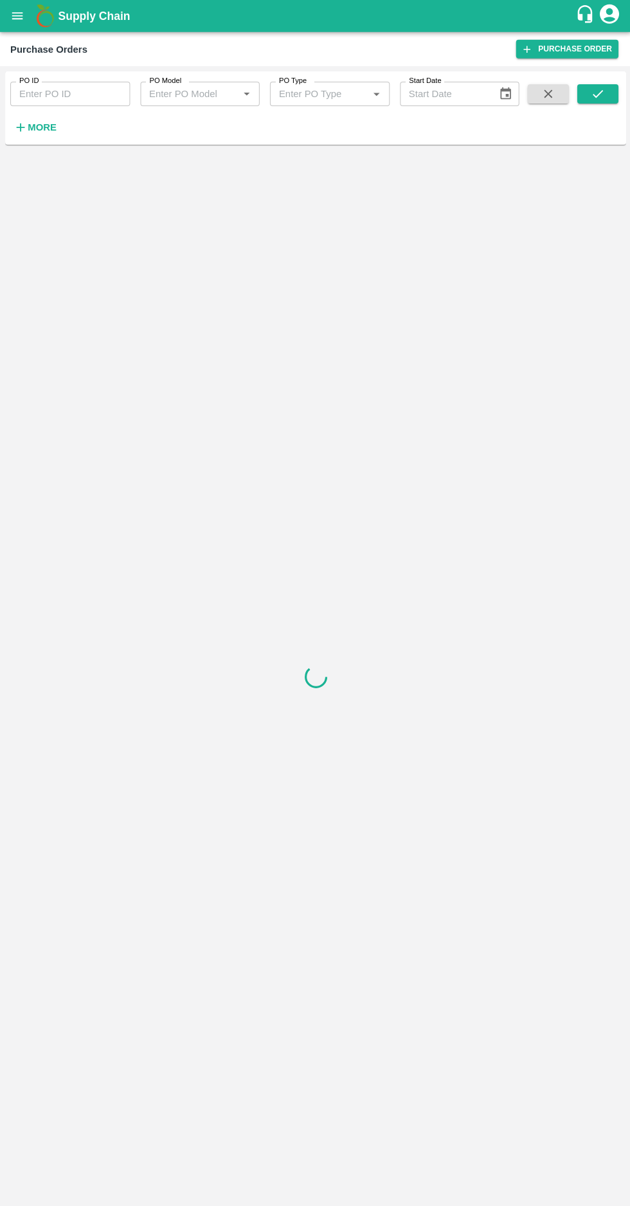
click at [36, 128] on strong "More" at bounding box center [42, 127] width 29 height 10
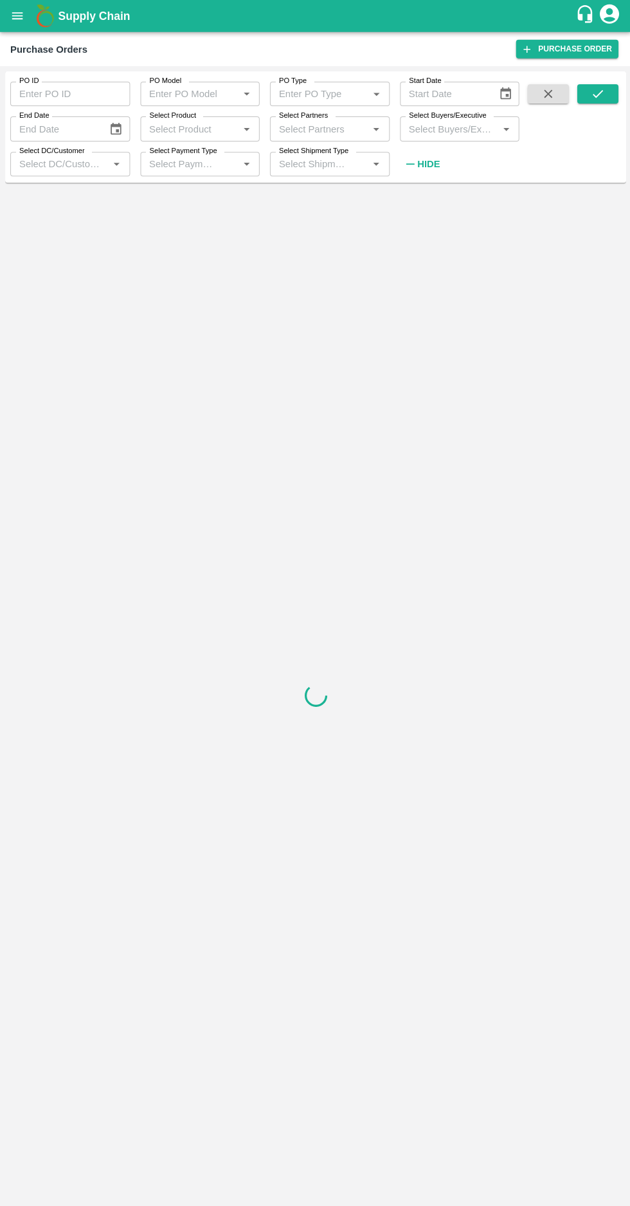
click at [441, 130] on input "Select Buyers/Executive" at bounding box center [448, 128] width 91 height 17
type input "afza"
click at [421, 196] on input "checkbox" at bounding box center [427, 196] width 26 height 26
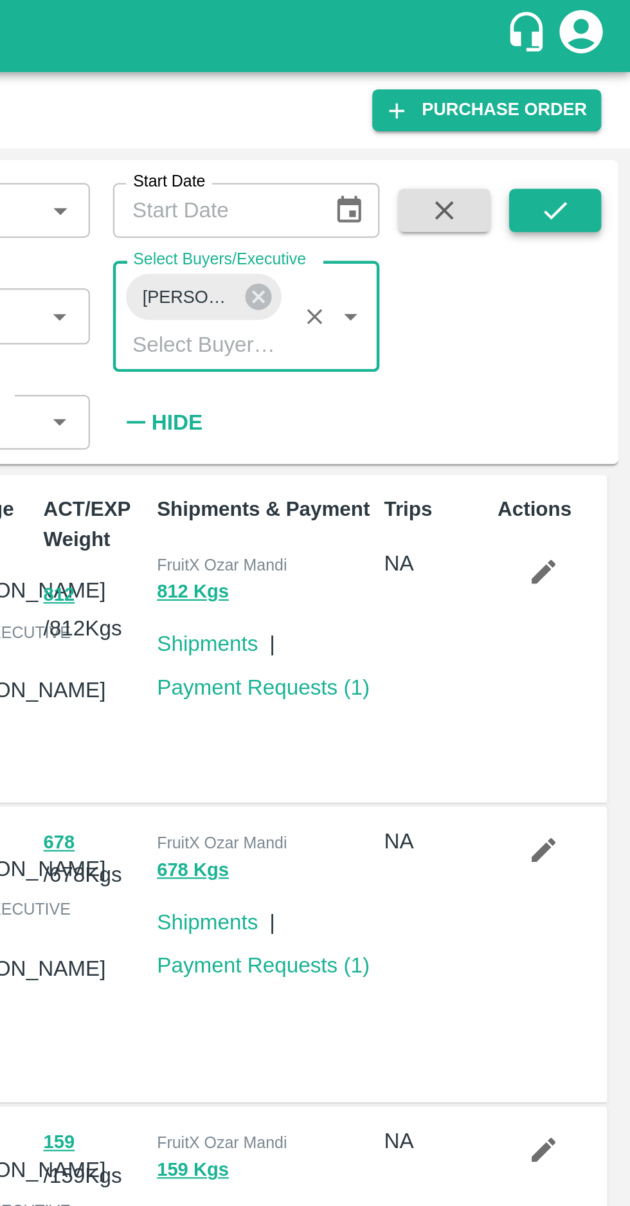
click at [597, 102] on button "submit" at bounding box center [596, 93] width 41 height 19
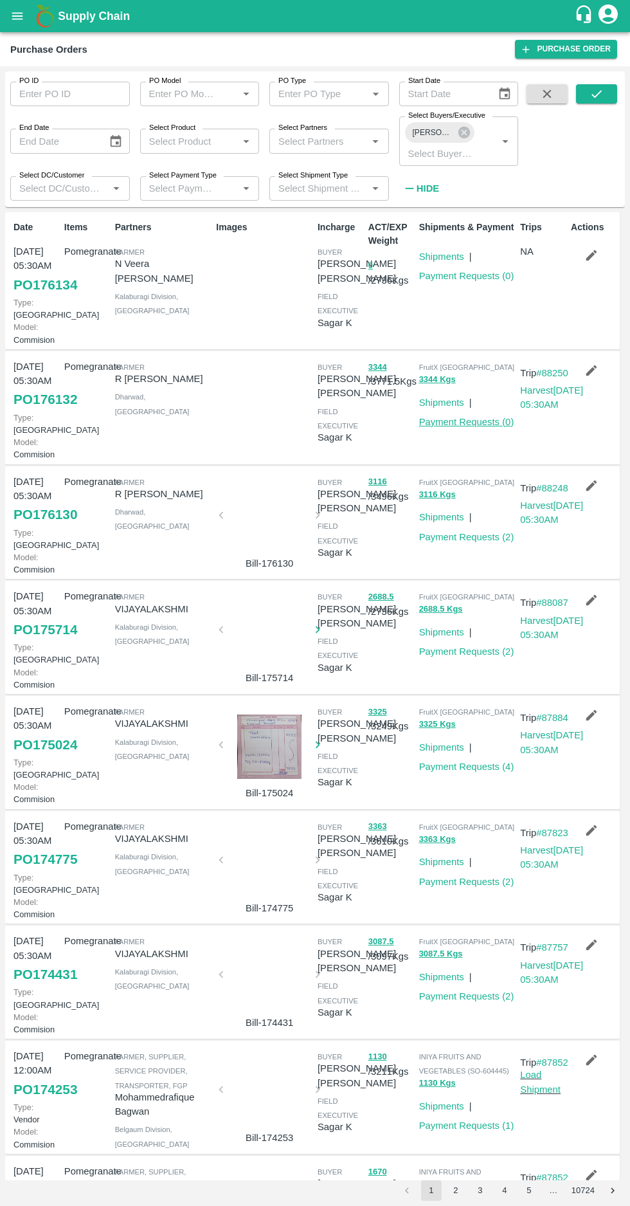
click at [461, 427] on link "Payment Requests ( 0 )" at bounding box center [466, 422] width 95 height 10
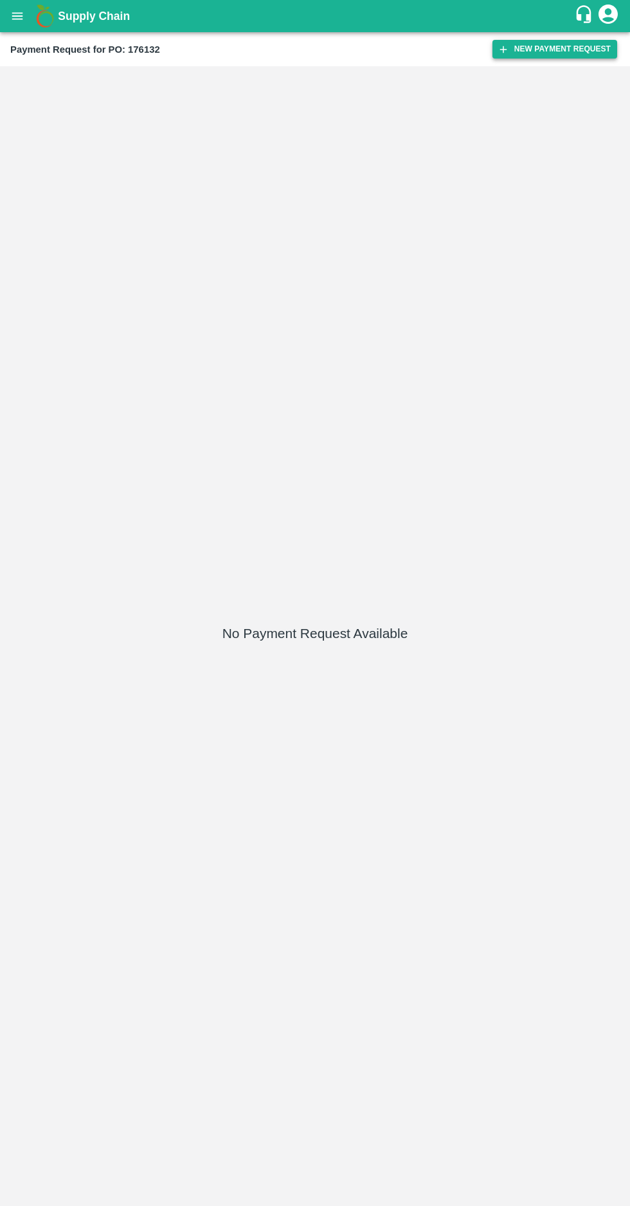
click at [524, 52] on button "New Payment Request" at bounding box center [555, 49] width 125 height 19
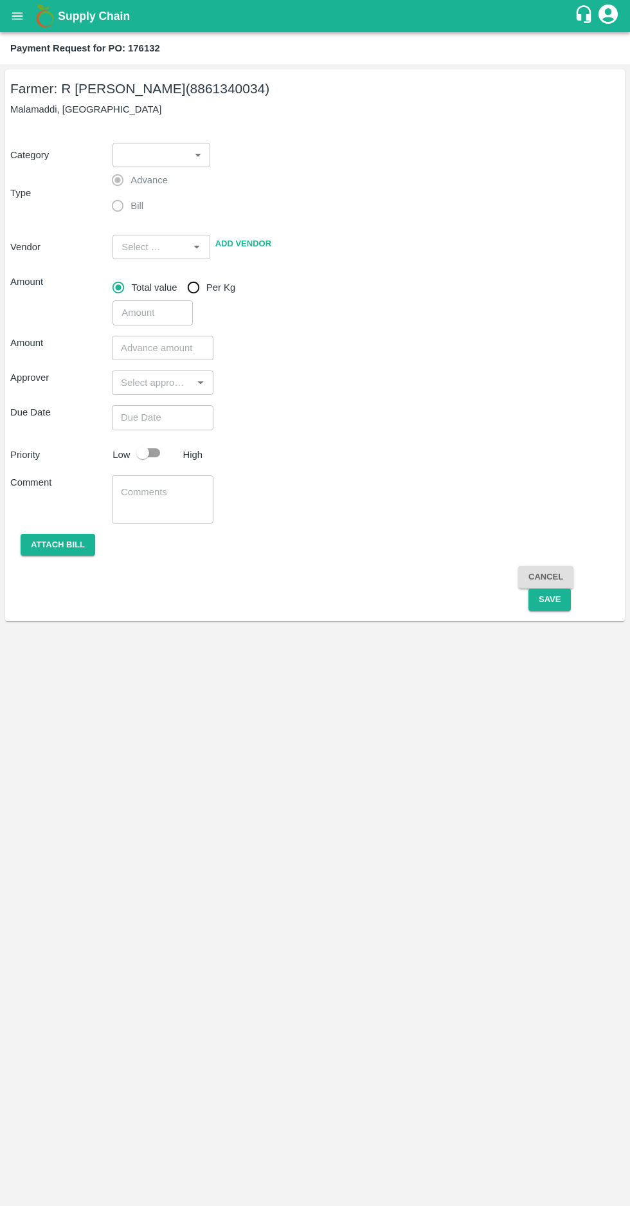
click at [151, 149] on body "Supply Chain Payment Request for PO: 176132 Farmer: R [PERSON_NAME] (8861340034…" at bounding box center [315, 603] width 630 height 1206
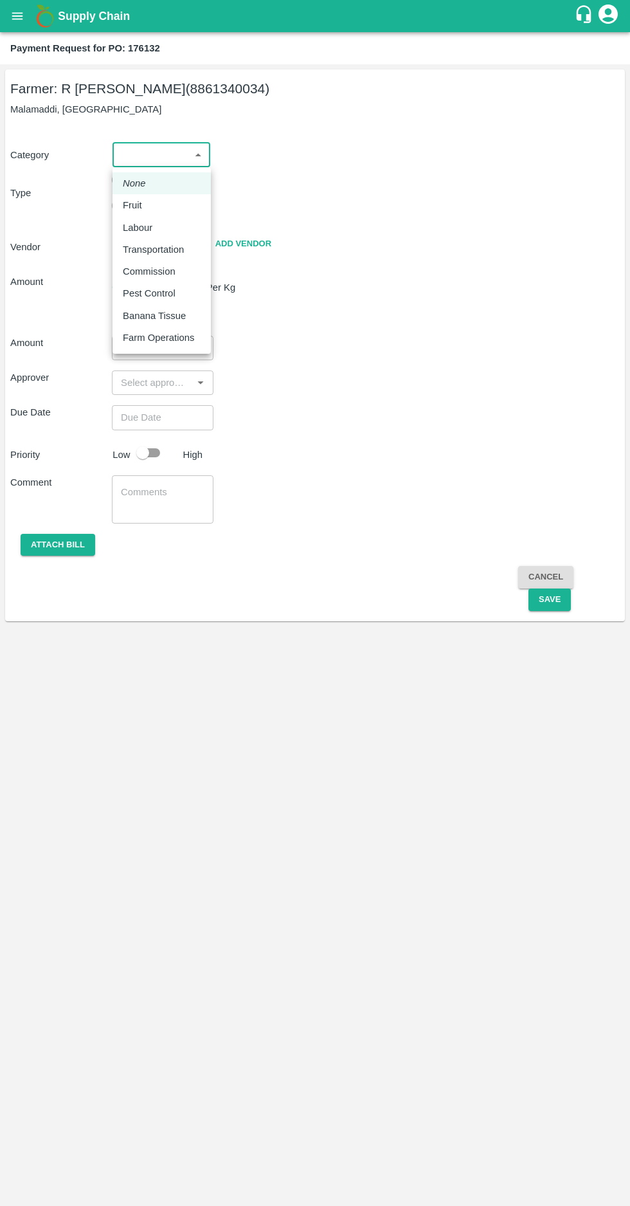
click at [136, 227] on p "Labour" at bounding box center [138, 228] width 30 height 14
type input "2"
radio input "false"
radio input "true"
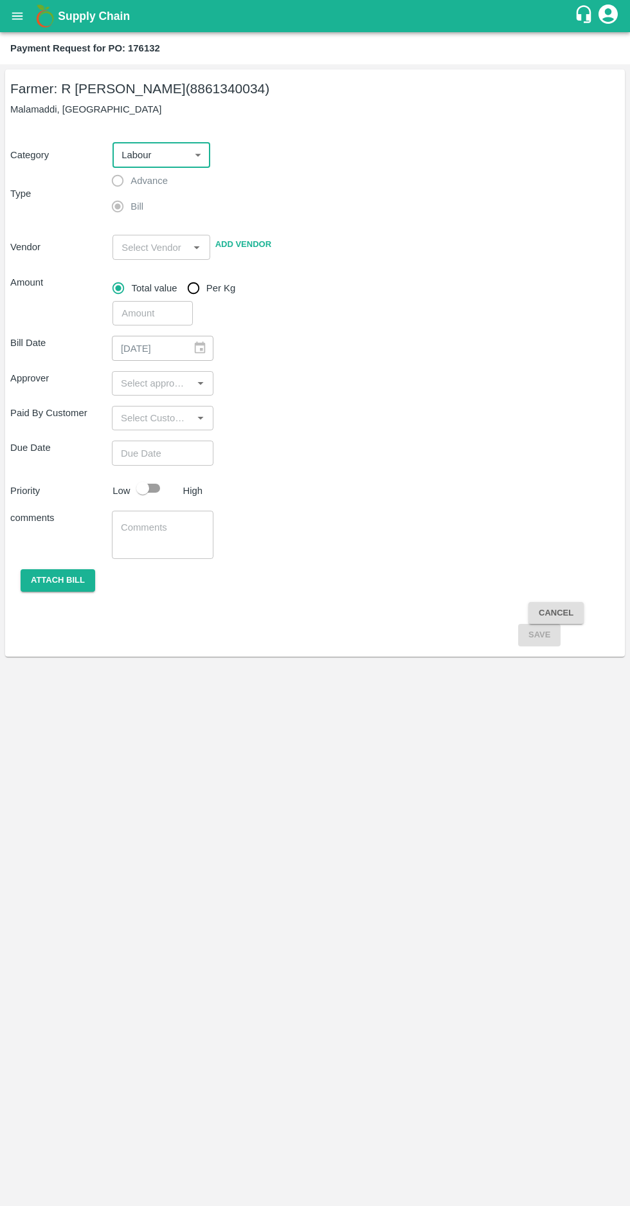
click at [141, 160] on body "Supply Chain Payment Request for PO: 176132 Farmer: R Pavan Kumar (8861340034) …" at bounding box center [315, 603] width 630 height 1206
click at [120, 205] on li "Fruit" at bounding box center [162, 206] width 98 height 22
type input "1"
radio input "true"
type input "[PERSON_NAME] - 8861340034(Farmer)"
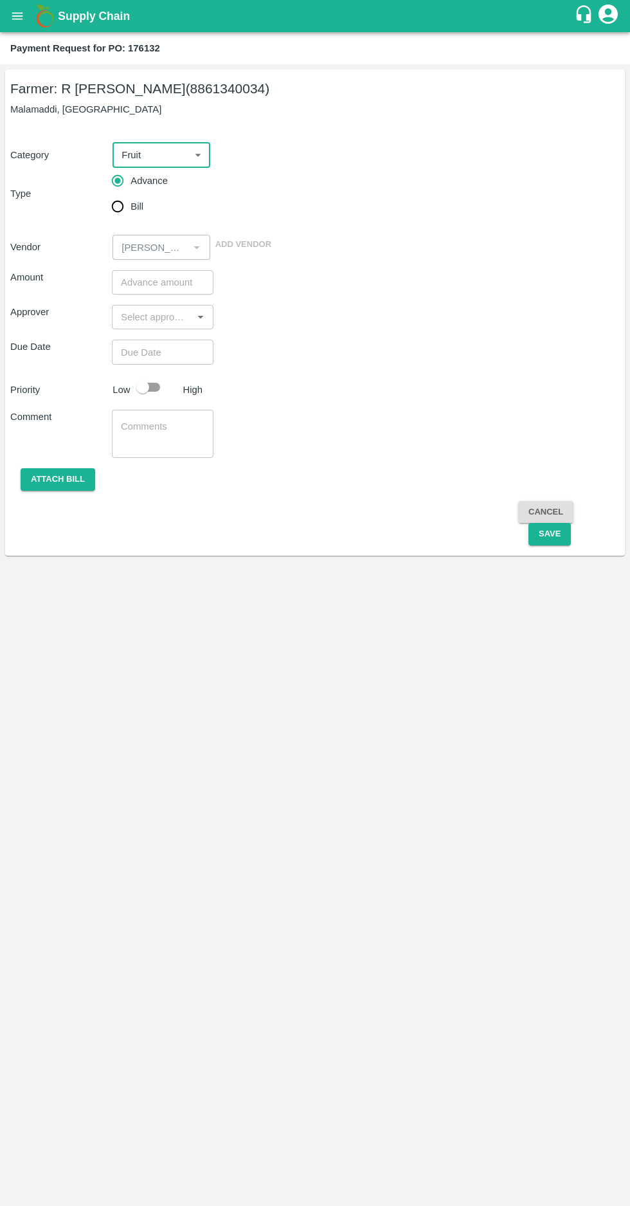
click at [118, 205] on input "Bill" at bounding box center [118, 207] width 26 height 26
radio input "true"
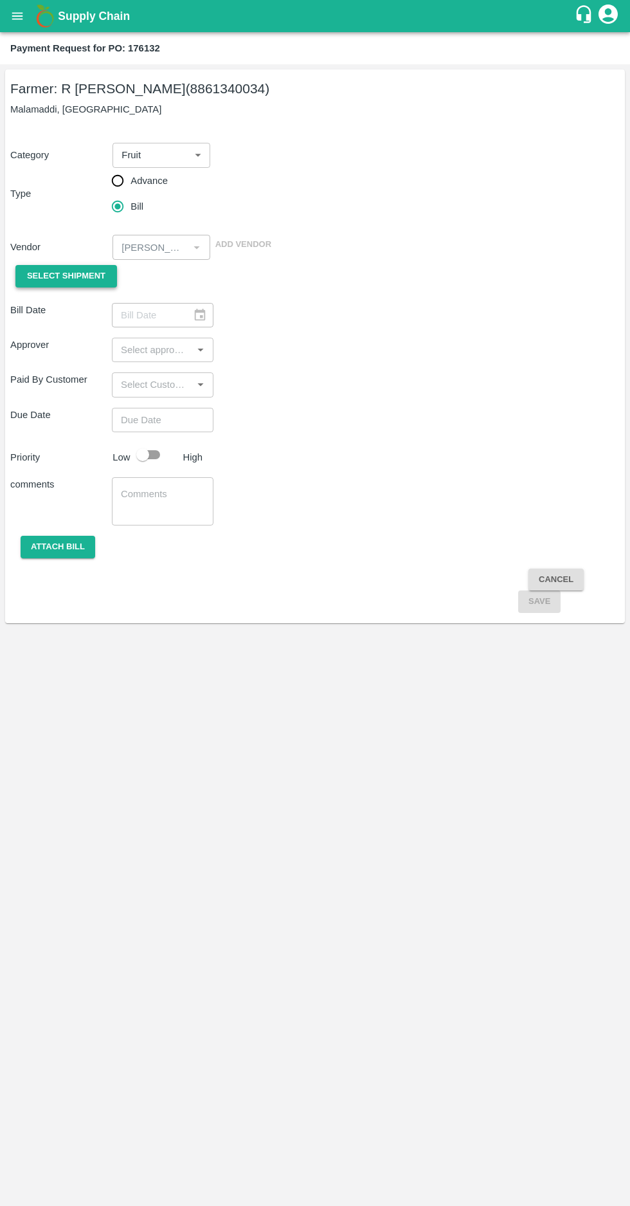
click at [44, 276] on span "Select Shipment" at bounding box center [66, 276] width 78 height 15
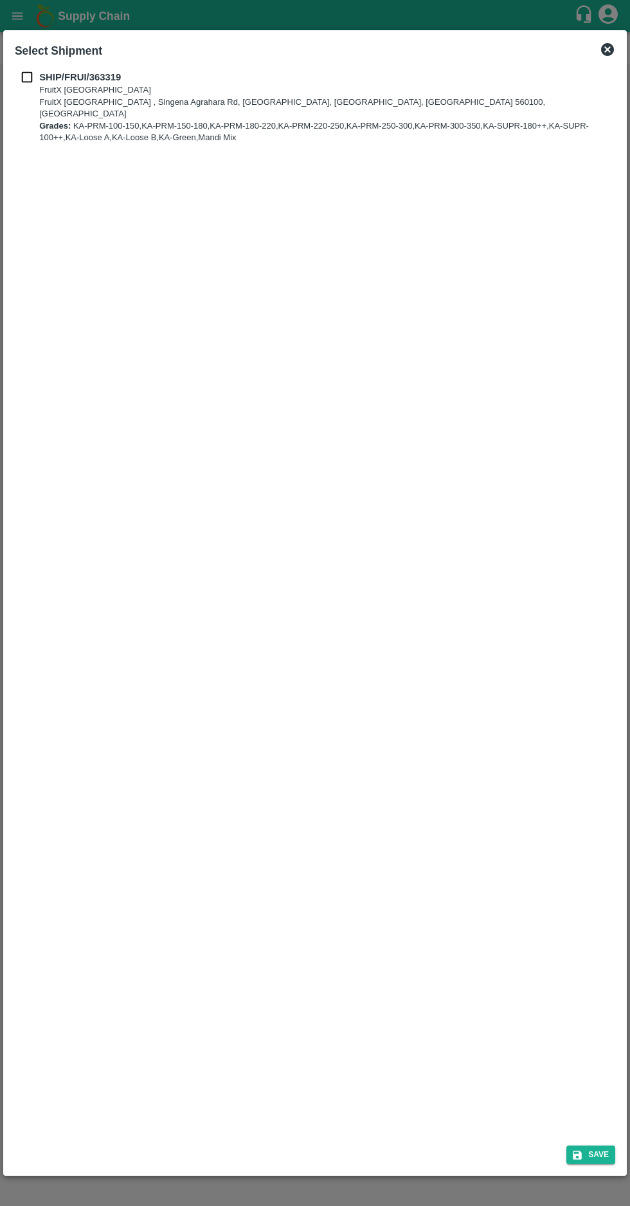
click at [31, 74] on input "checkbox" at bounding box center [27, 77] width 24 height 14
checkbox input "true"
click at [595, 1149] on button "Save" at bounding box center [591, 1154] width 49 height 19
type input "[DATE]"
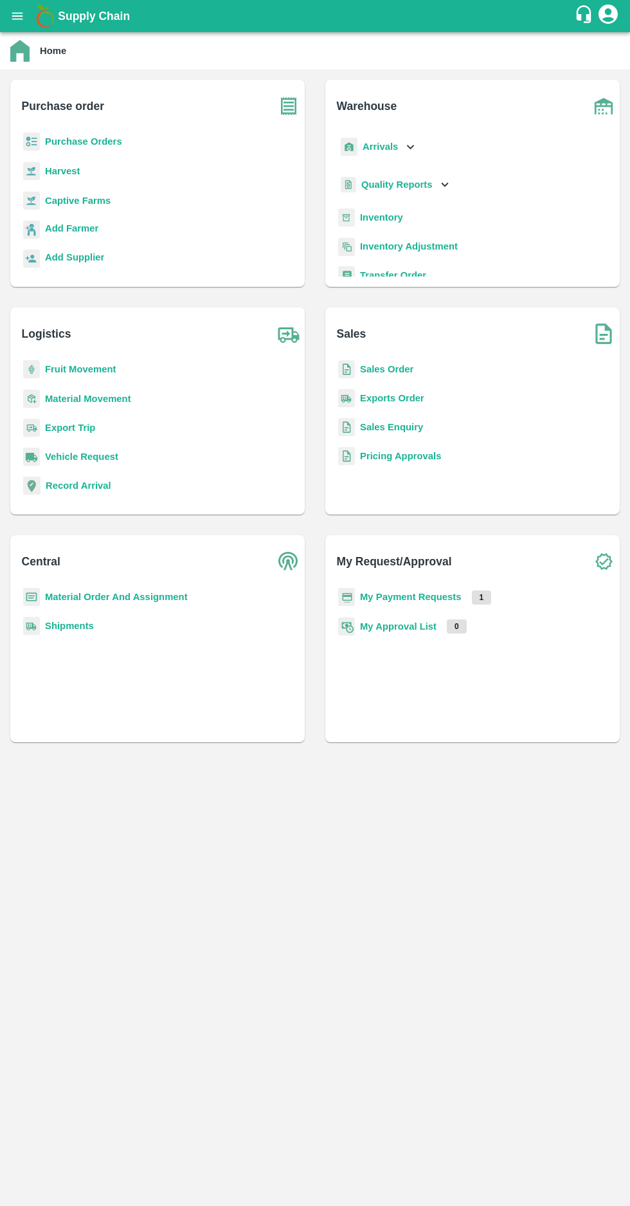
click at [80, 141] on b "Purchase Orders" at bounding box center [83, 141] width 77 height 10
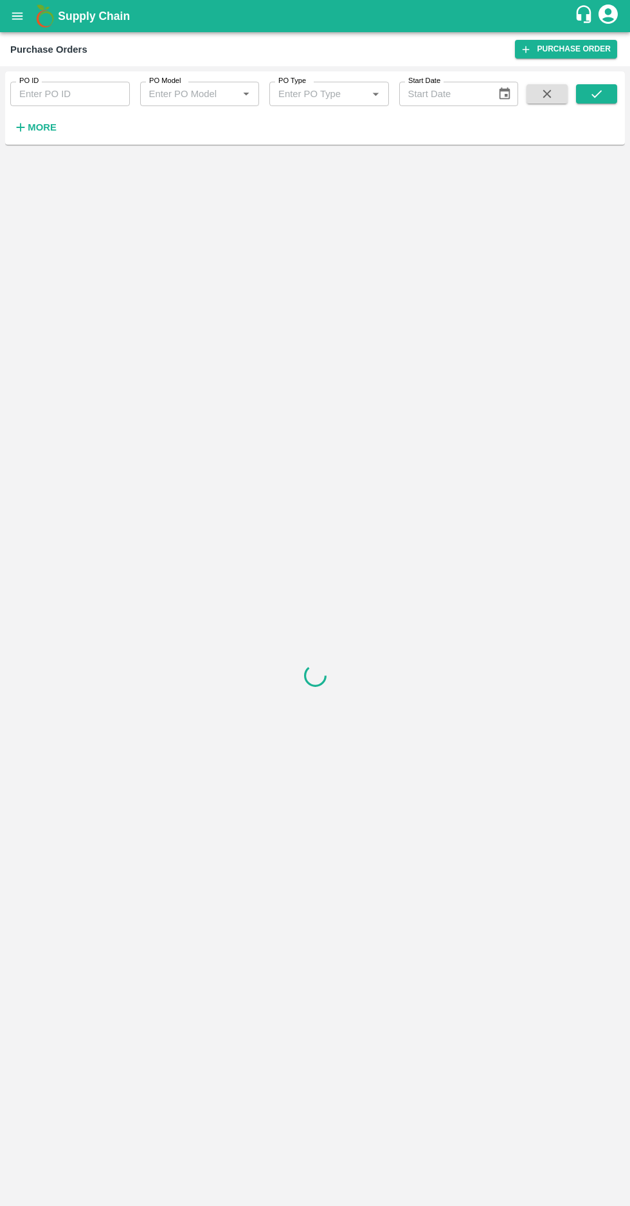
click at [21, 127] on icon "button" at bounding box center [21, 127] width 8 height 8
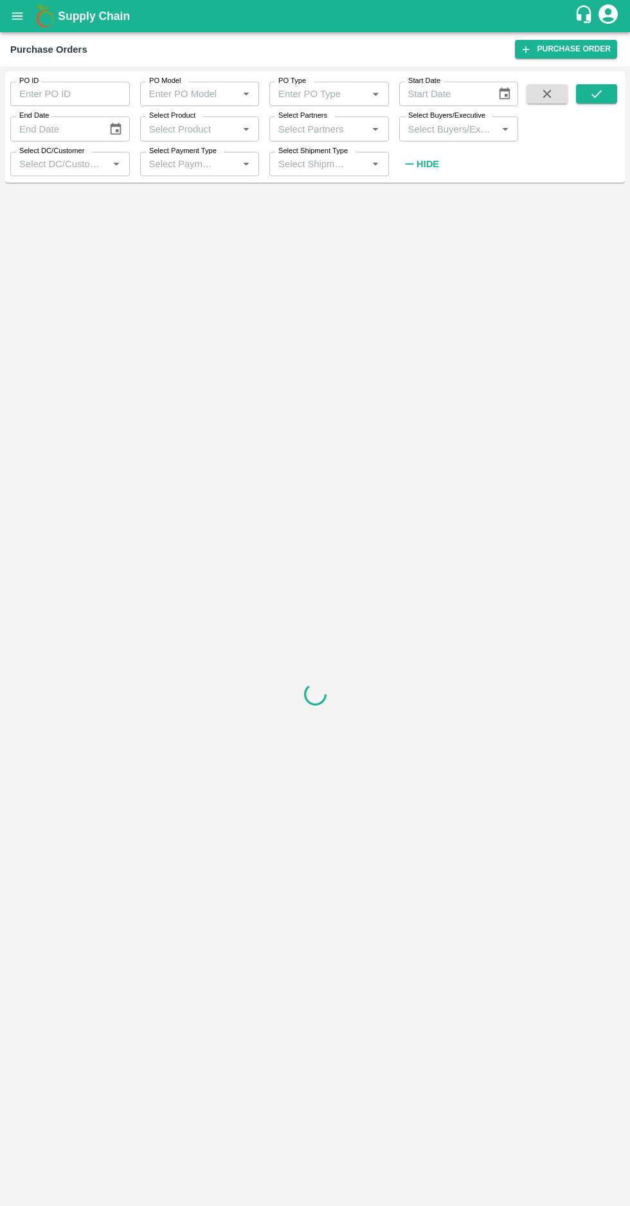
click at [438, 116] on label "Select Buyers/Executive" at bounding box center [446, 116] width 77 height 10
click at [438, 120] on input "Select Buyers/Executive" at bounding box center [448, 128] width 91 height 17
type input "afza"
click at [432, 195] on input "checkbox" at bounding box center [427, 196] width 26 height 26
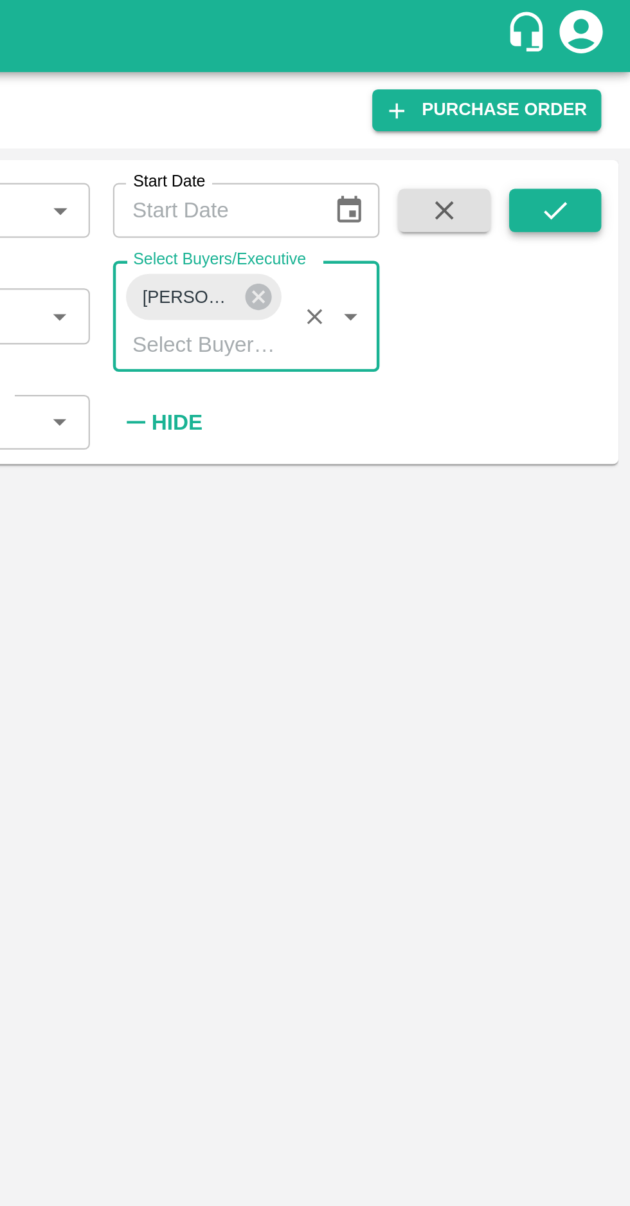
click at [594, 99] on icon "submit" at bounding box center [597, 94] width 14 height 14
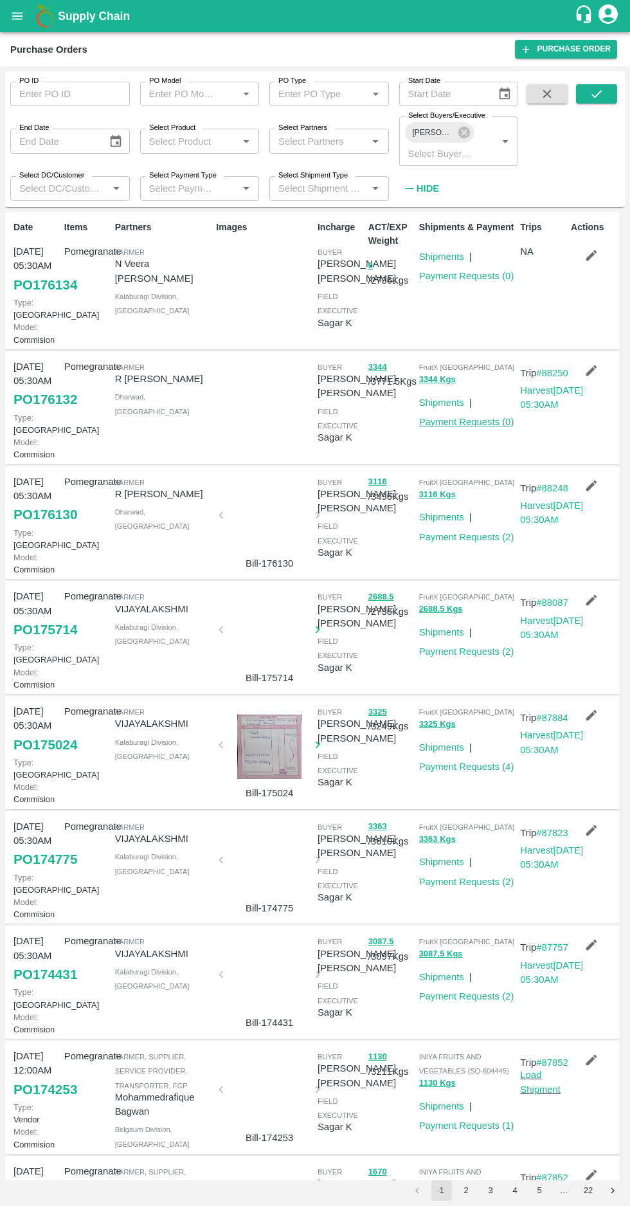
click at [468, 427] on link "Payment Requests ( 0 )" at bounding box center [466, 422] width 95 height 10
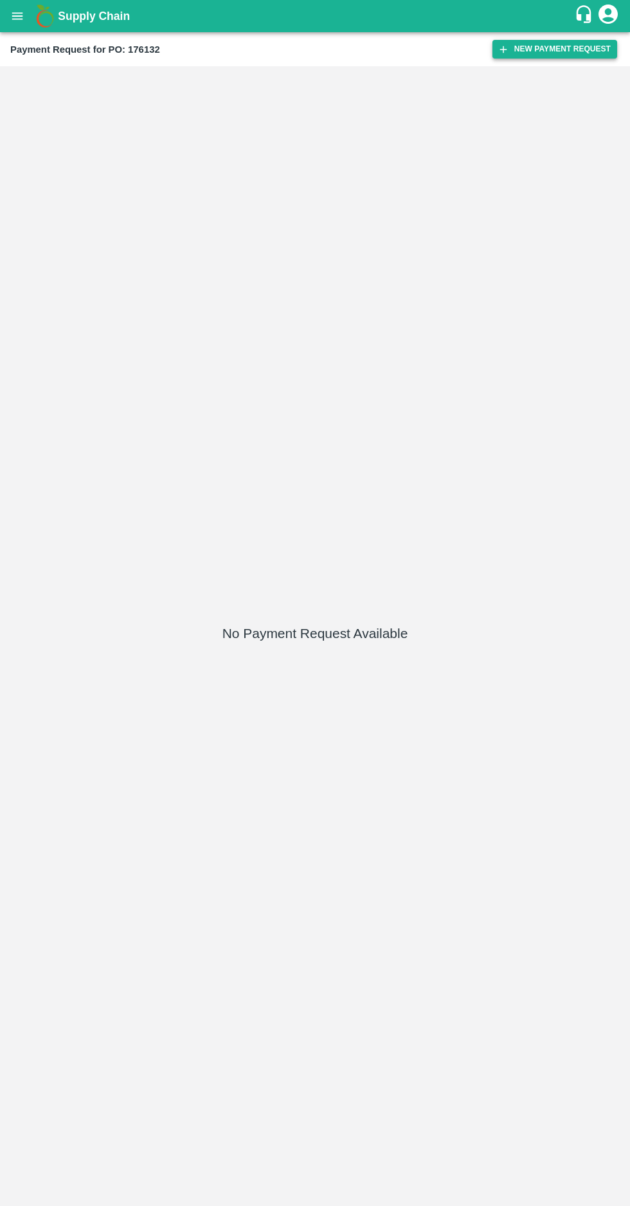
click at [509, 50] on icon "button" at bounding box center [504, 50] width 12 height 12
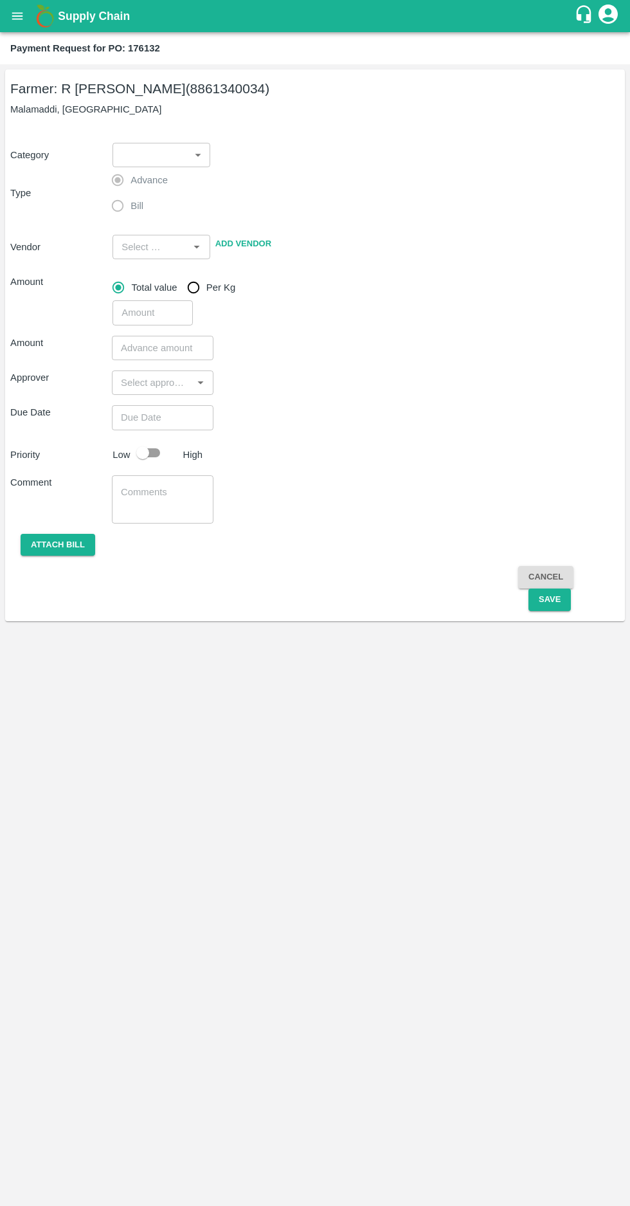
click at [183, 158] on body "Supply Chain Payment Request for PO: 176132 Farmer: R [PERSON_NAME] (8861340034…" at bounding box center [315, 603] width 630 height 1206
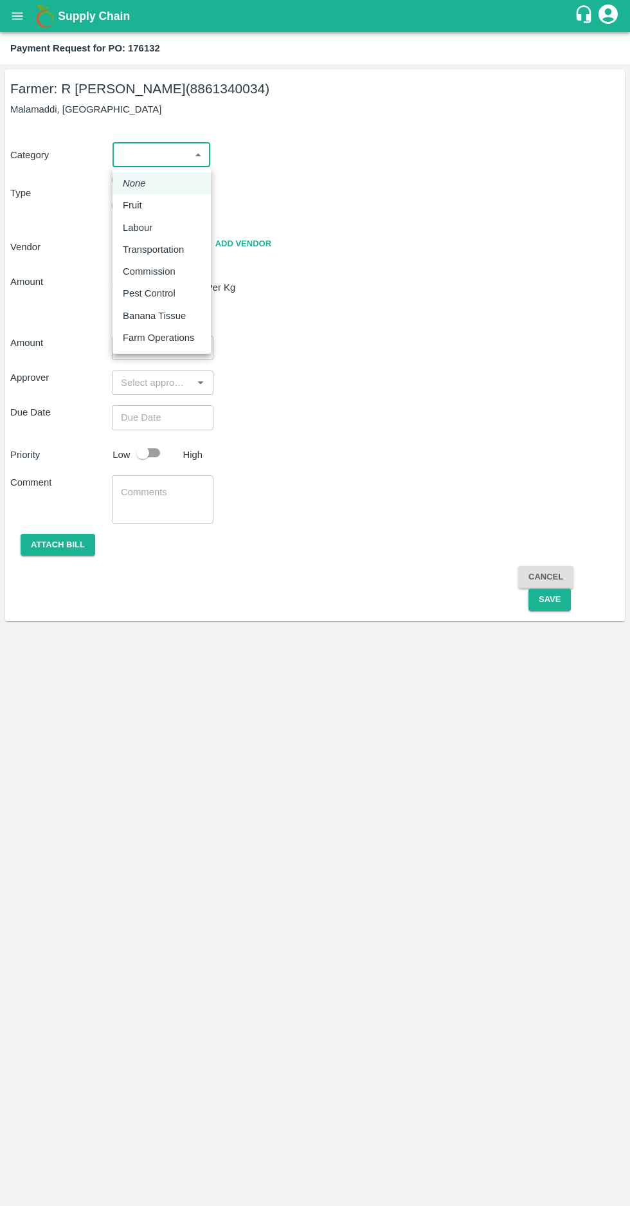
click at [138, 207] on p "Fruit" at bounding box center [132, 205] width 19 height 14
type input "1"
type input "[PERSON_NAME] - 8861340034(Farmer)"
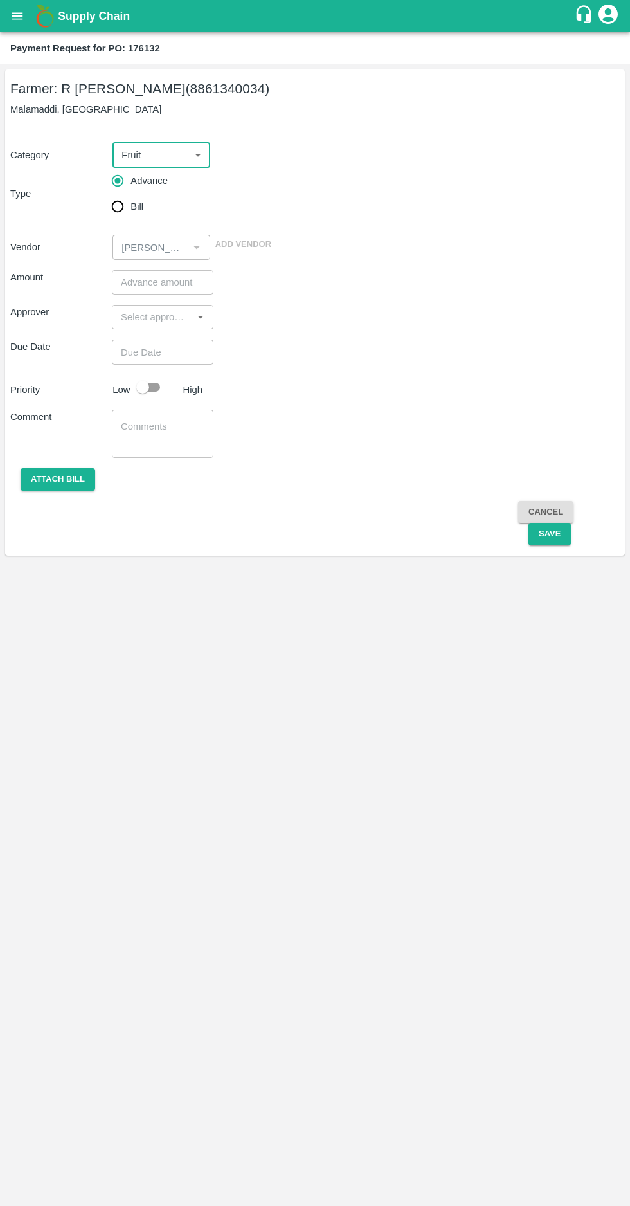
click at [123, 206] on input "Bill" at bounding box center [118, 207] width 26 height 26
radio input "true"
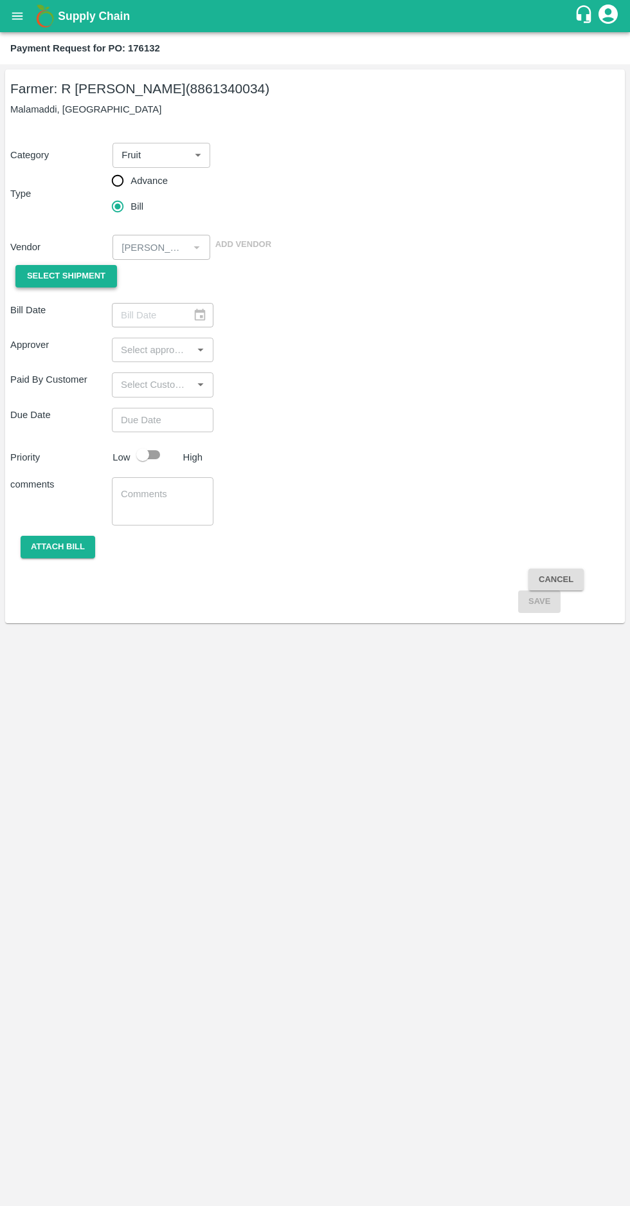
click at [58, 276] on span "Select Shipment" at bounding box center [66, 276] width 78 height 15
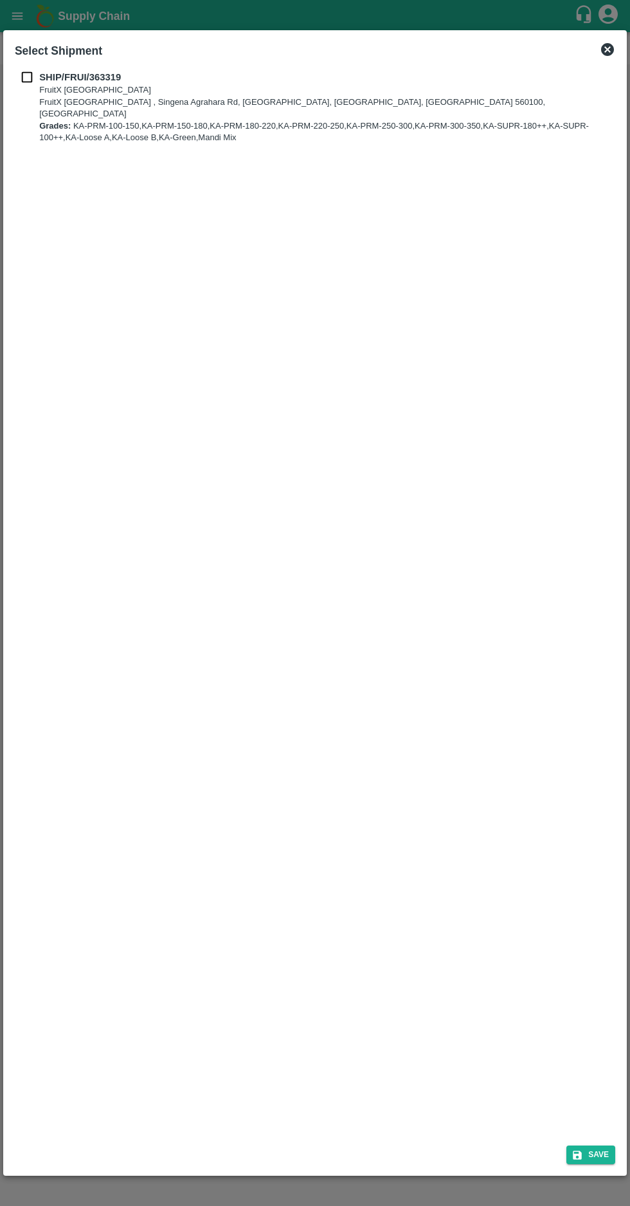
click at [24, 75] on input "checkbox" at bounding box center [27, 77] width 24 height 14
checkbox input "true"
click at [597, 1151] on button "Save" at bounding box center [591, 1154] width 49 height 19
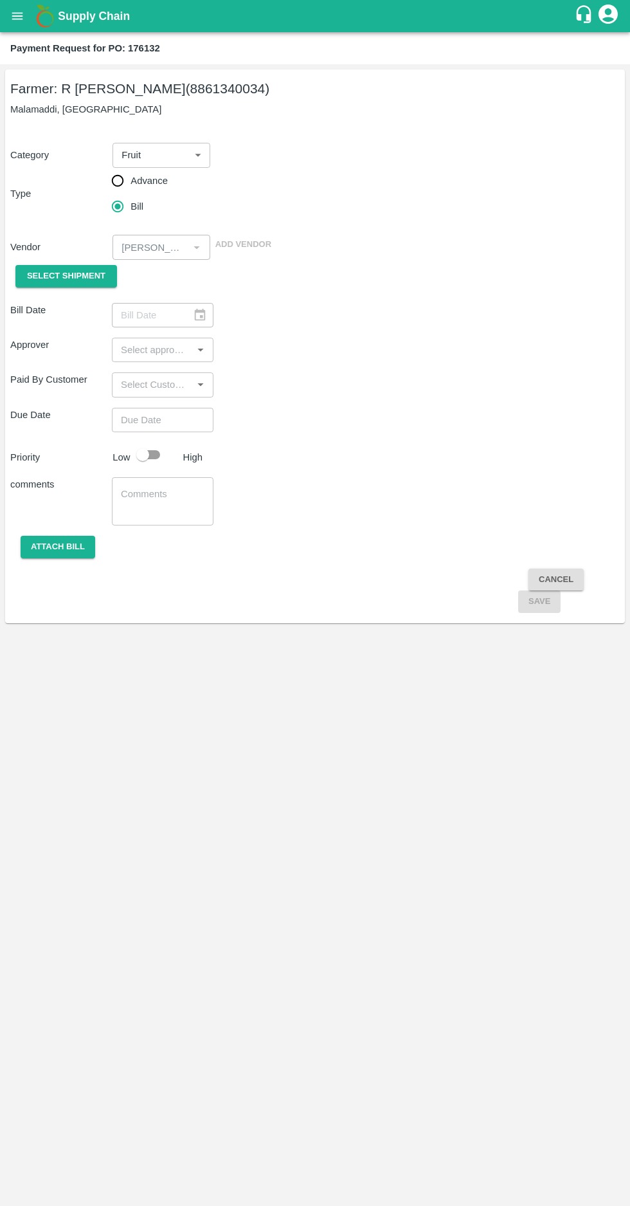
type input "[DATE]"
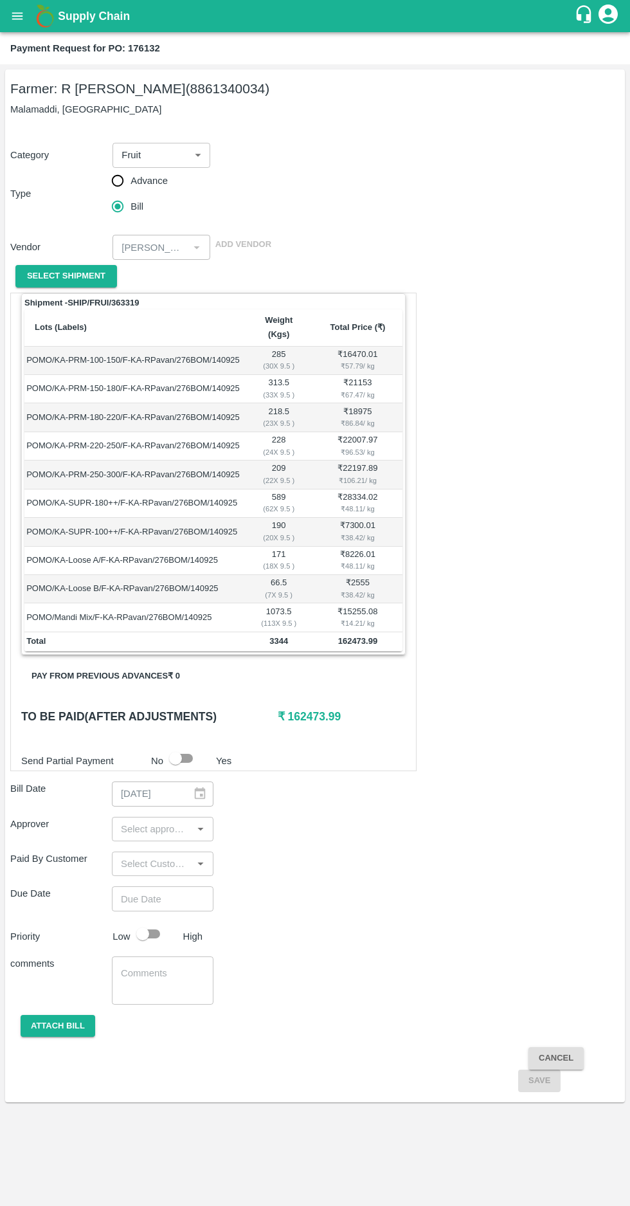
click at [161, 821] on input "input" at bounding box center [152, 829] width 73 height 17
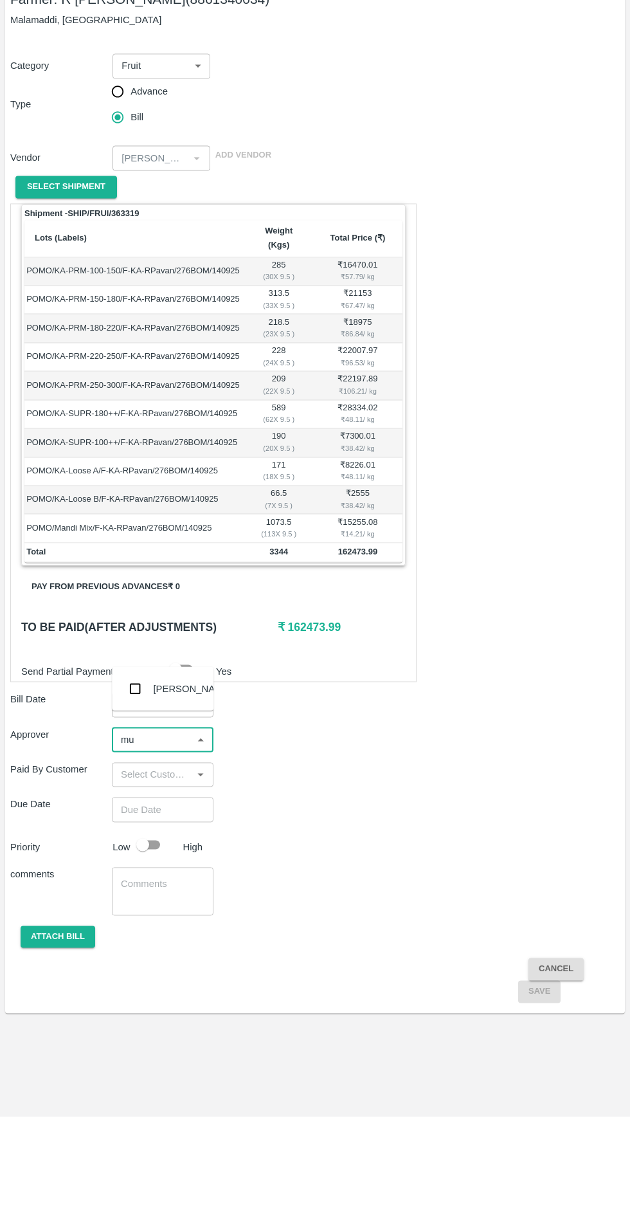
type input "muk"
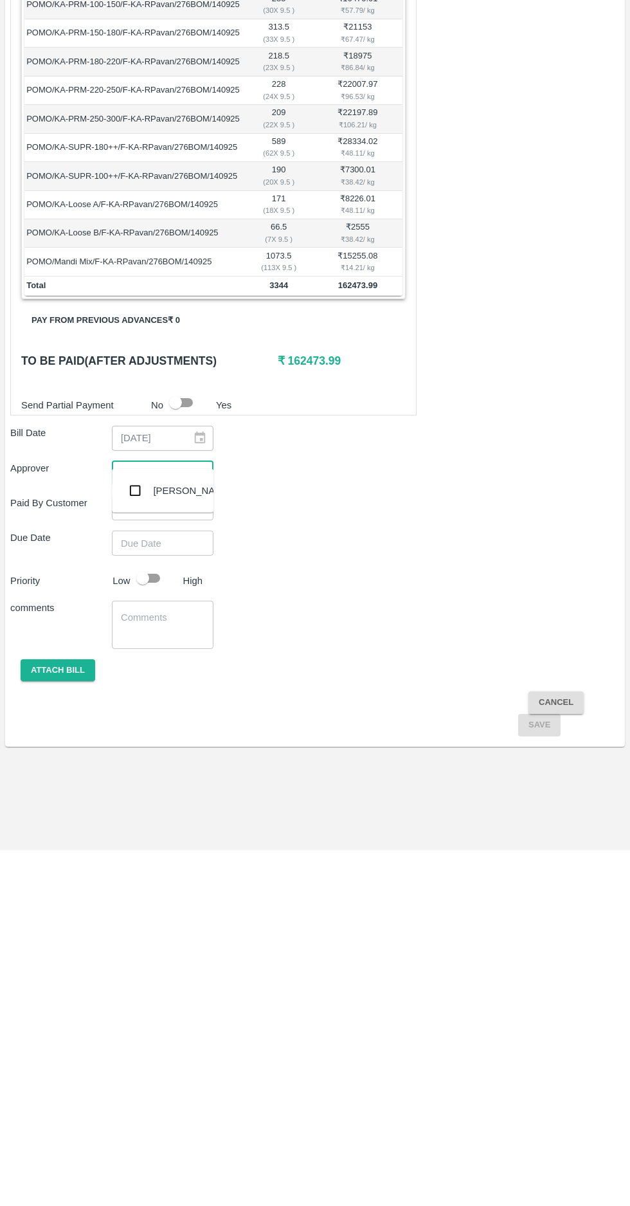
click at [130, 853] on input "checkbox" at bounding box center [135, 847] width 26 height 26
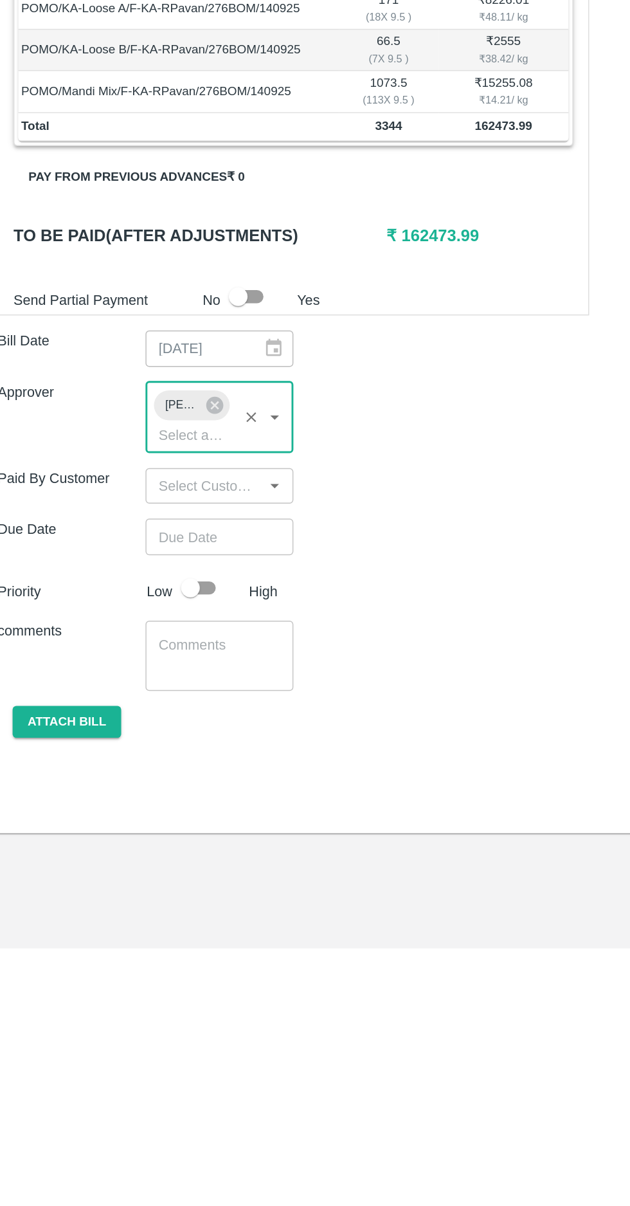
click at [160, 911] on input "Choose date" at bounding box center [158, 923] width 93 height 24
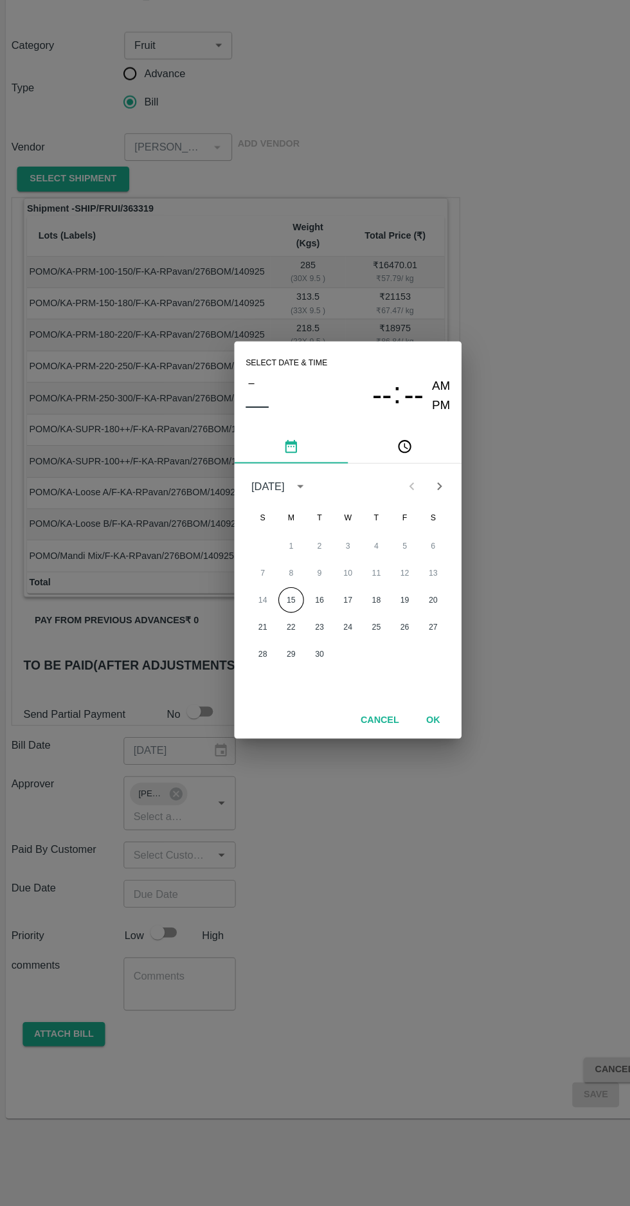
click at [263, 657] on button "15" at bounding box center [263, 657] width 23 height 23
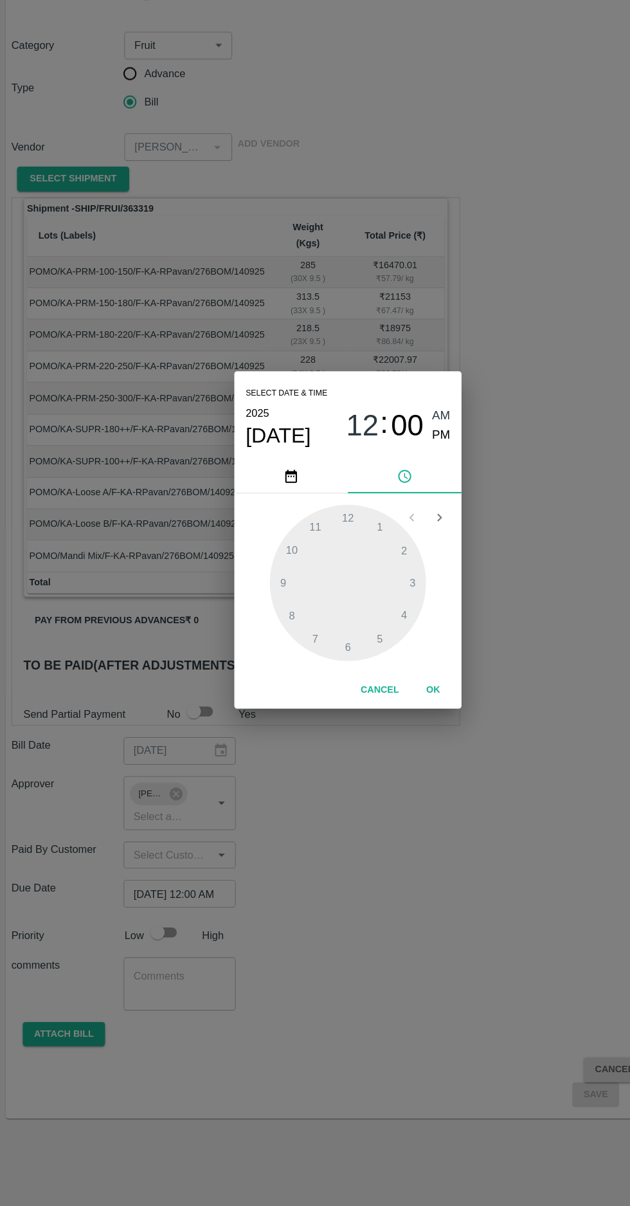
click at [399, 508] on span "PM" at bounding box center [400, 508] width 17 height 17
click at [251, 637] on div at bounding box center [314, 641] width 141 height 141
type input "[DATE] 09:00 PM"
click at [403, 738] on button "OK" at bounding box center [392, 739] width 41 height 23
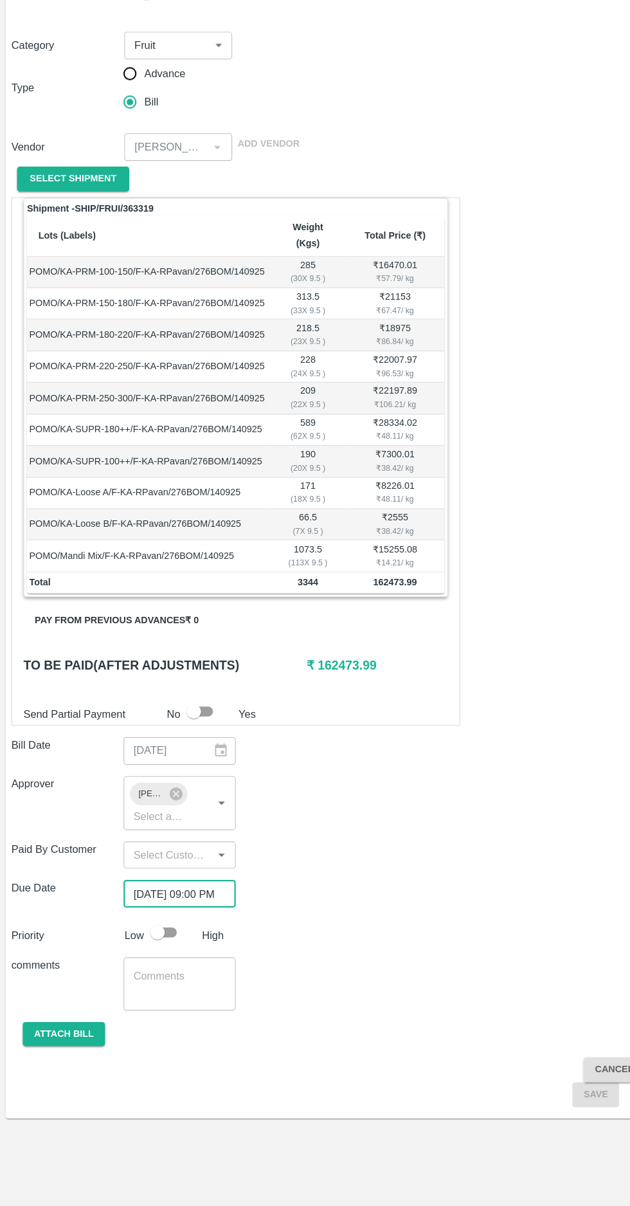
click at [151, 946] on input "checkbox" at bounding box center [142, 958] width 73 height 24
checkbox input "true"
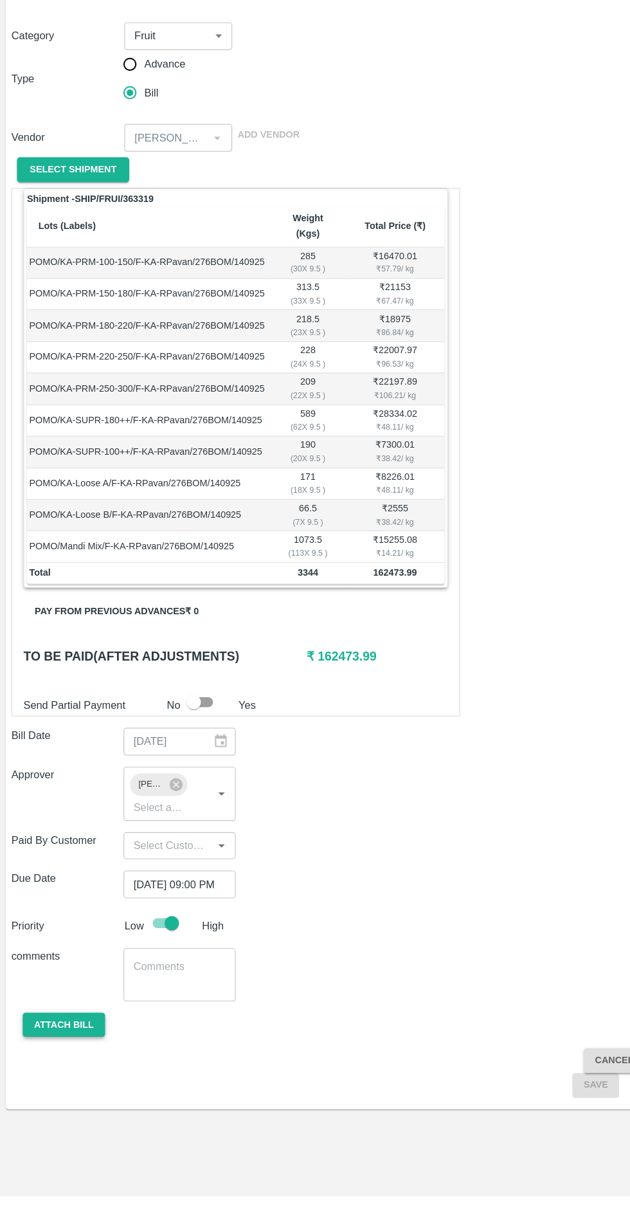
click at [51, 1039] on button "Attach bill" at bounding box center [58, 1050] width 75 height 23
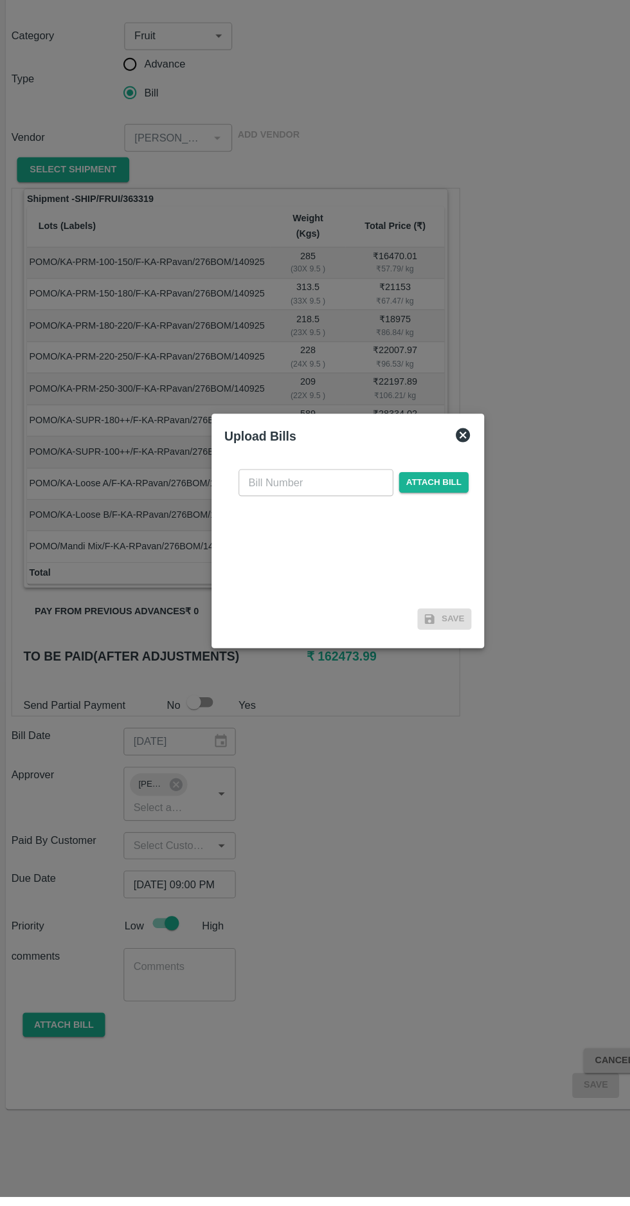
click at [288, 572] on input "text" at bounding box center [286, 559] width 140 height 24
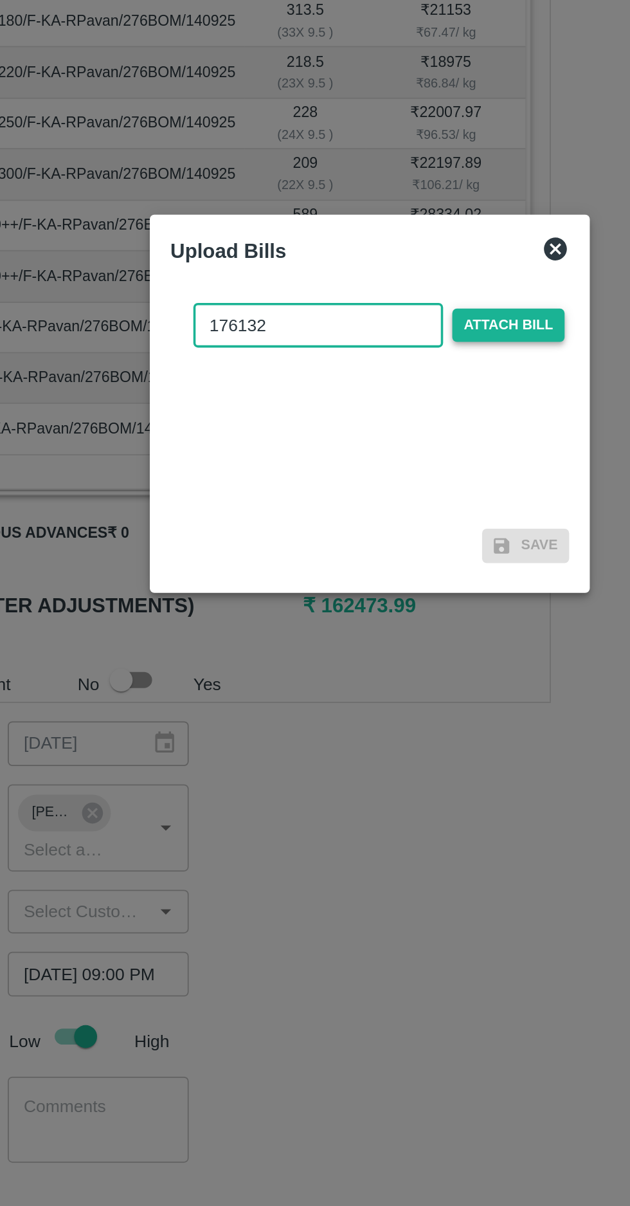
type input "176132"
click at [403, 556] on span "Attach bill" at bounding box center [392, 559] width 63 height 19
click at [0, 0] on input "Attach bill" at bounding box center [0, 0] width 0 height 0
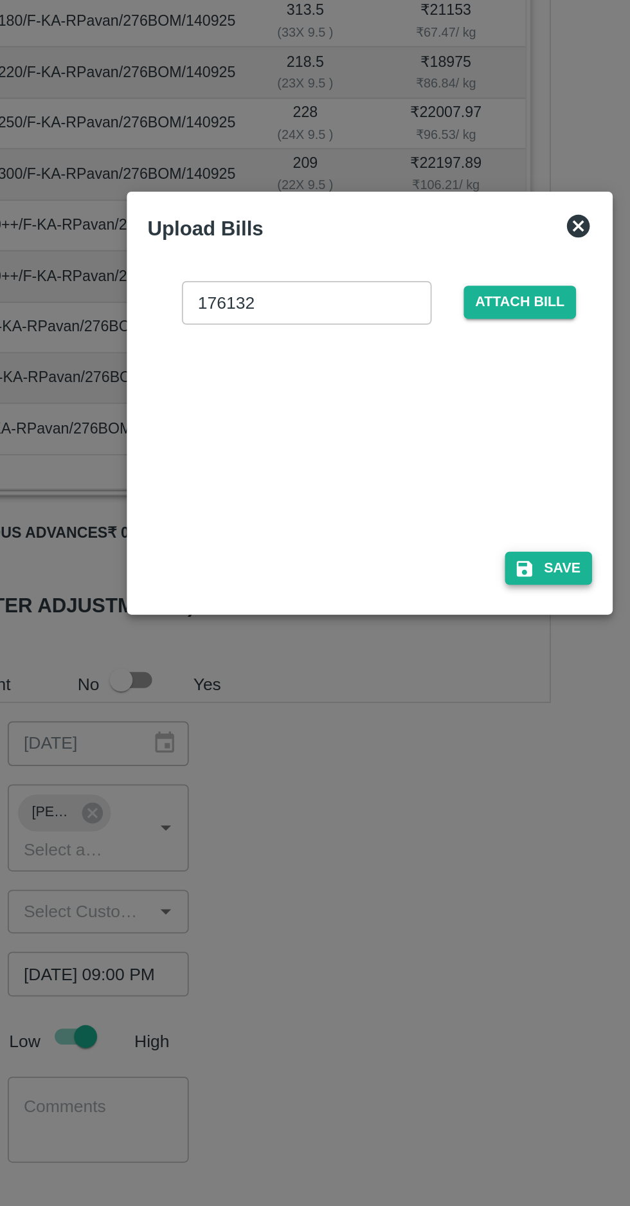
click at [423, 696] on button "Save" at bounding box center [415, 695] width 49 height 19
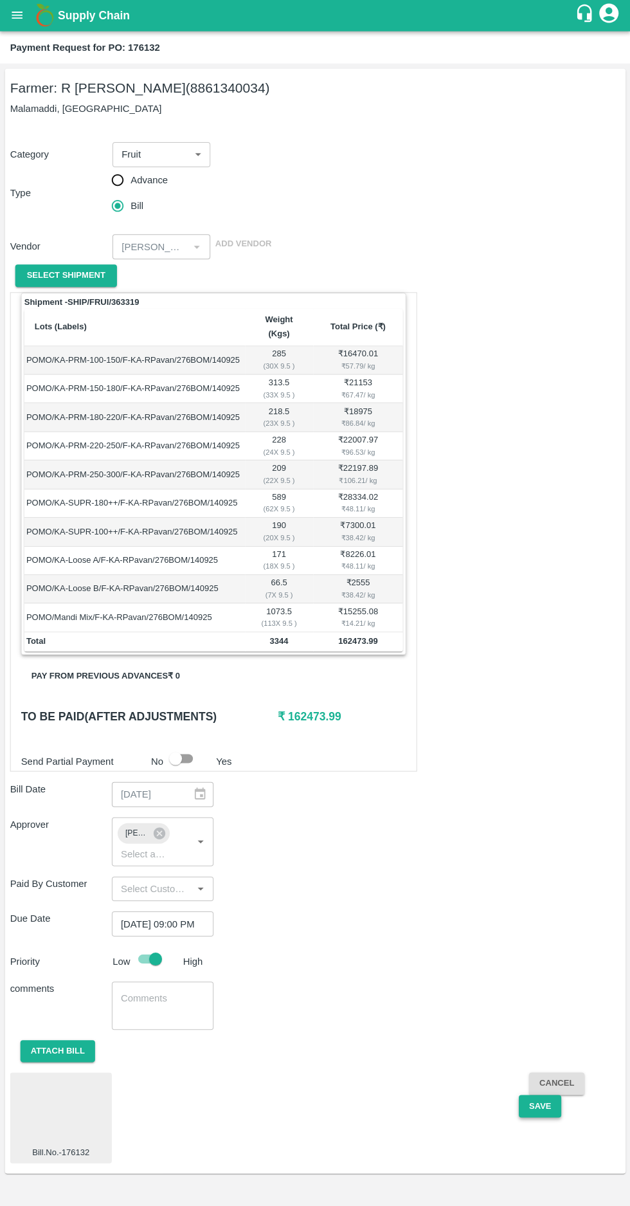
click at [544, 1094] on button "Save" at bounding box center [539, 1105] width 42 height 23
